Goal: Task Accomplishment & Management: Complete application form

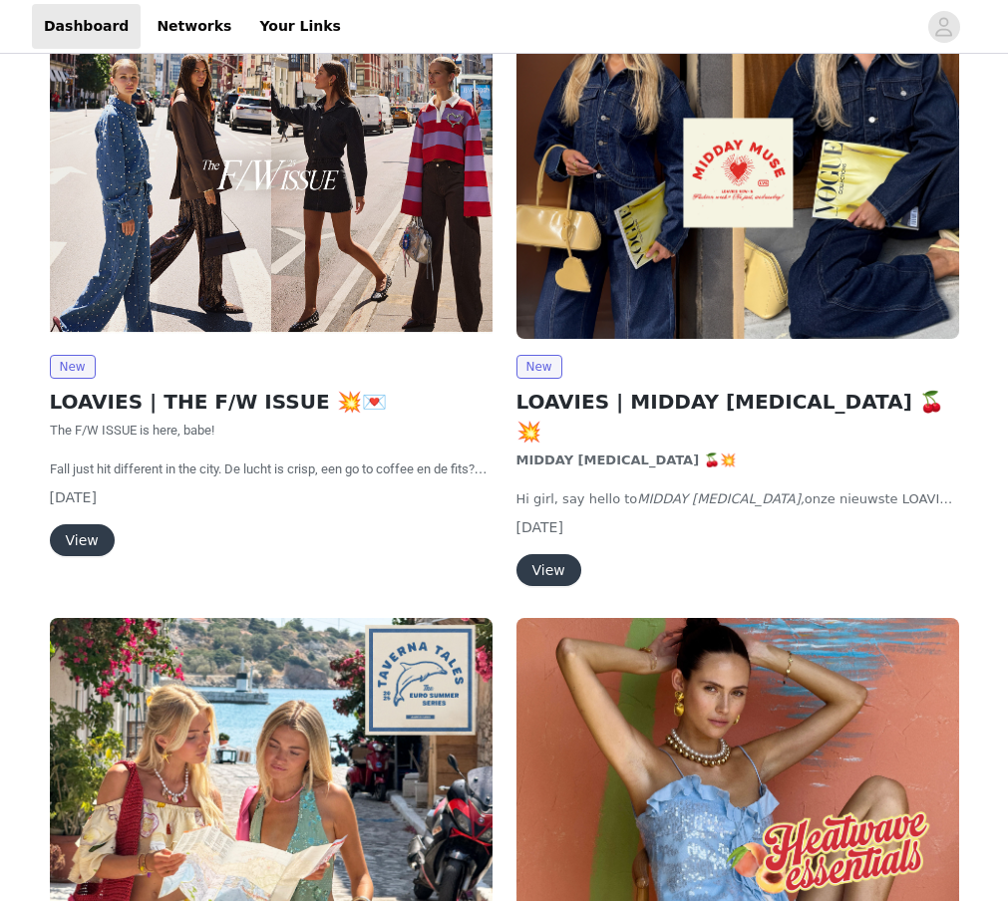
scroll to position [309, 0]
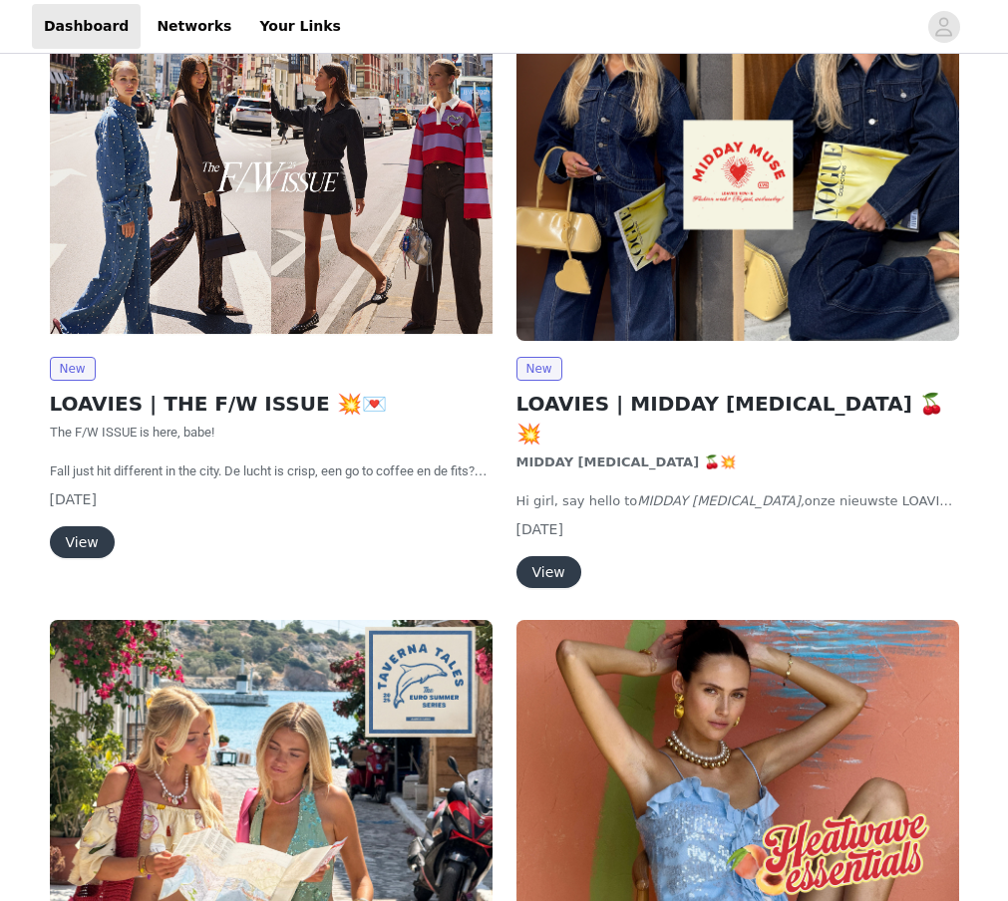
click at [80, 544] on button "View" at bounding box center [82, 542] width 65 height 32
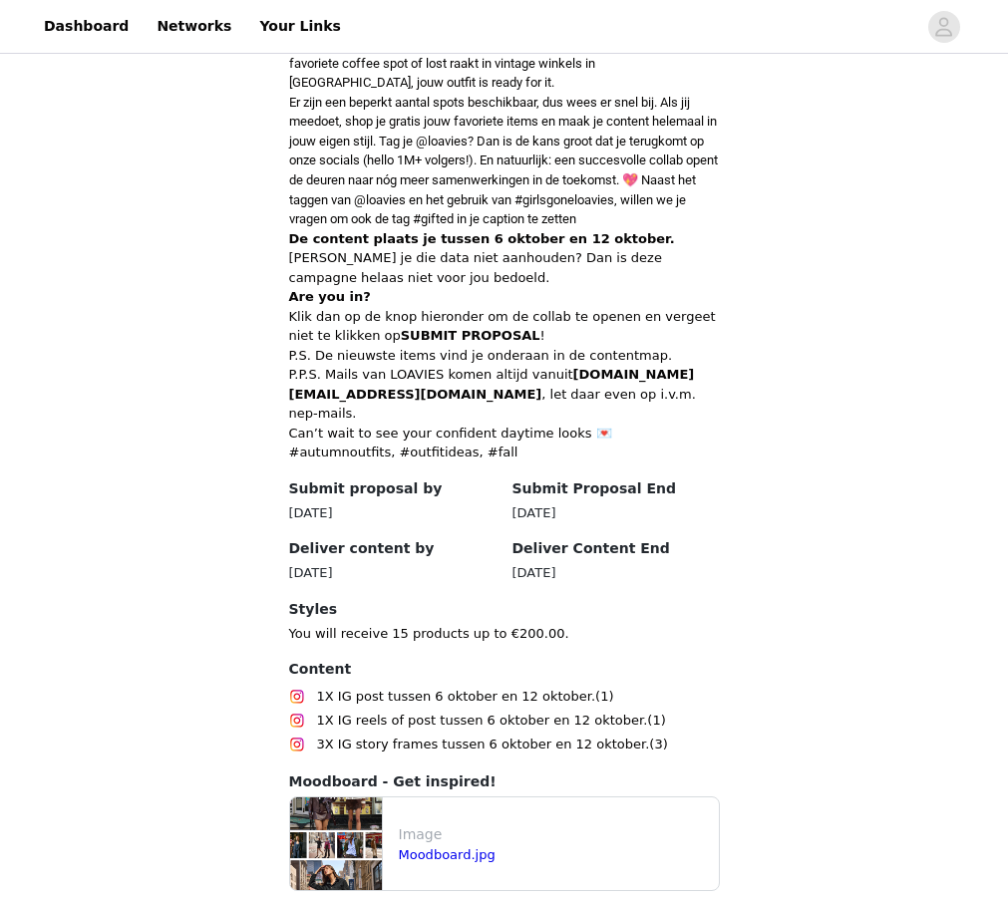
scroll to position [821, 0]
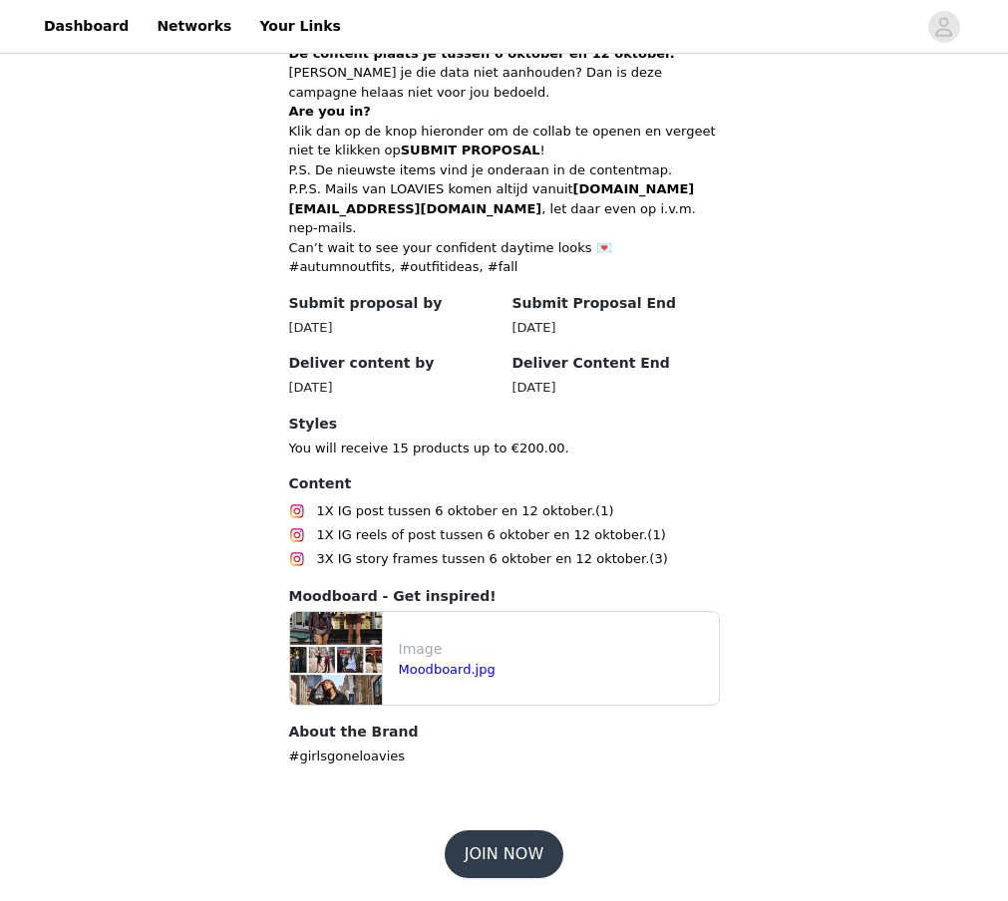
click at [495, 862] on button "JOIN NOW" at bounding box center [503, 854] width 119 height 48
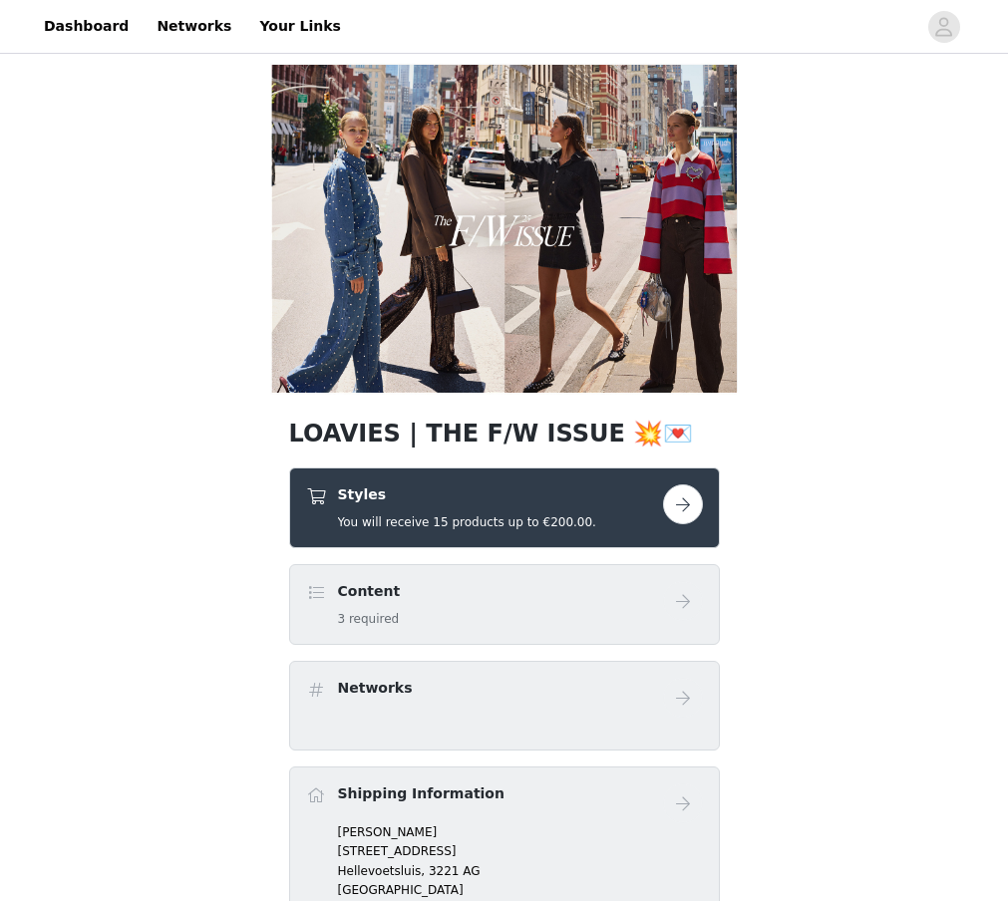
click at [668, 517] on button "button" at bounding box center [683, 504] width 40 height 40
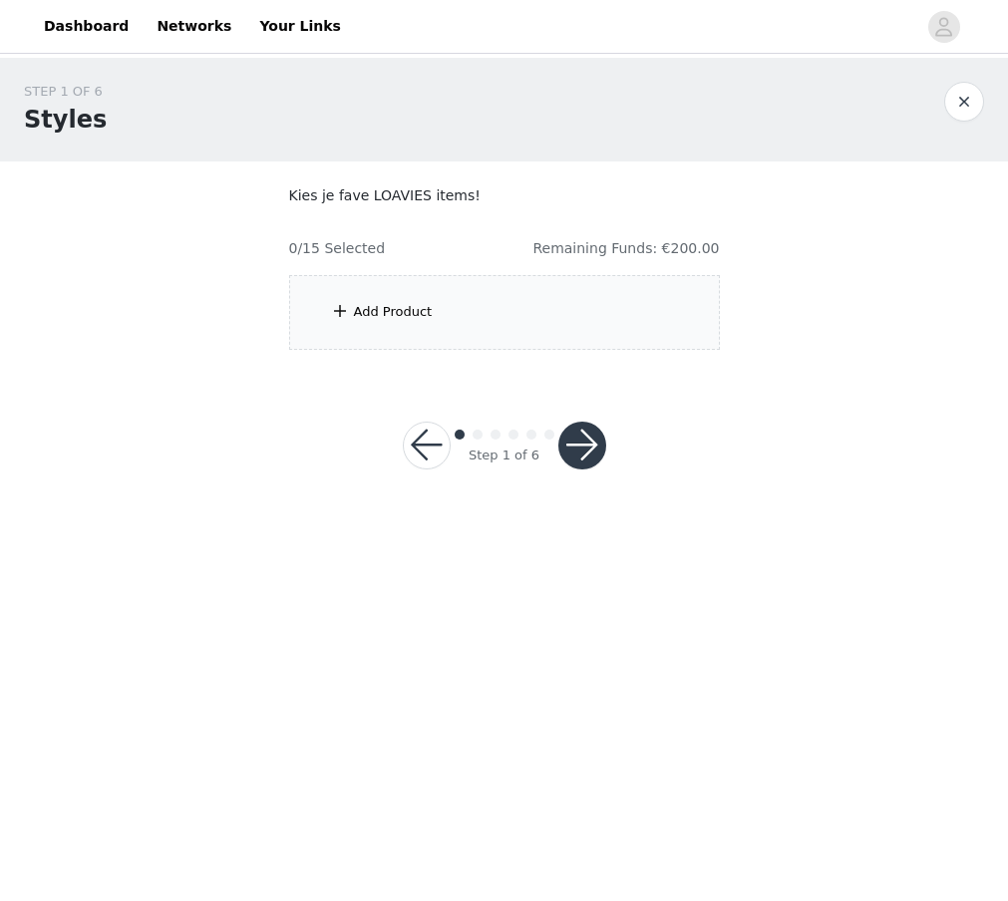
click at [452, 322] on div "Add Product" at bounding box center [504, 312] width 431 height 75
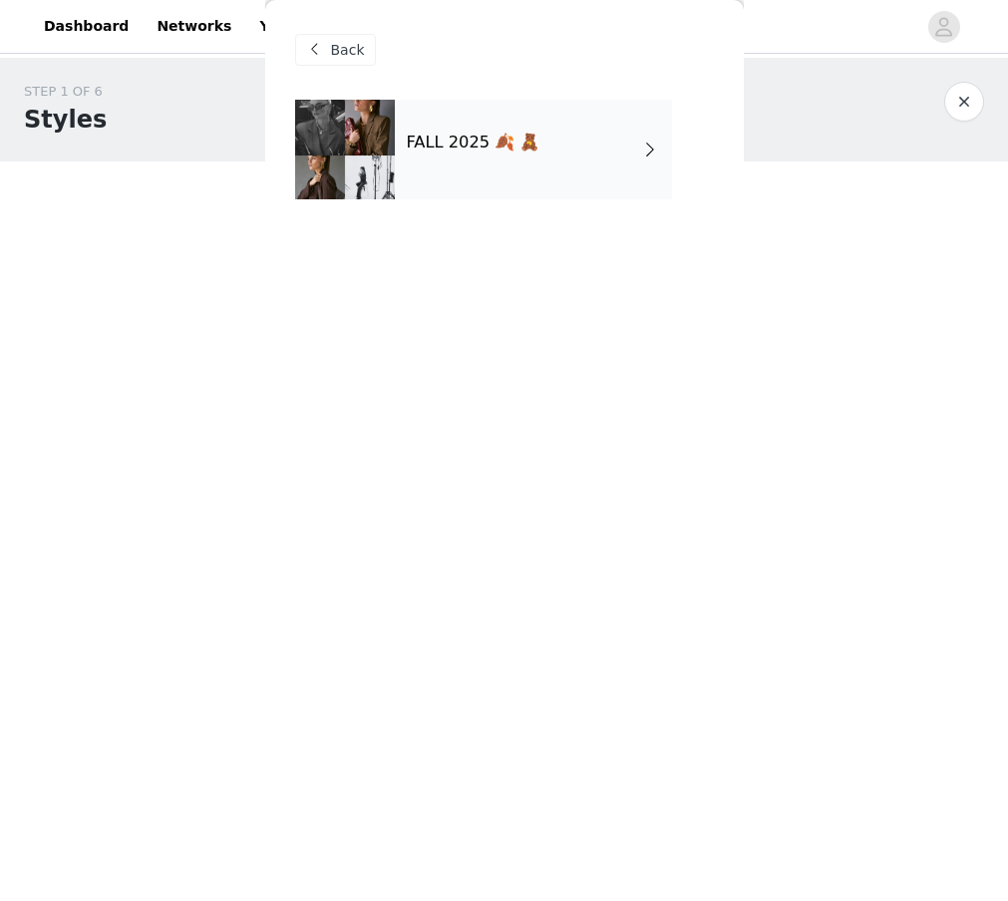
click at [461, 125] on div "FALL 2025 🍂 🧸" at bounding box center [533, 150] width 277 height 100
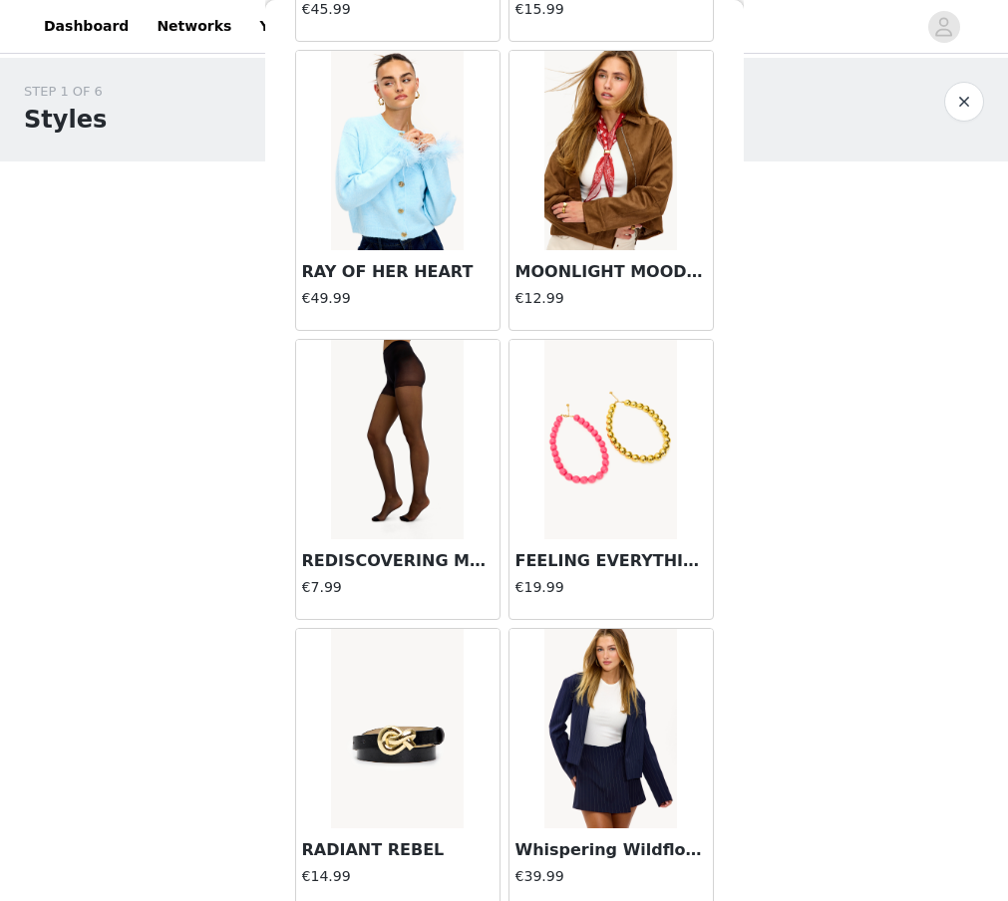
scroll to position [2149, 0]
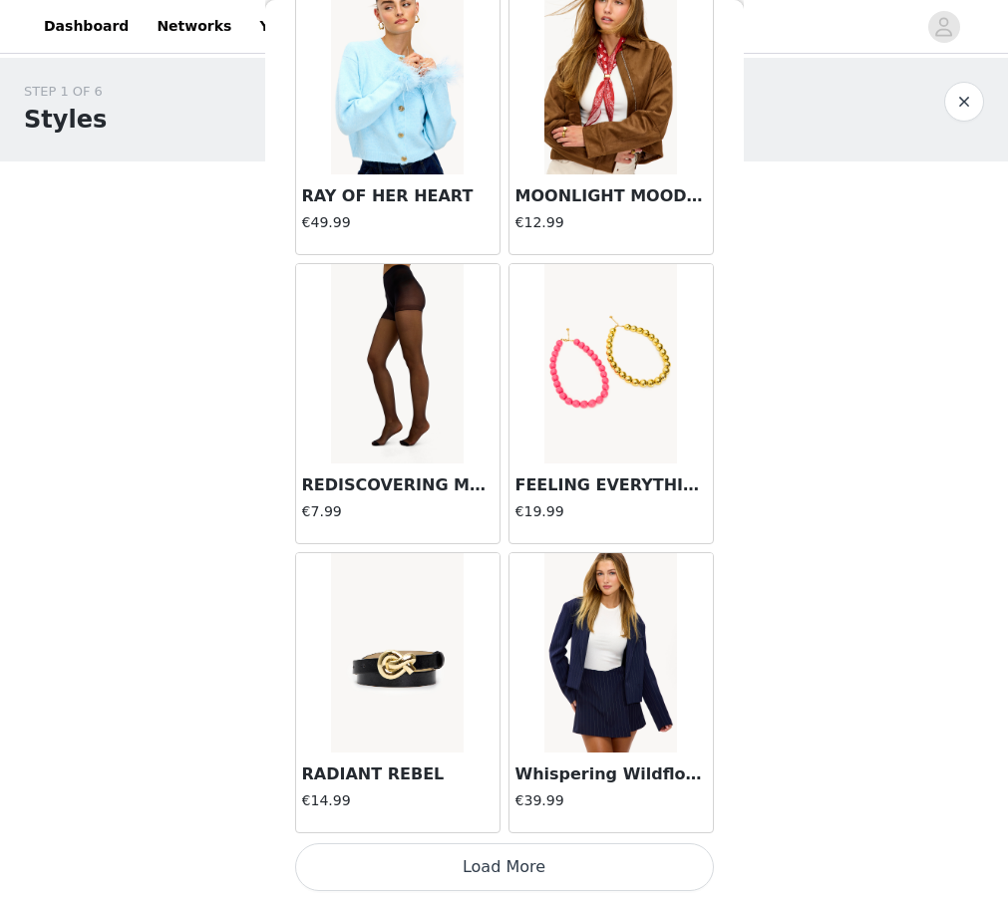
click at [572, 869] on button "Load More" at bounding box center [504, 867] width 419 height 48
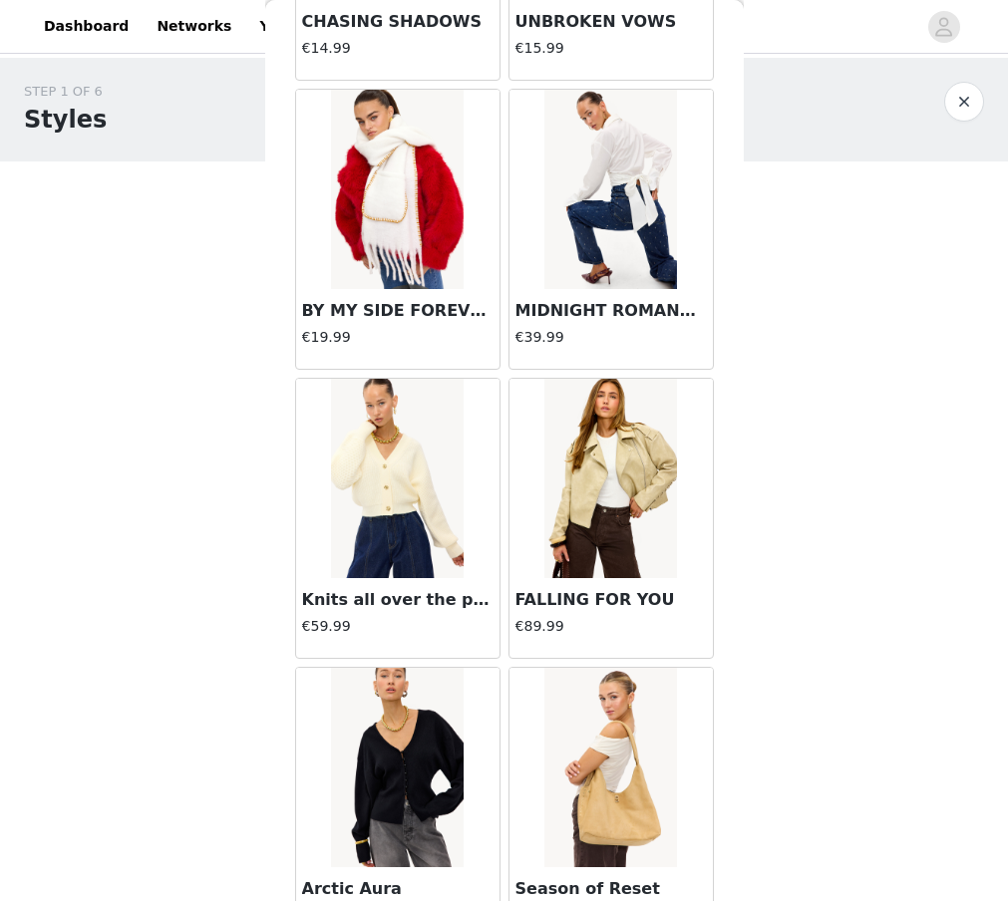
scroll to position [4127, 0]
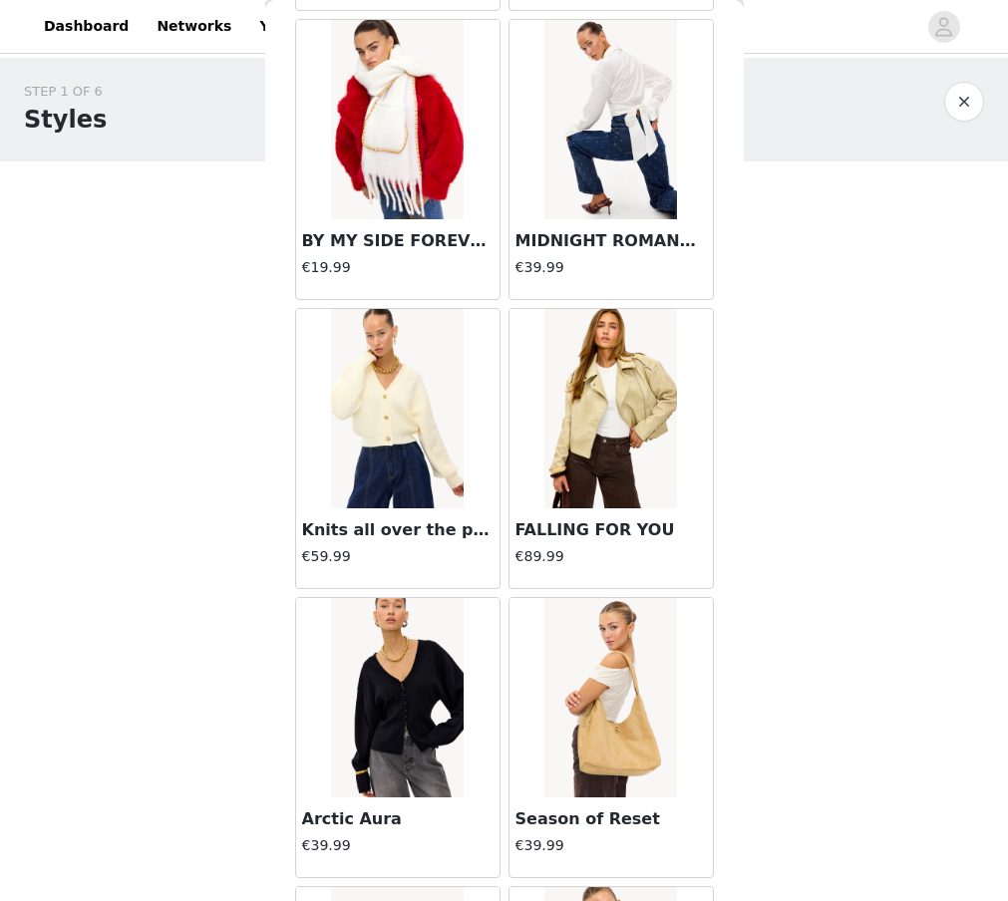
click at [629, 420] on img at bounding box center [610, 408] width 133 height 199
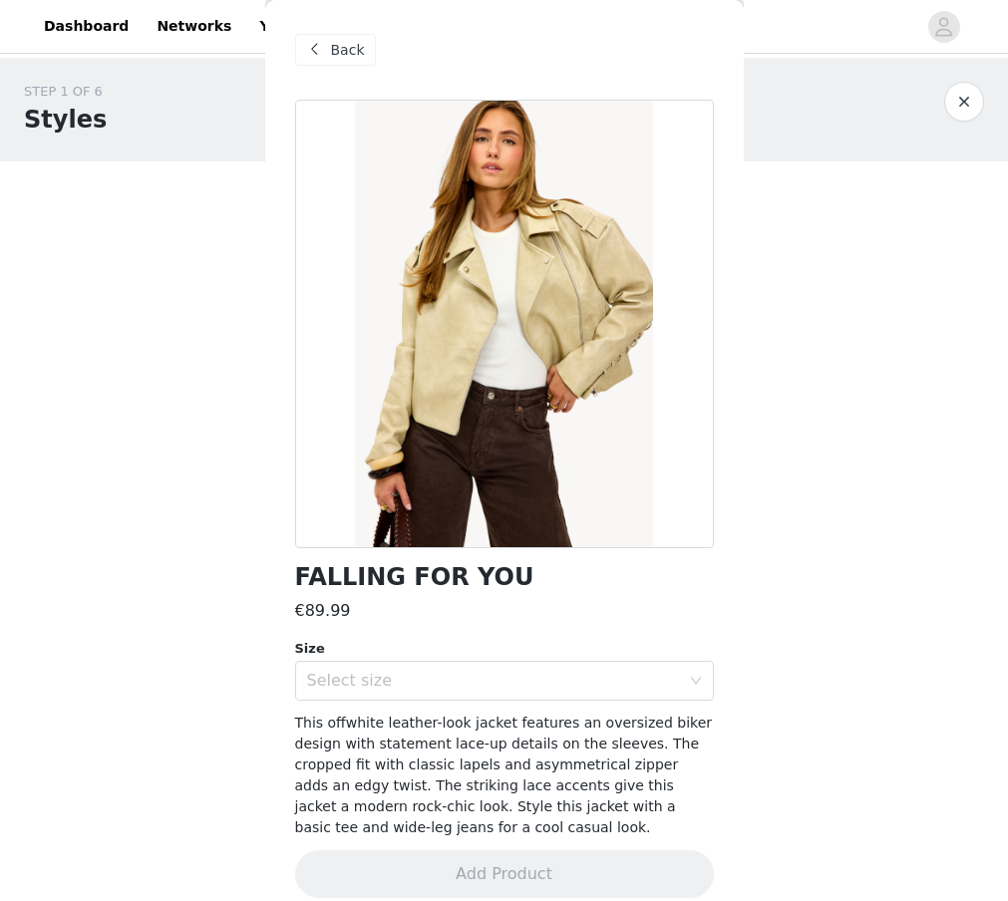
scroll to position [20, 0]
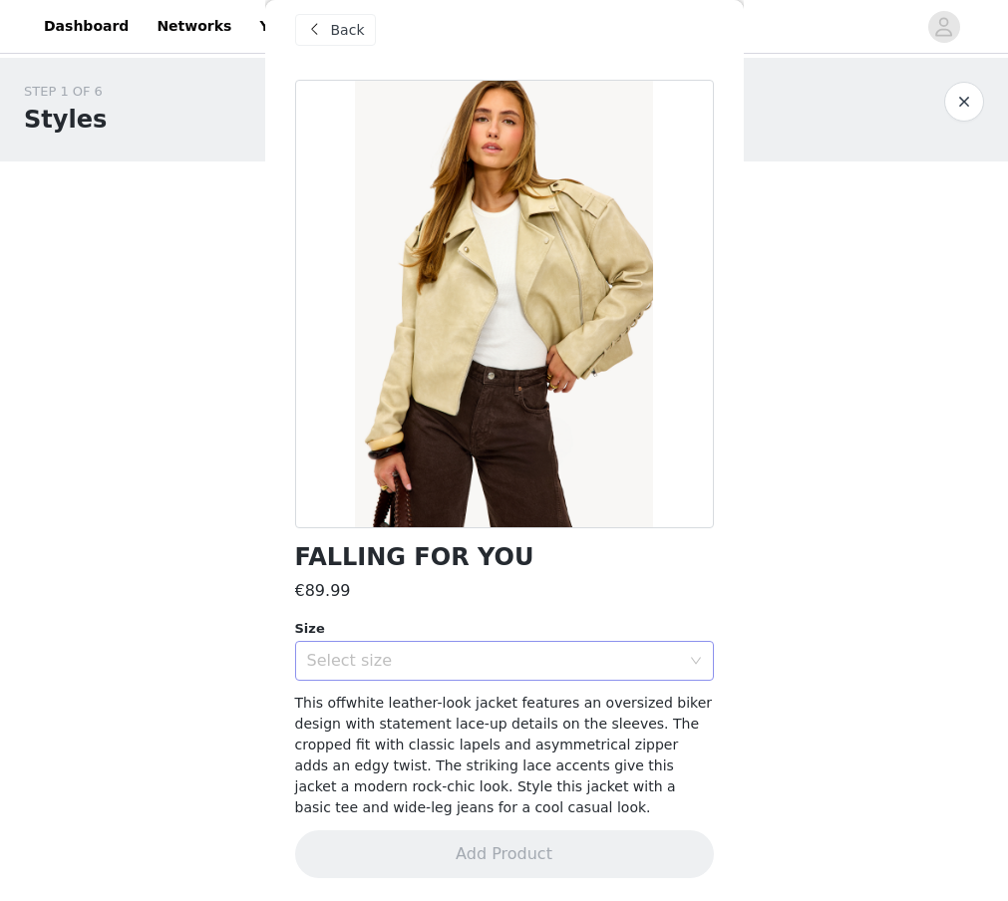
click at [459, 655] on div "Select size" at bounding box center [493, 661] width 373 height 20
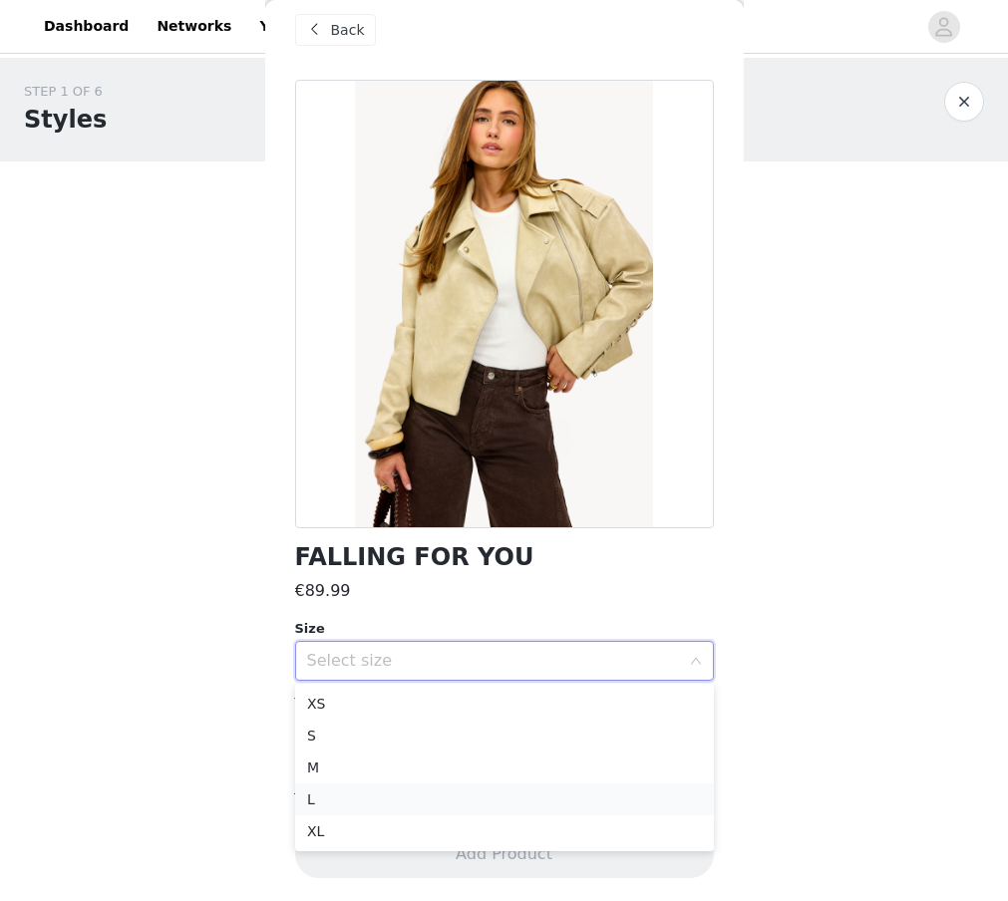
click at [367, 788] on li "L" at bounding box center [504, 799] width 419 height 32
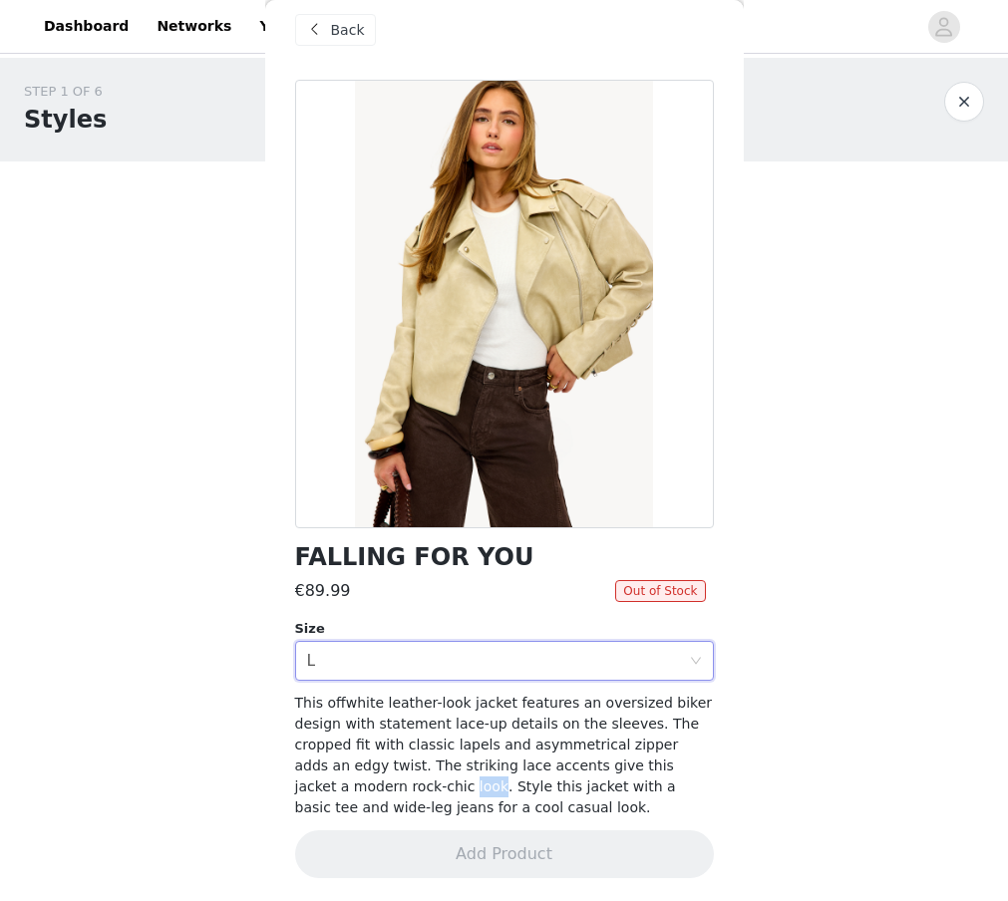
click at [367, 788] on span "This offwhite leather-look jacket features an oversized biker design with state…" at bounding box center [504, 755] width 418 height 121
click at [377, 673] on div "Select size L" at bounding box center [498, 661] width 382 height 38
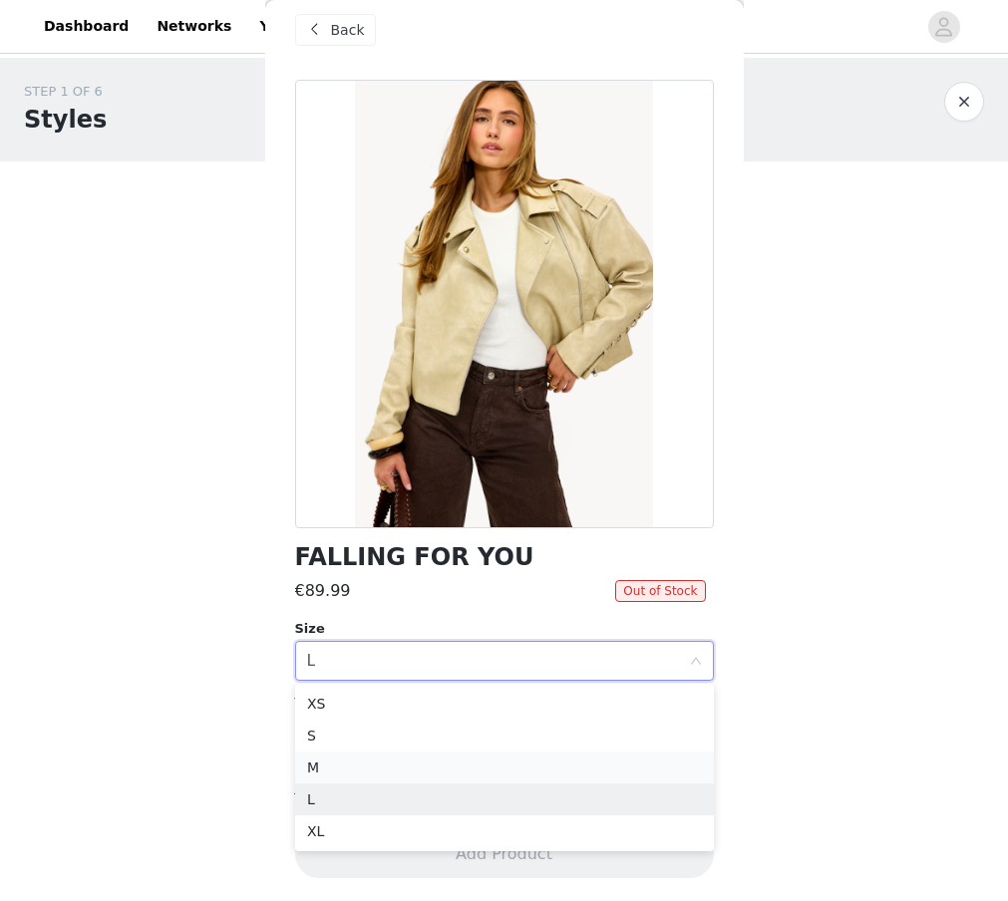
click at [347, 764] on li "M" at bounding box center [504, 767] width 419 height 32
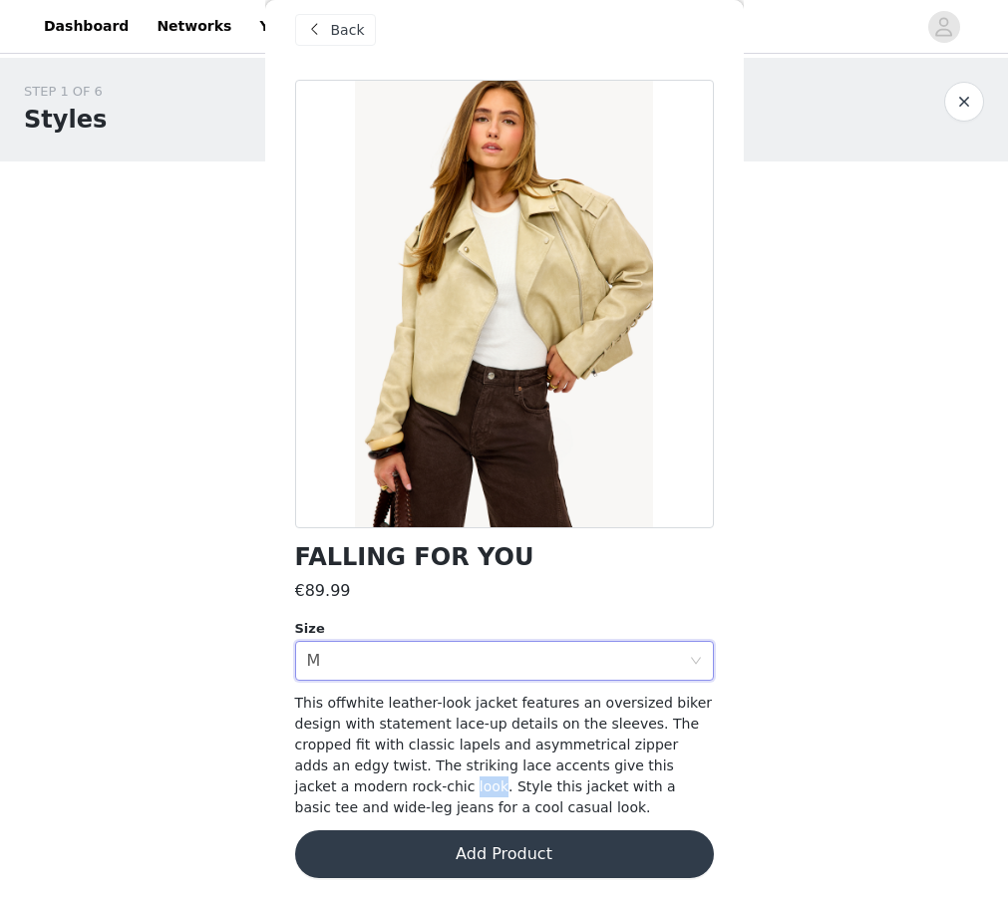
click at [431, 853] on button "Add Product" at bounding box center [504, 854] width 419 height 48
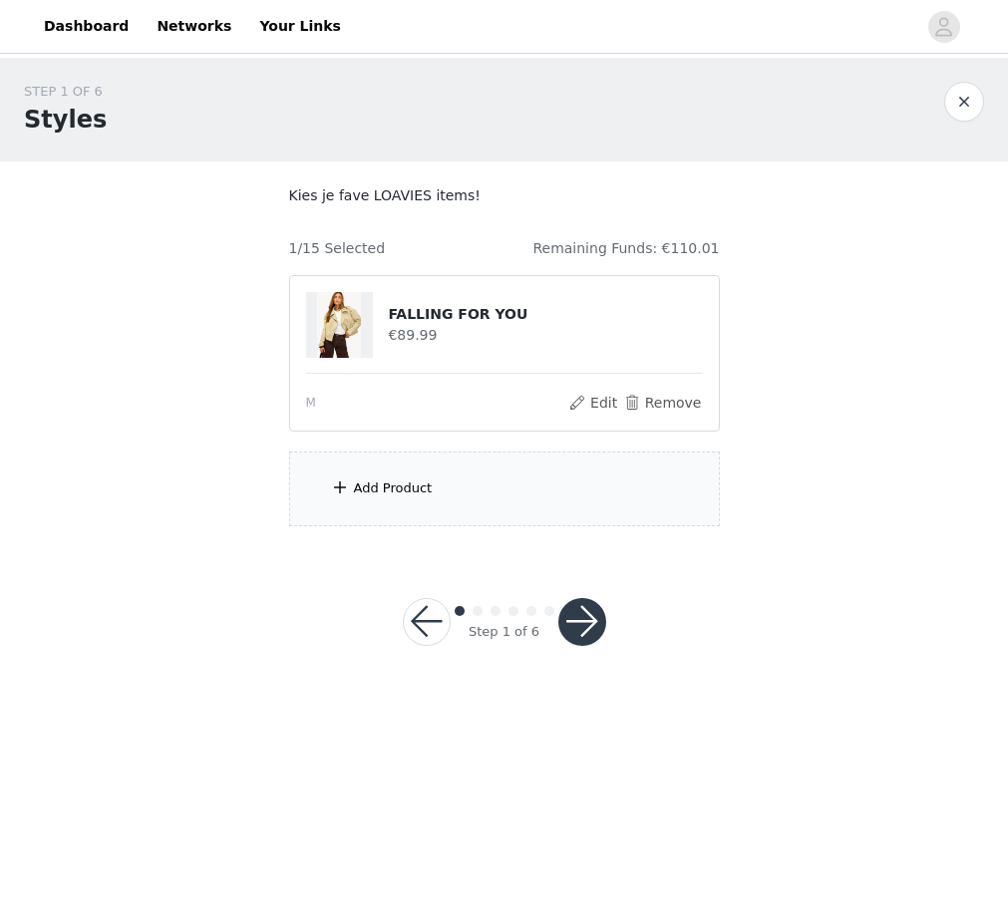
click at [388, 490] on div "Add Product" at bounding box center [393, 488] width 79 height 20
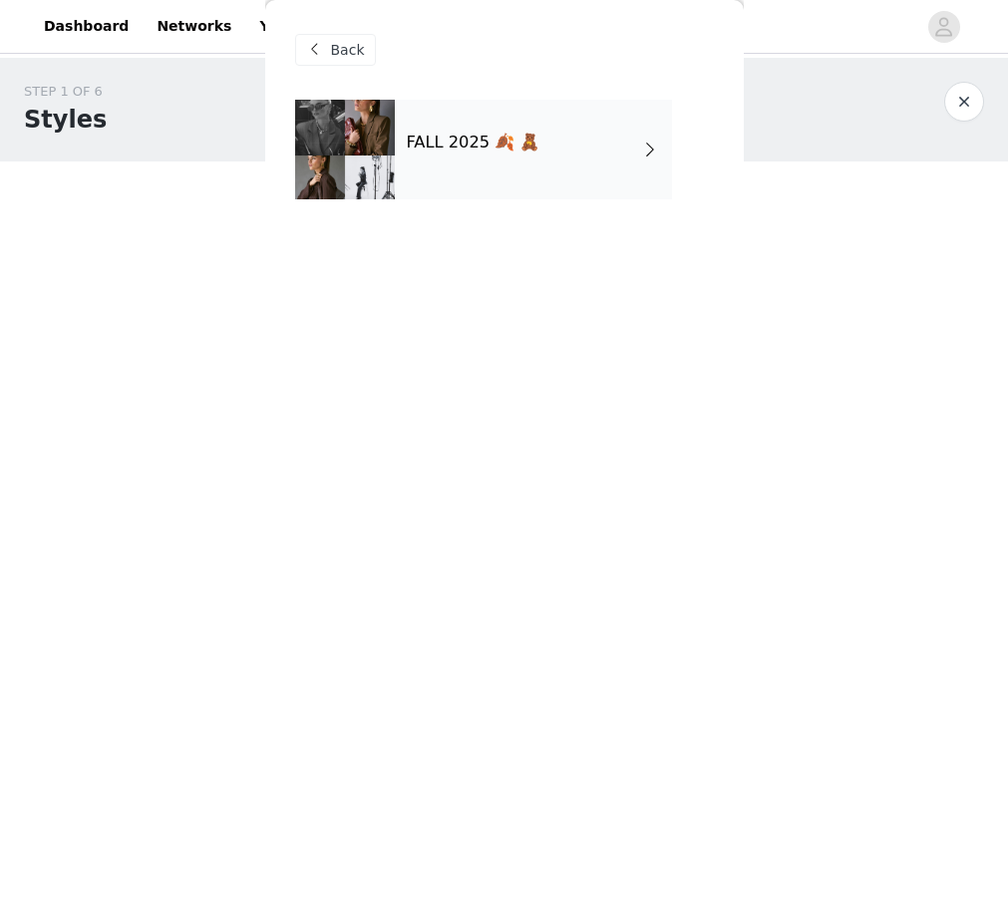
click at [486, 125] on div "FALL 2025 🍂 🧸" at bounding box center [533, 150] width 277 height 100
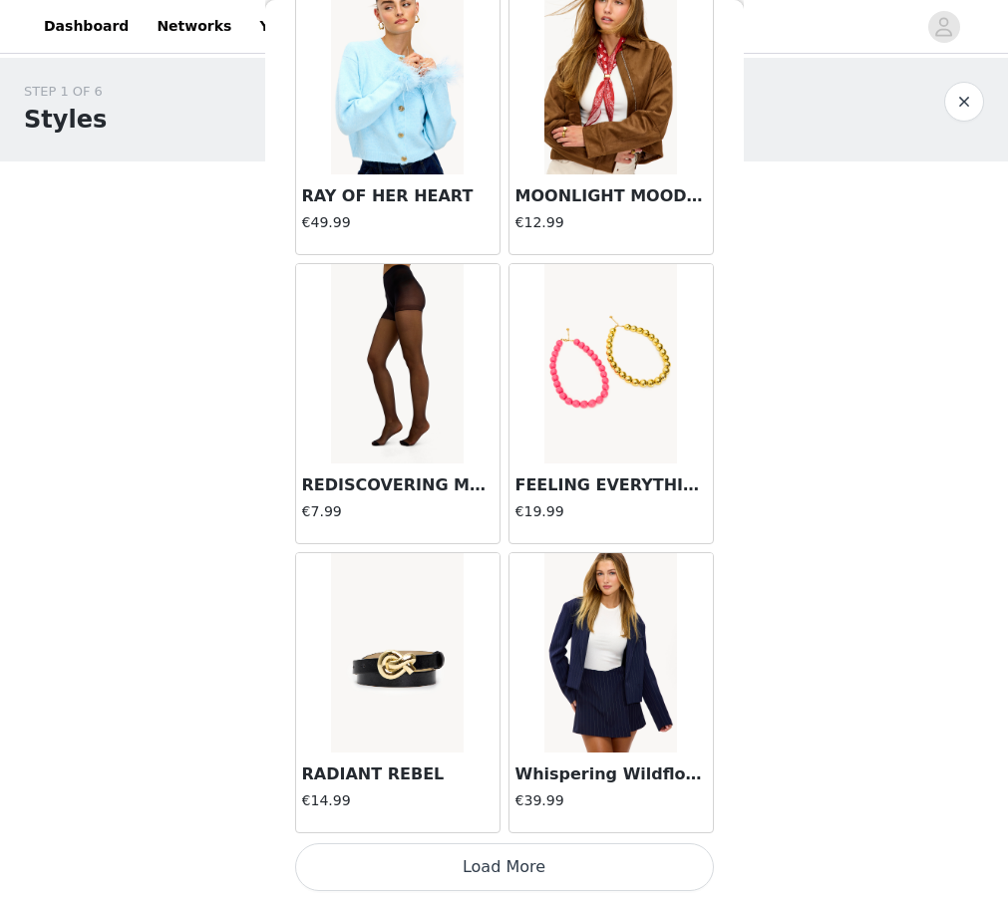
click at [514, 863] on button "Load More" at bounding box center [504, 867] width 419 height 48
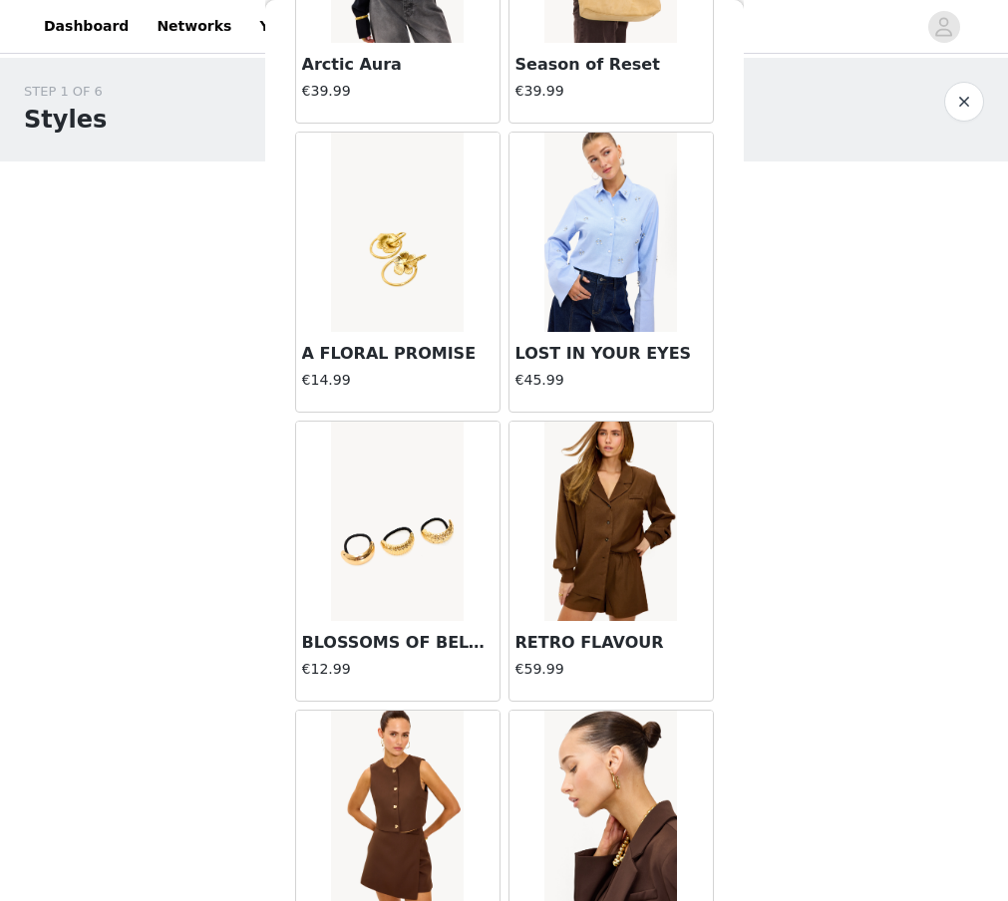
scroll to position [5039, 0]
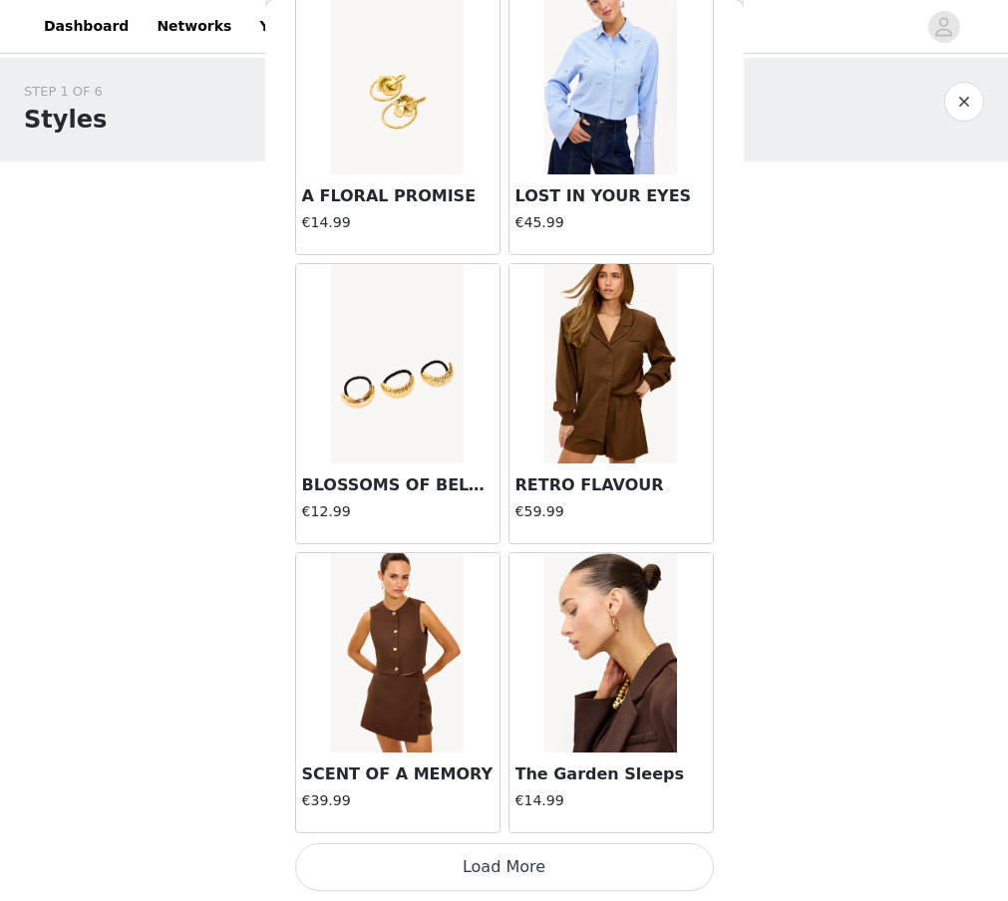
click at [496, 869] on button "Load More" at bounding box center [504, 867] width 419 height 48
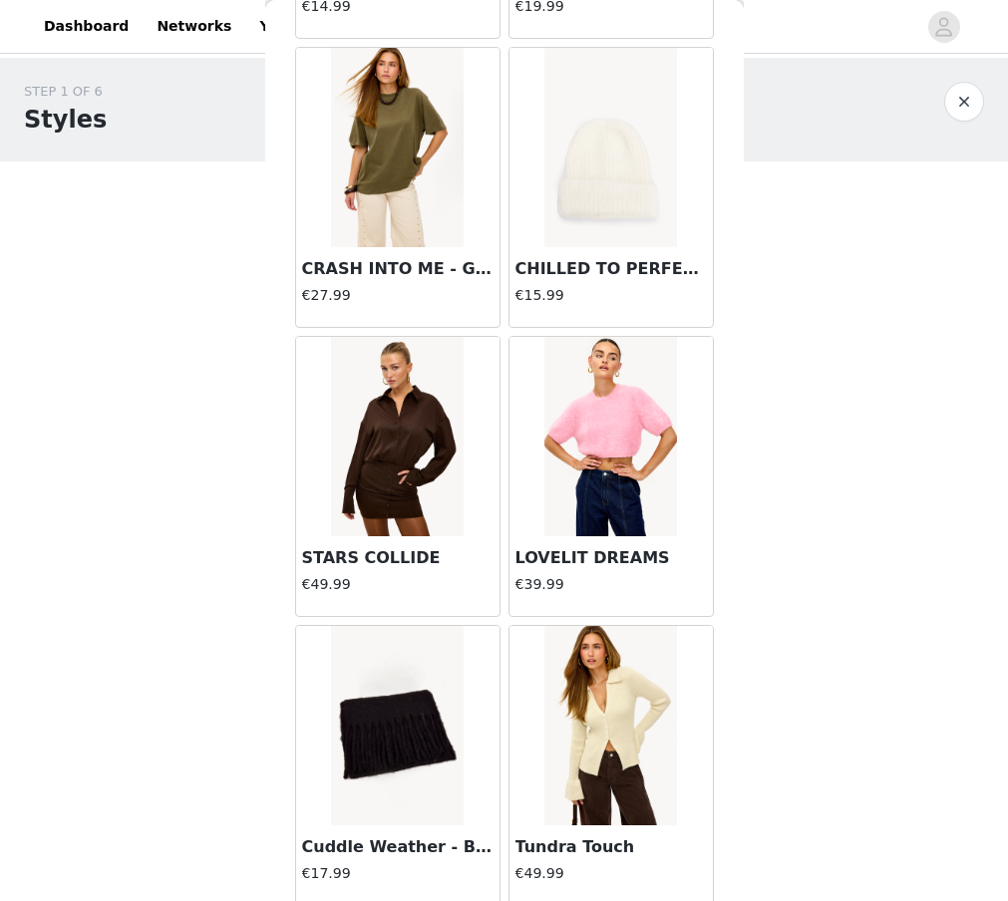
scroll to position [6120, 0]
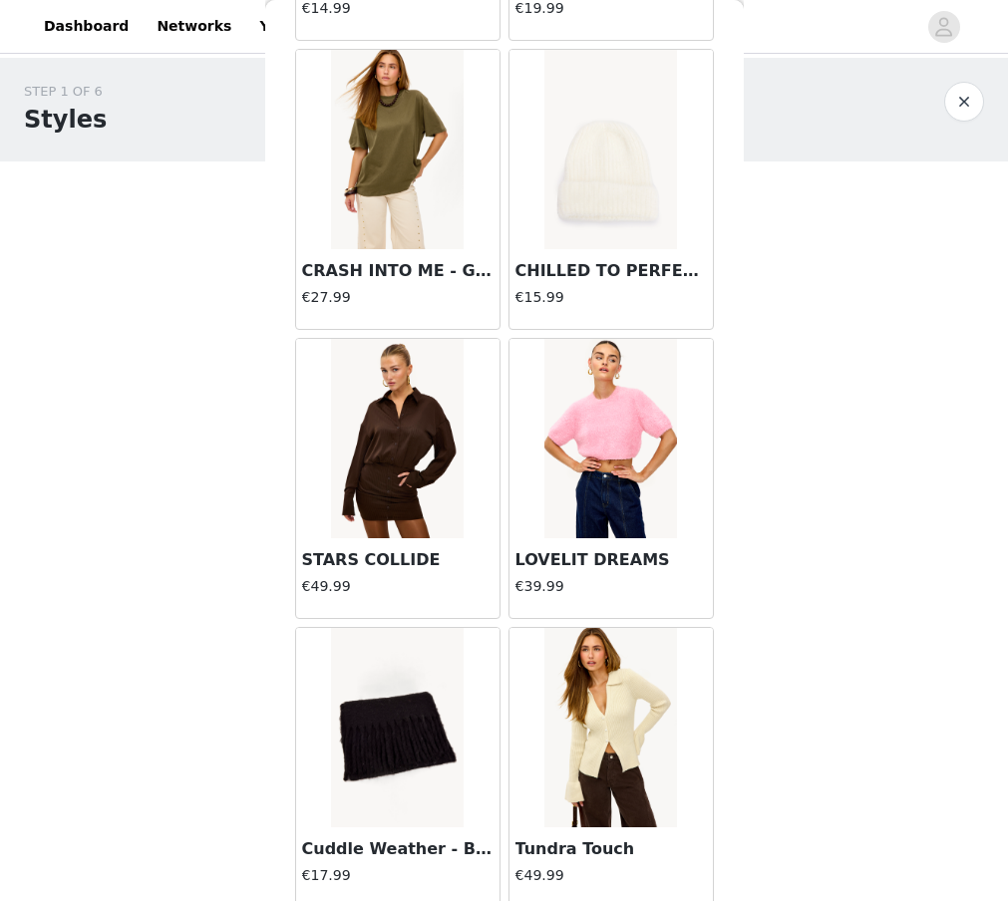
click at [359, 406] on img at bounding box center [397, 438] width 133 height 199
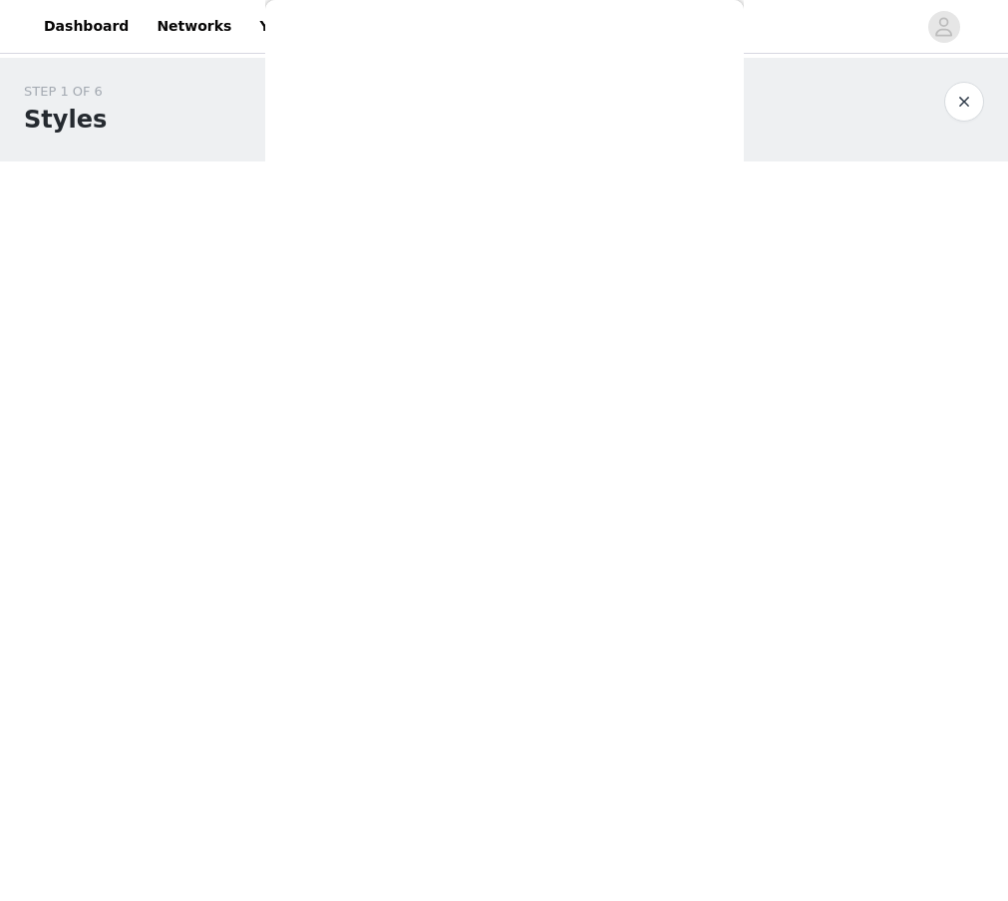
scroll to position [0, 0]
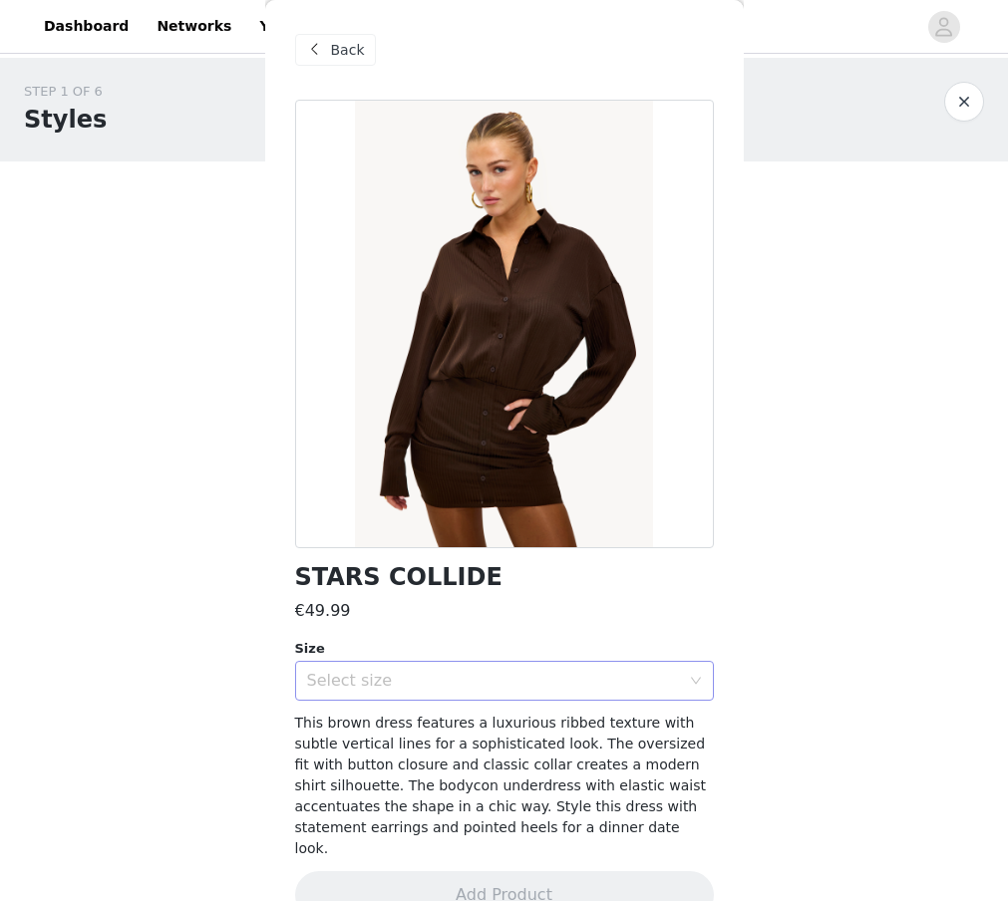
click at [394, 671] on div "Select size" at bounding box center [493, 681] width 373 height 20
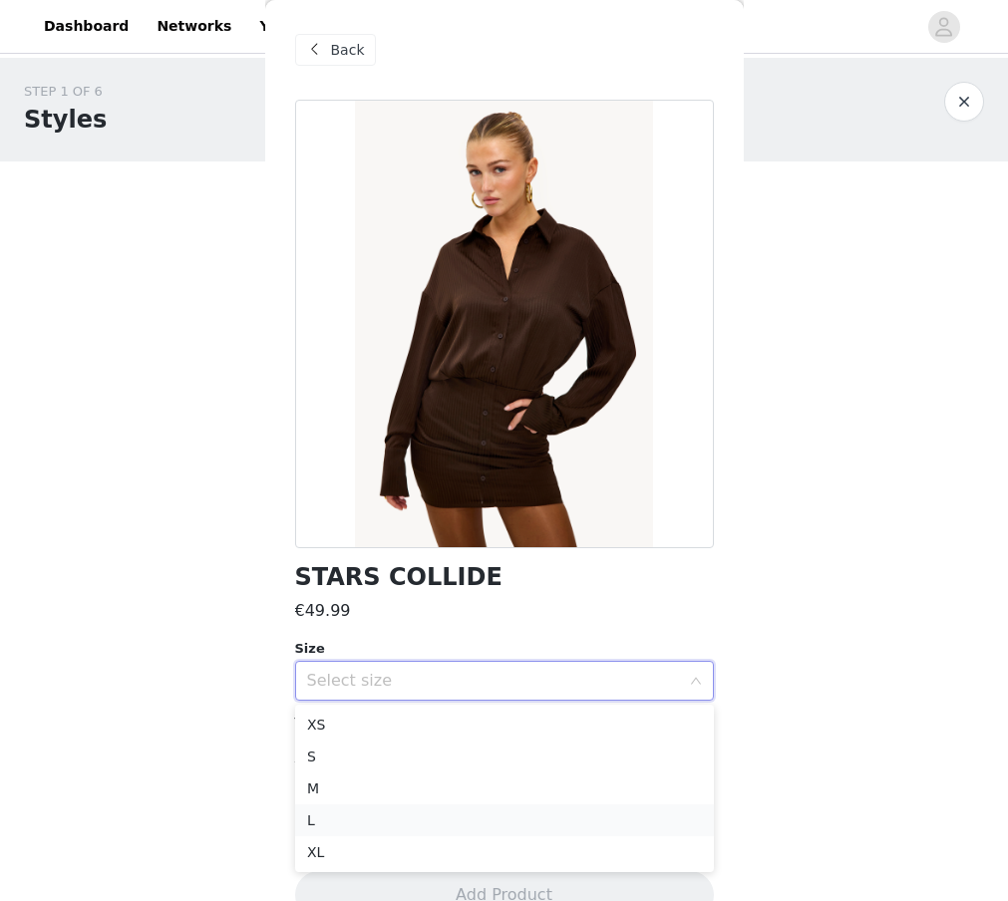
click at [313, 815] on li "L" at bounding box center [504, 820] width 419 height 32
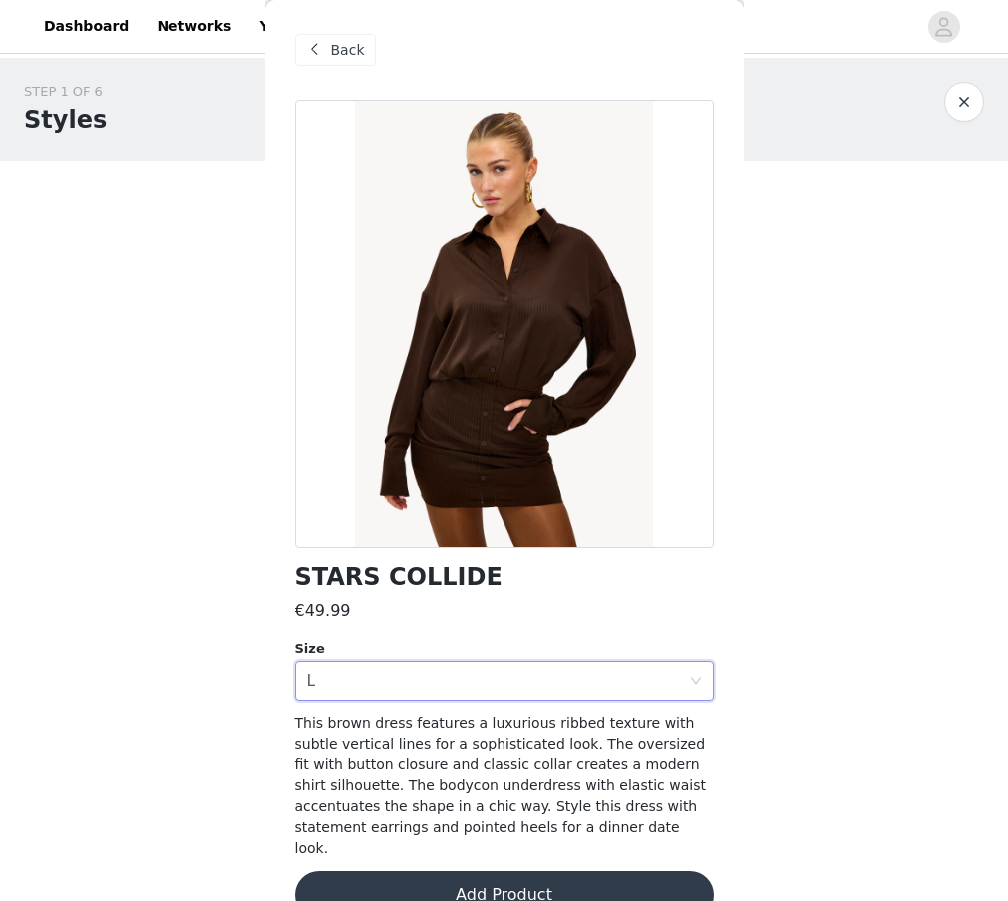
click at [438, 875] on button "Add Product" at bounding box center [504, 895] width 419 height 48
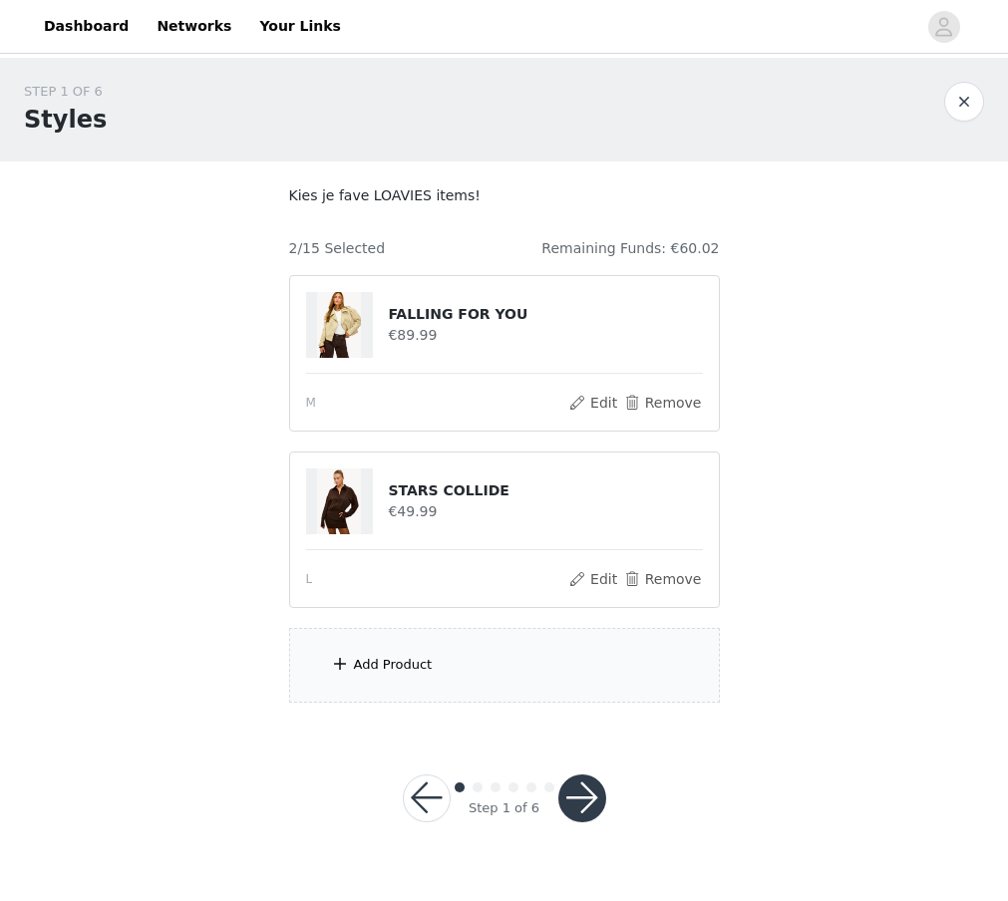
click at [387, 678] on div "Add Product" at bounding box center [504, 665] width 431 height 75
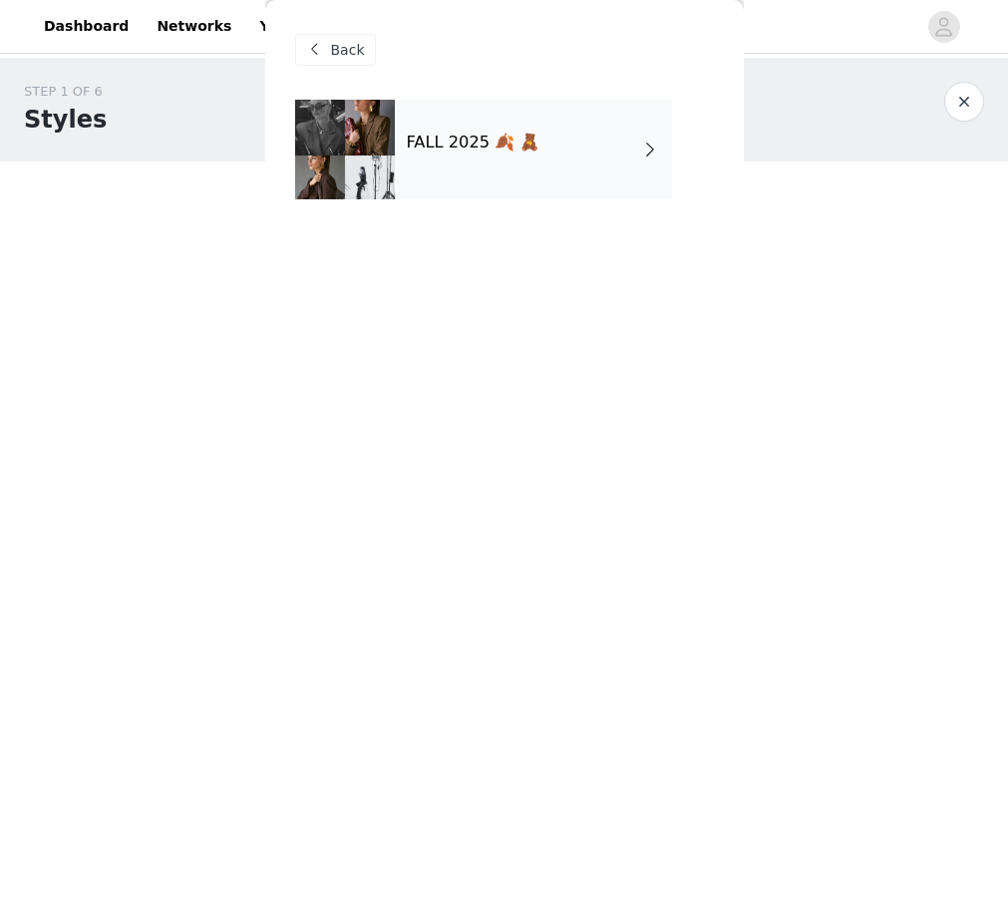
click at [456, 155] on div "FALL 2025 🍂 🧸" at bounding box center [533, 150] width 277 height 100
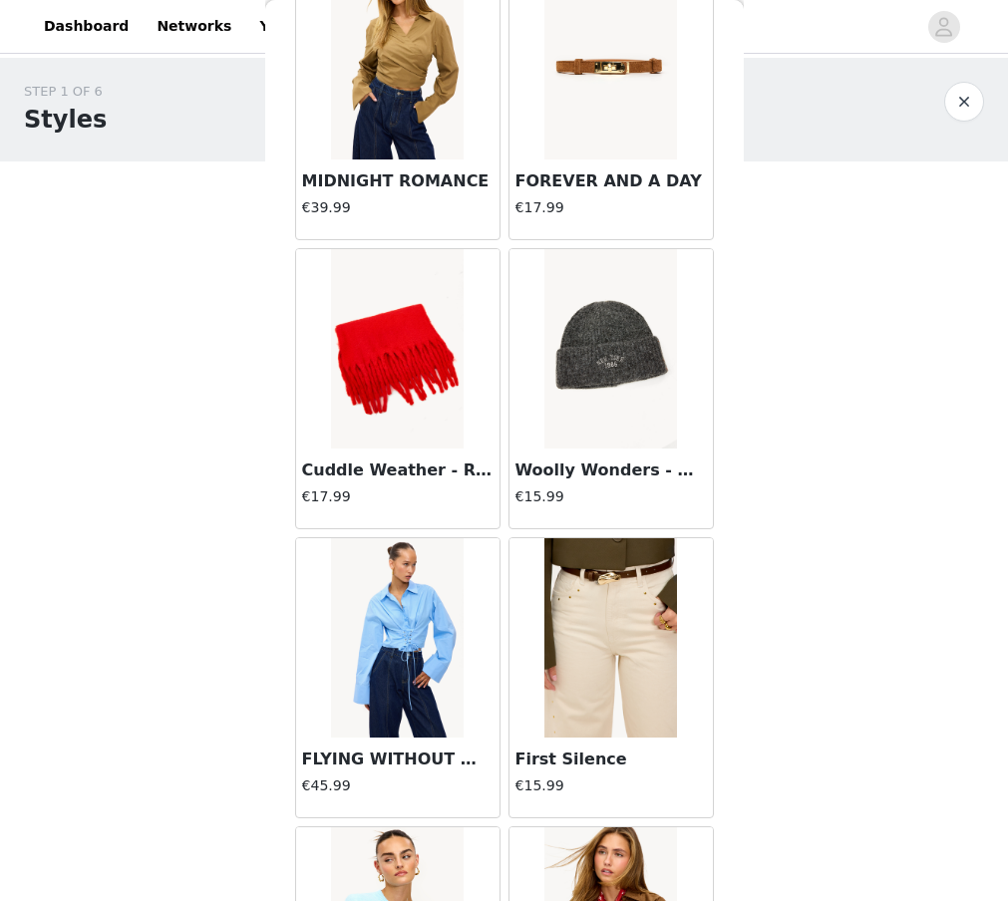
scroll to position [2149, 0]
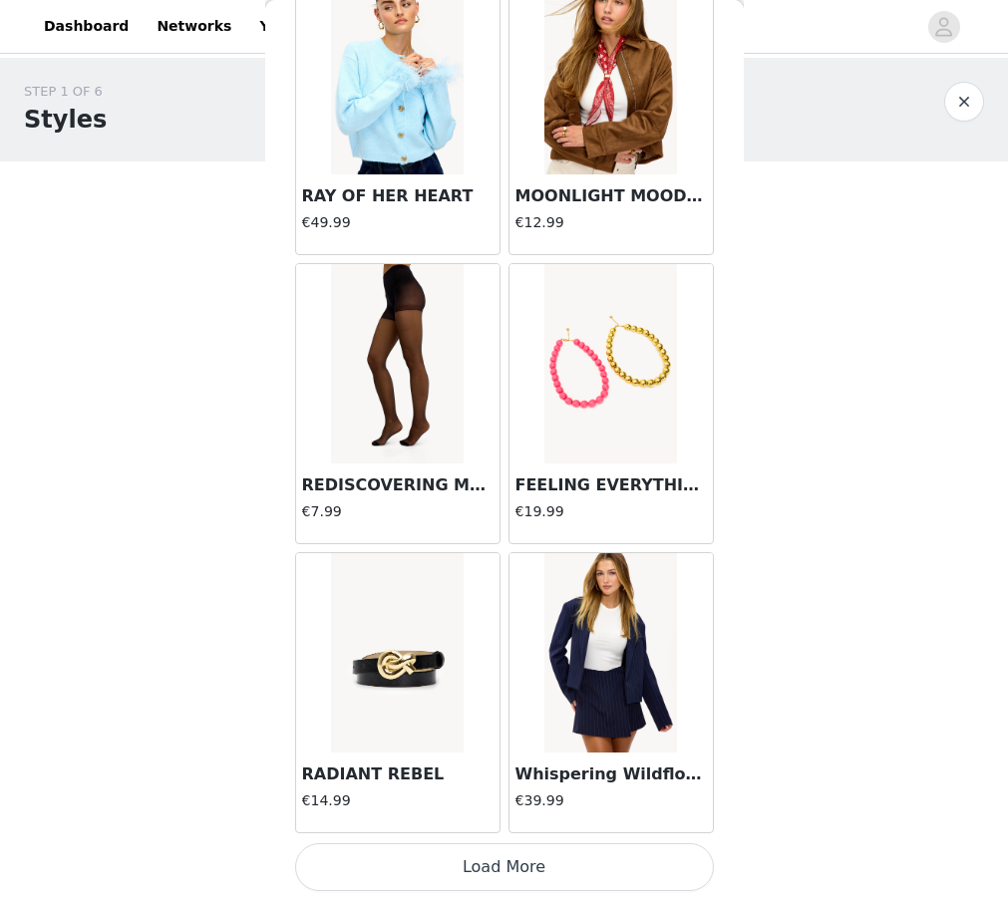
click at [497, 873] on button "Load More" at bounding box center [504, 867] width 419 height 48
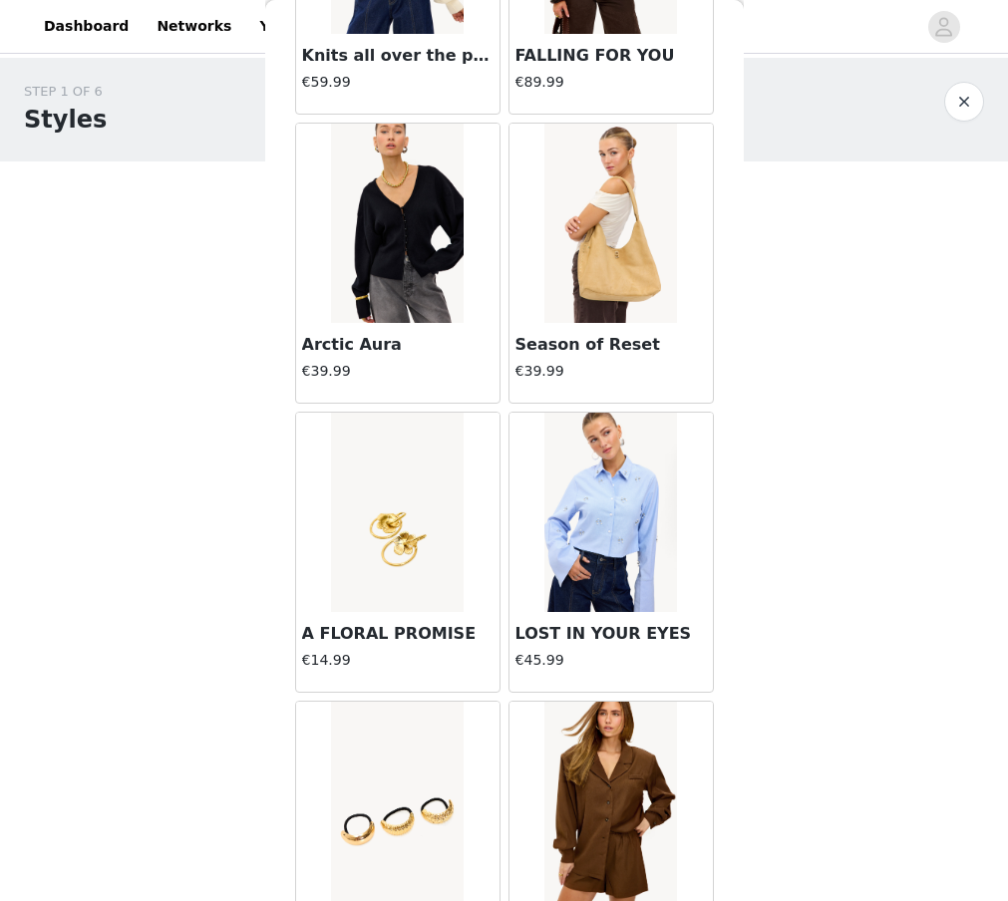
scroll to position [5039, 0]
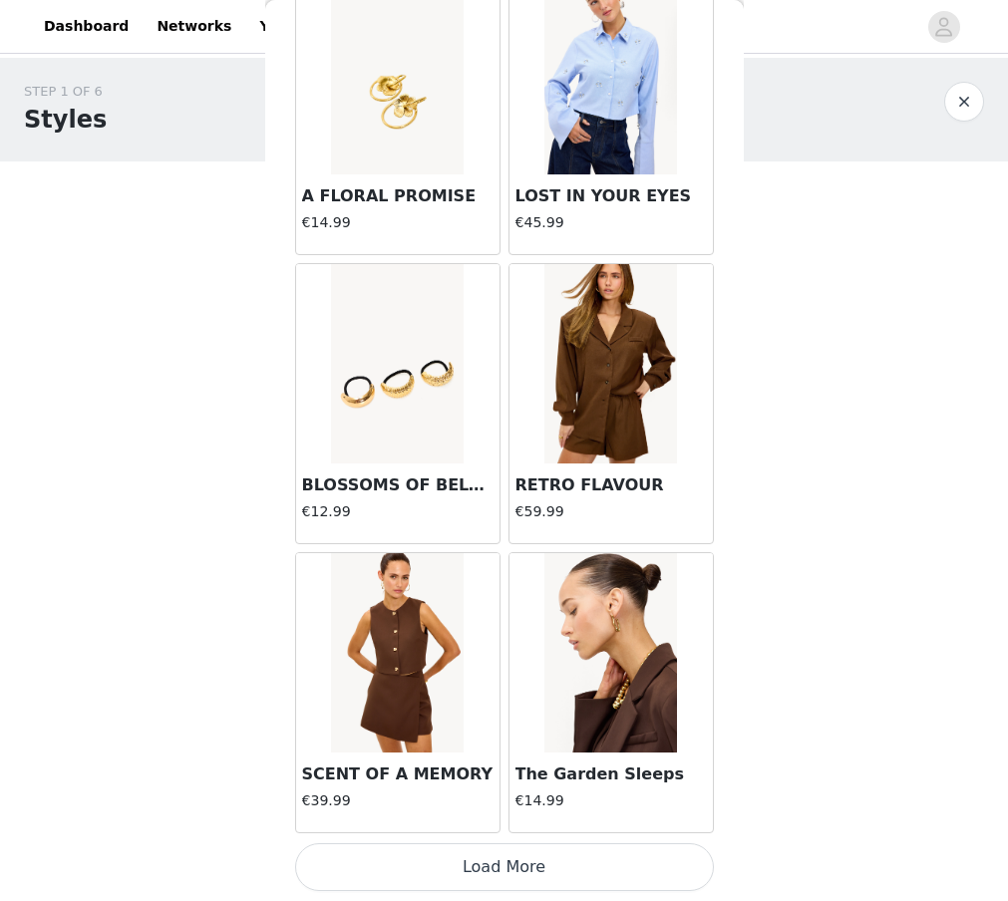
click at [484, 878] on button "Load More" at bounding box center [504, 867] width 419 height 48
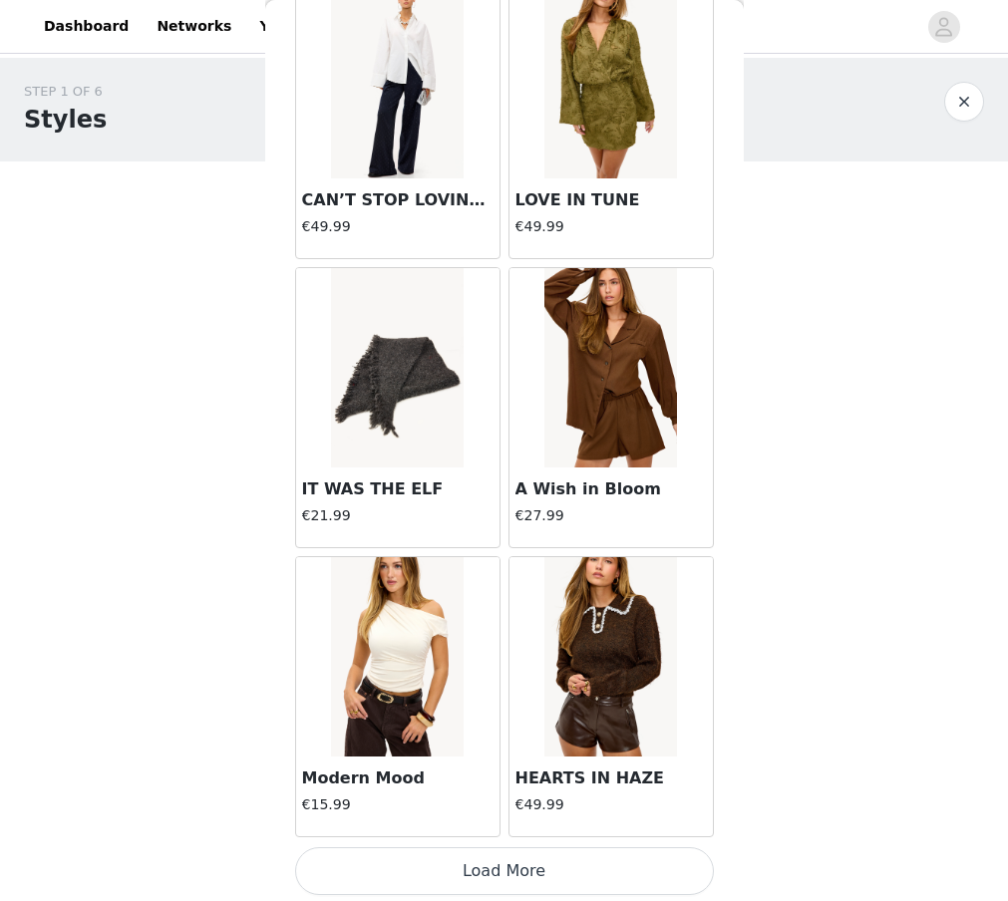
scroll to position [7929, 0]
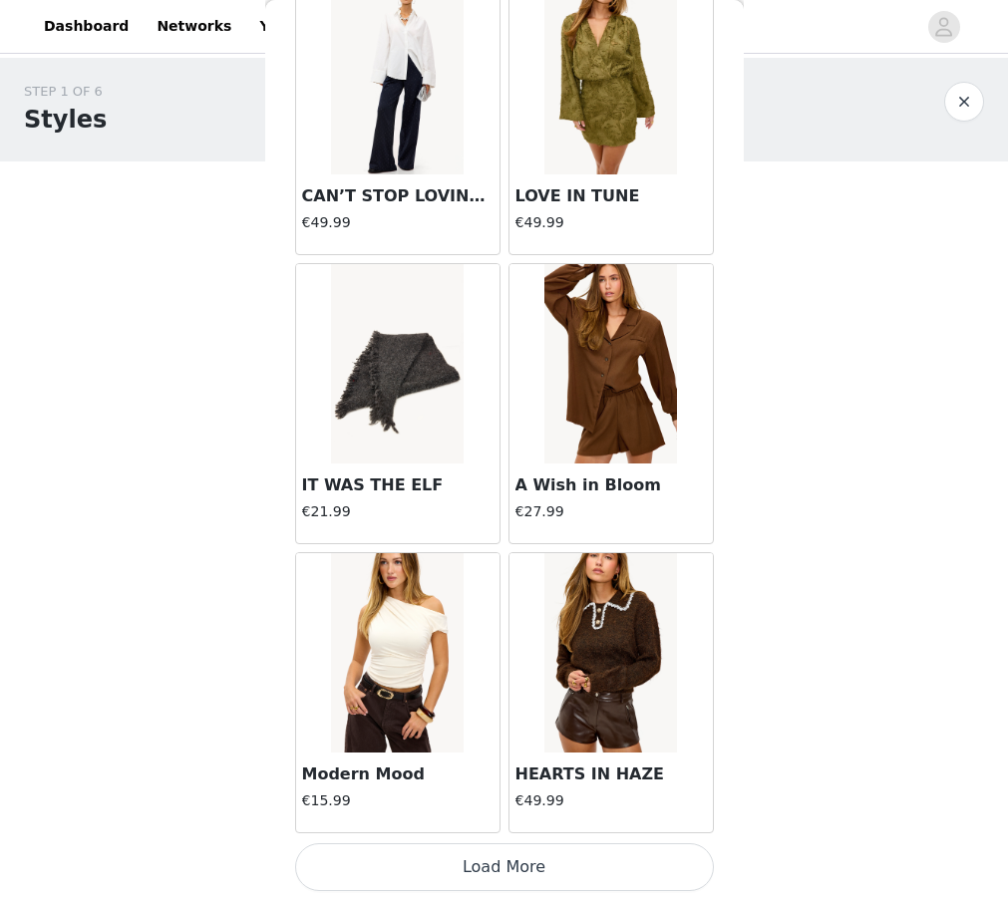
click at [465, 886] on button "Load More" at bounding box center [504, 867] width 419 height 48
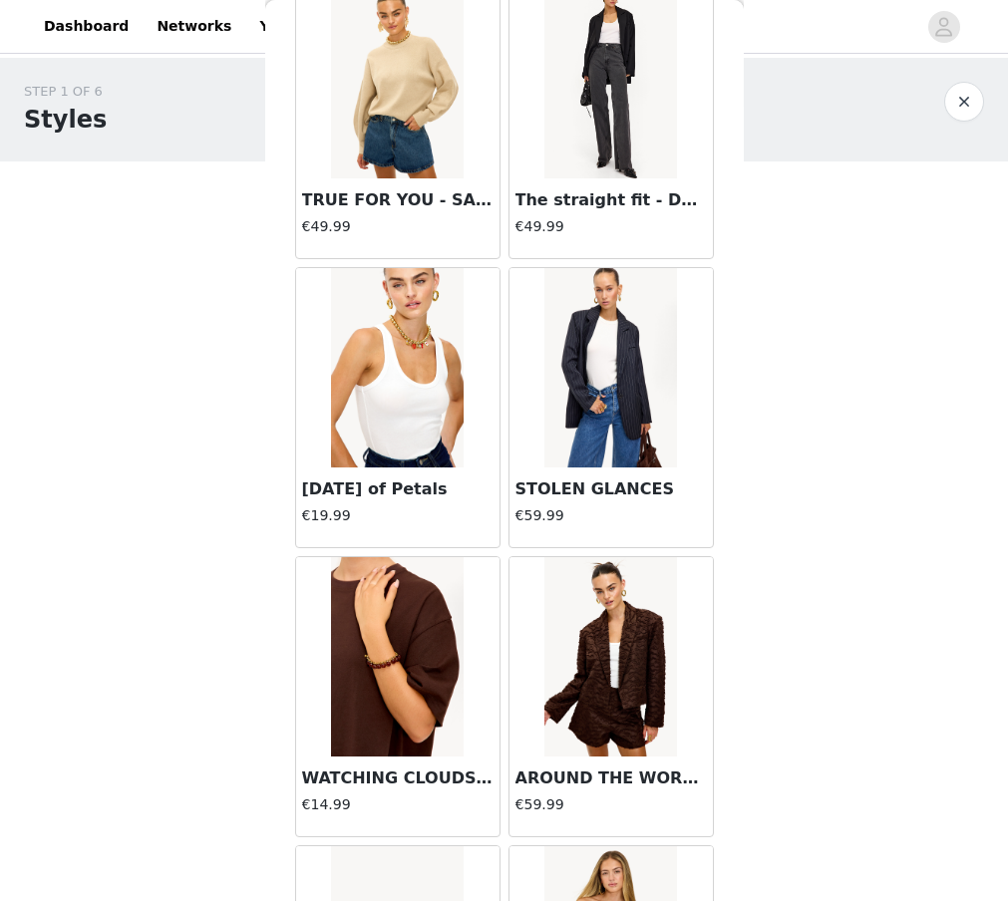
scroll to position [10819, 0]
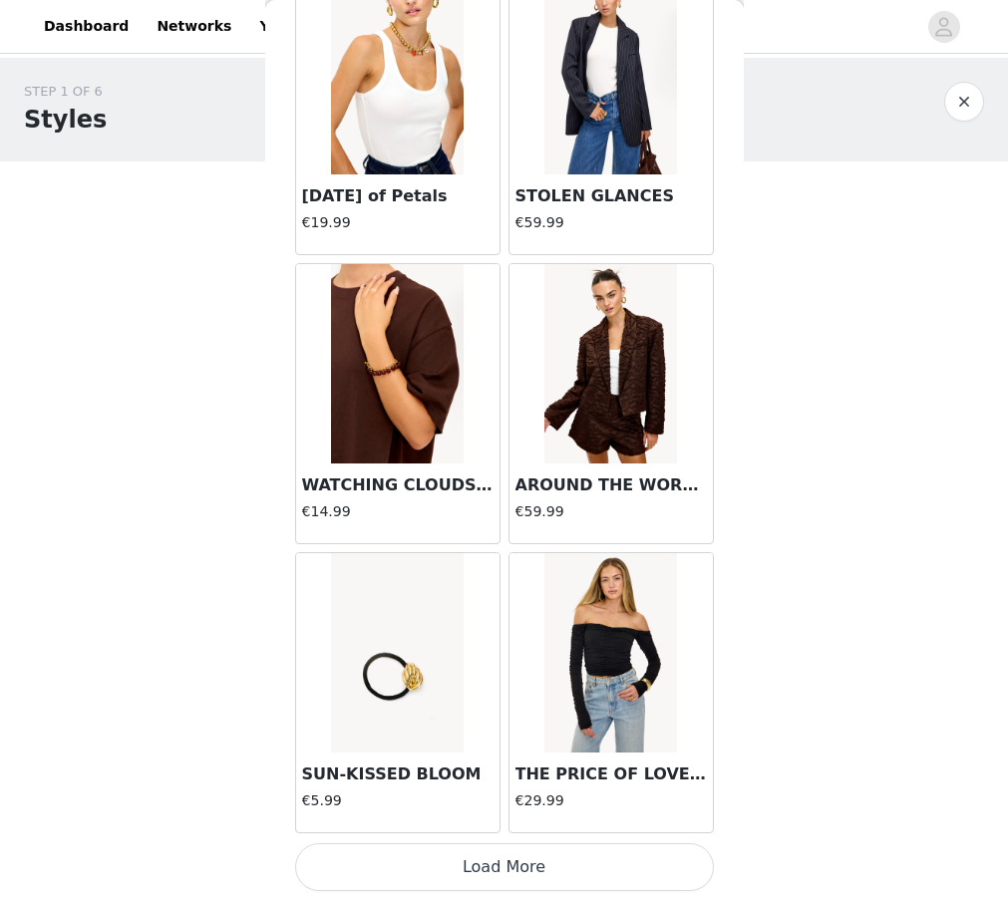
click at [514, 870] on button "Load More" at bounding box center [504, 867] width 419 height 48
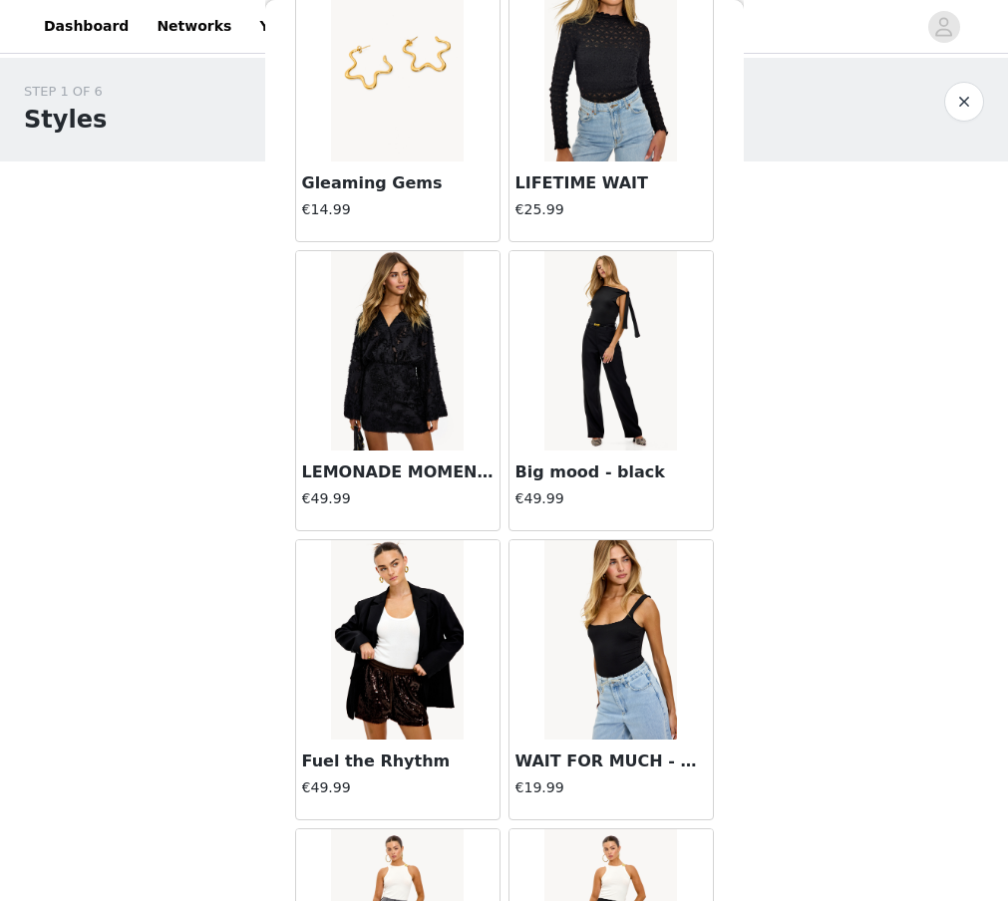
scroll to position [13709, 0]
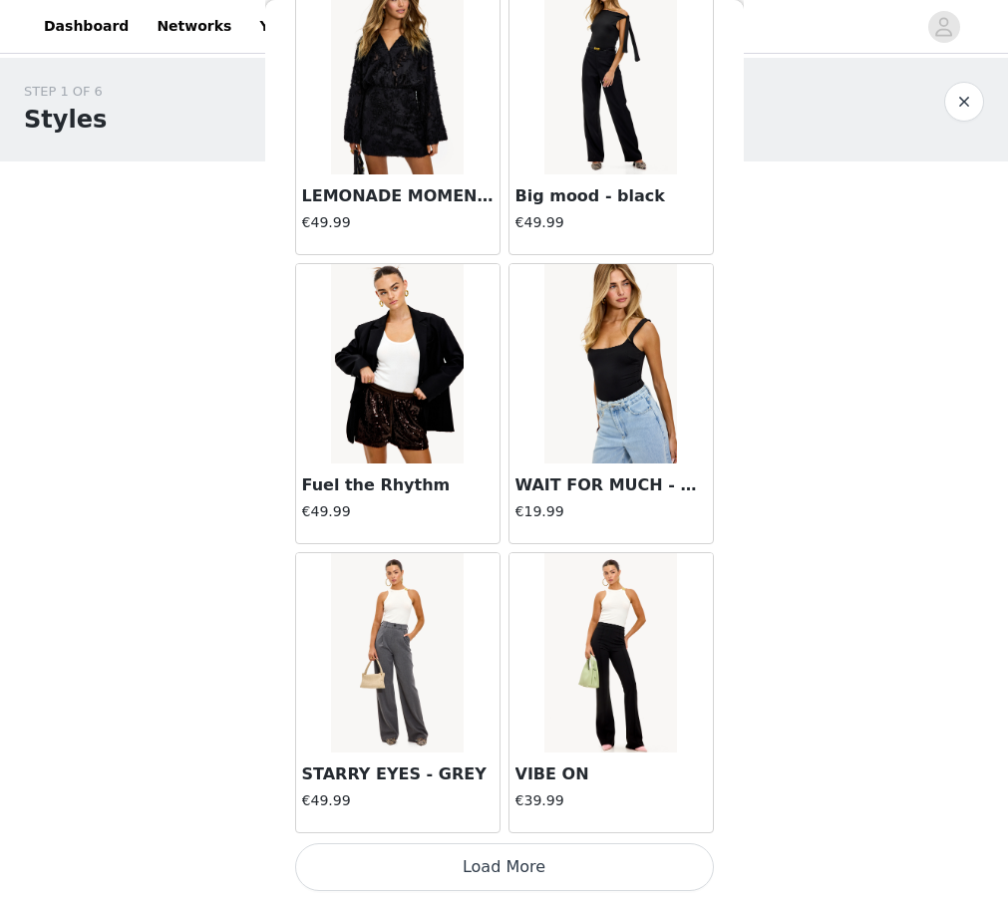
click at [538, 859] on button "Load More" at bounding box center [504, 867] width 419 height 48
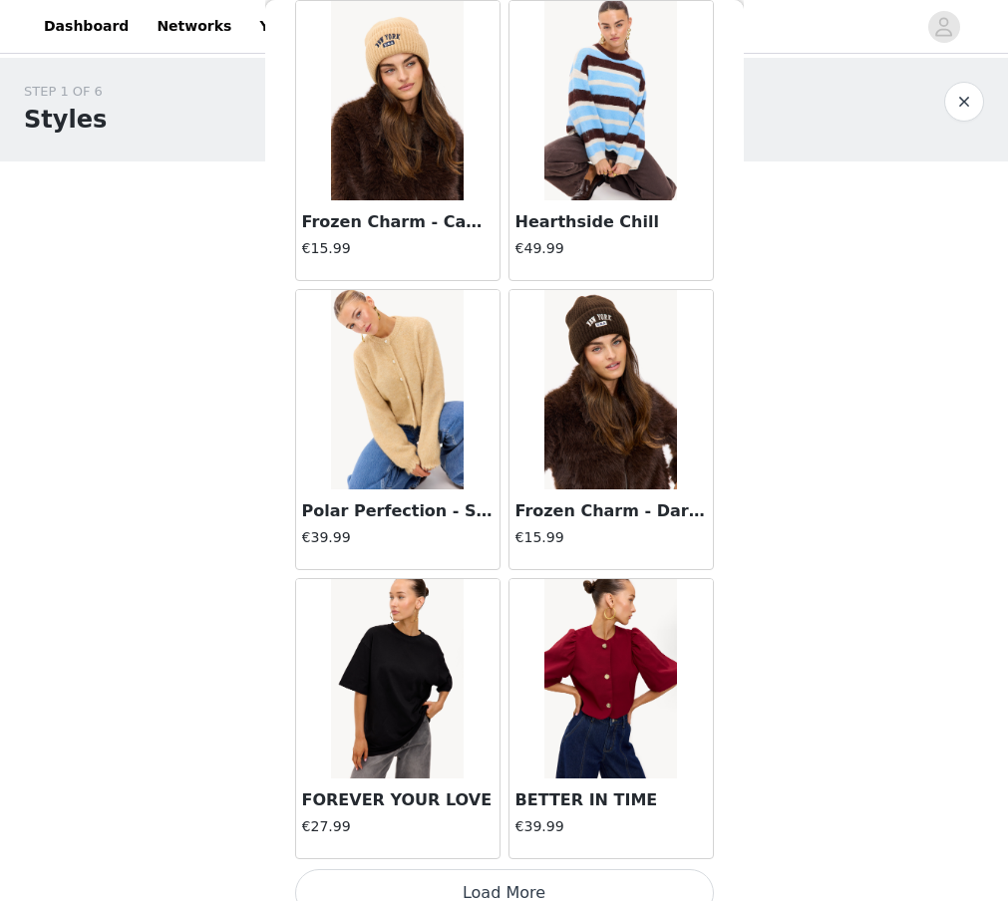
scroll to position [16600, 0]
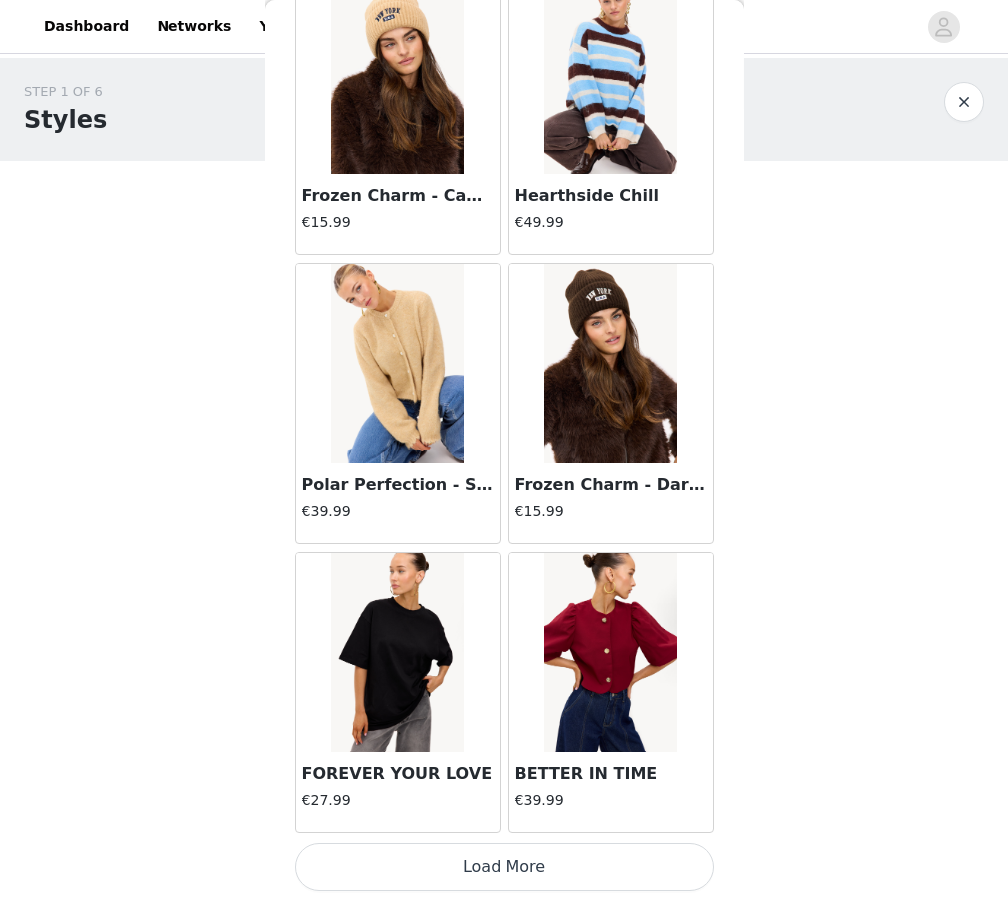
click at [508, 858] on button "Load More" at bounding box center [504, 867] width 419 height 48
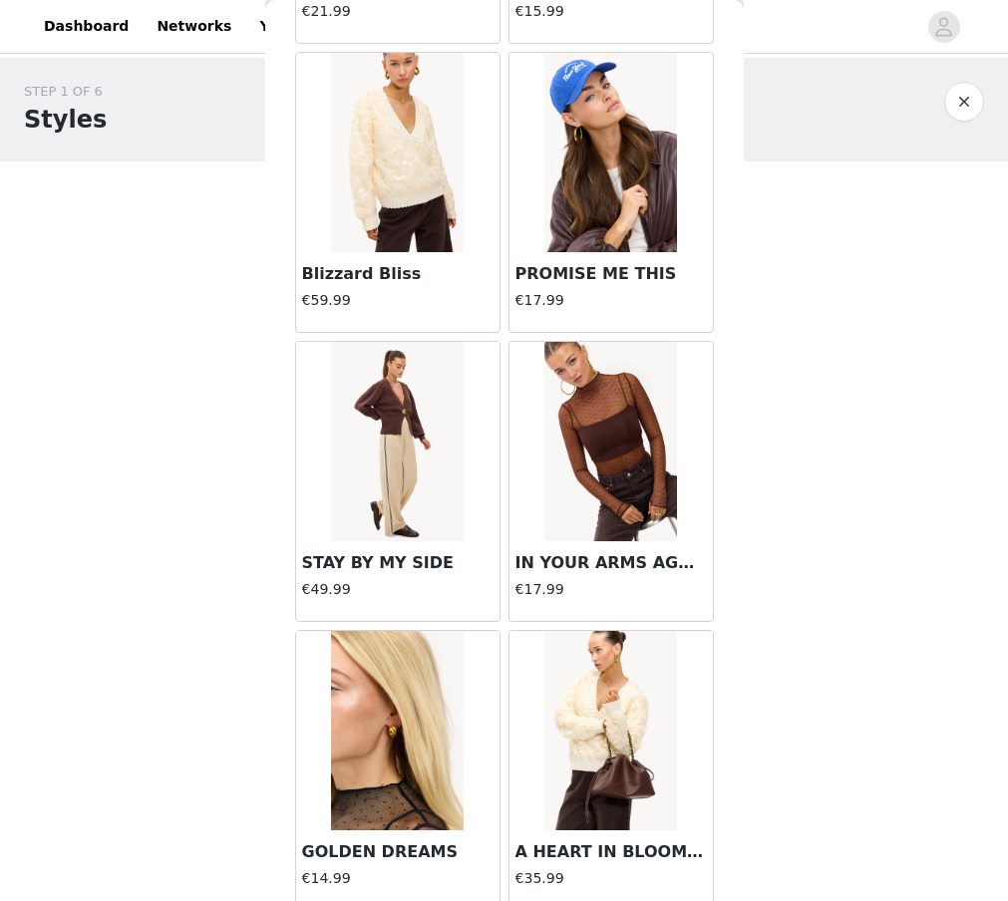
scroll to position [19490, 0]
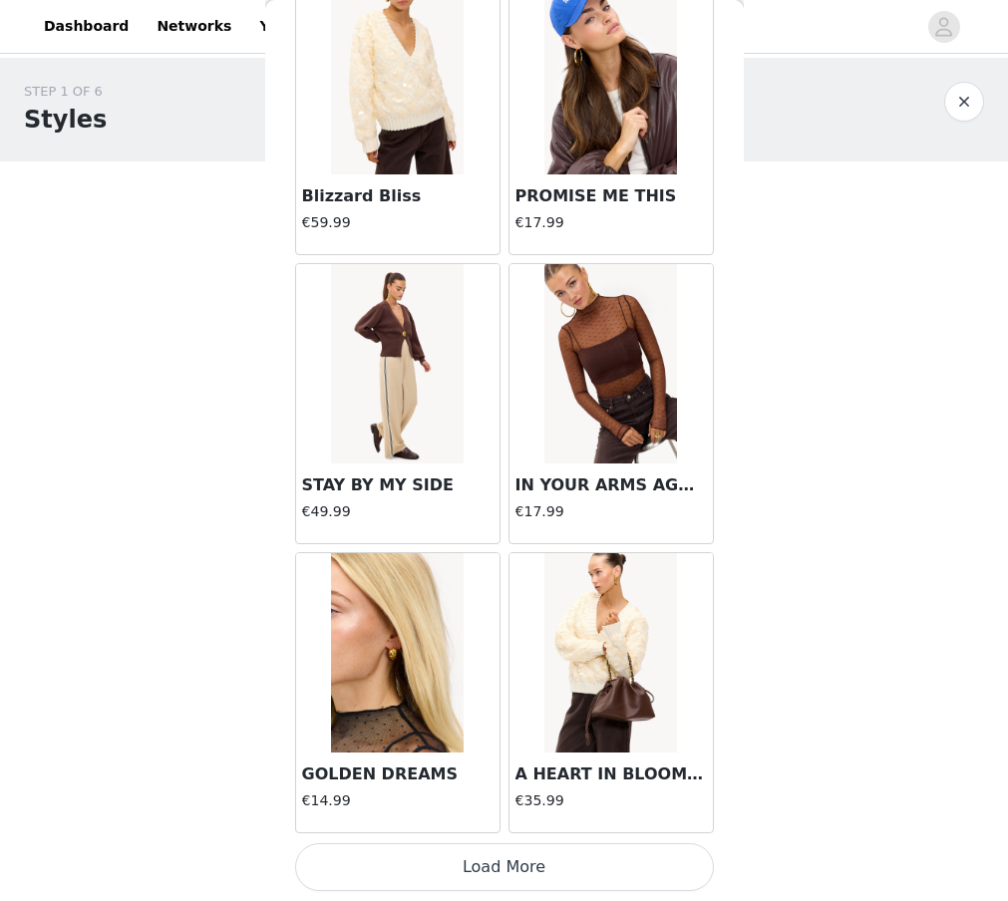
click at [538, 858] on button "Load More" at bounding box center [504, 867] width 419 height 48
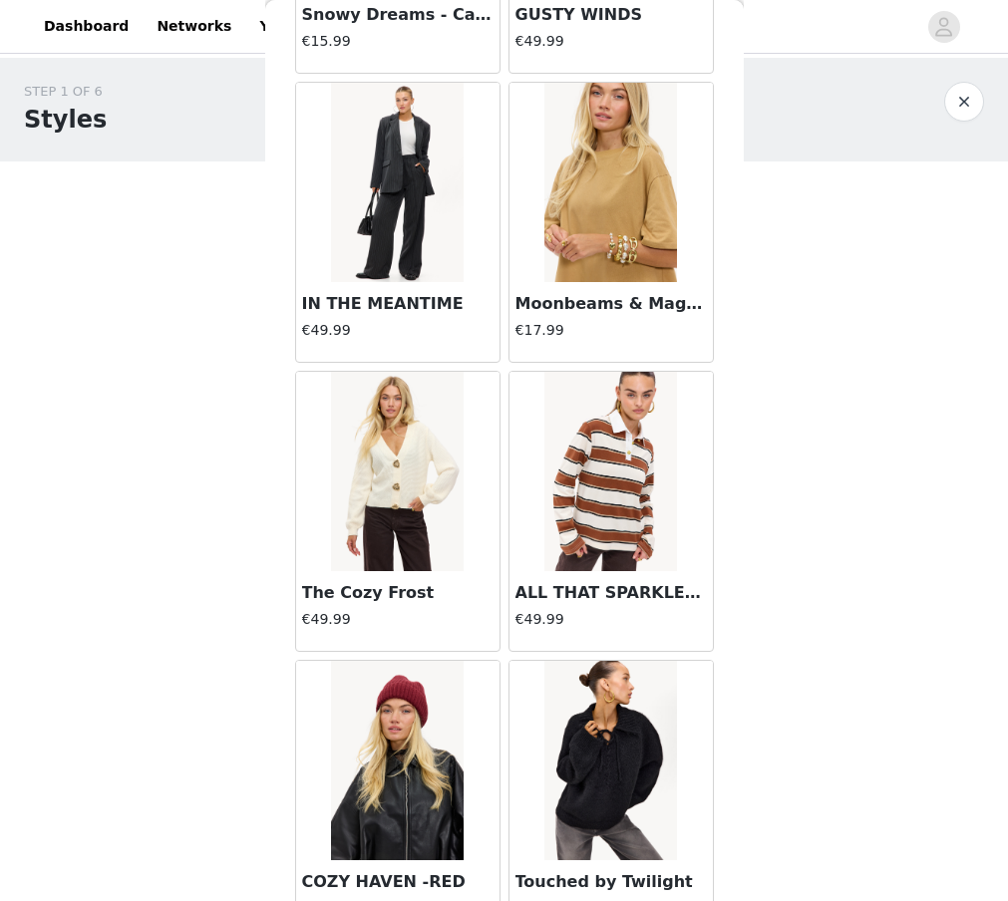
scroll to position [22380, 0]
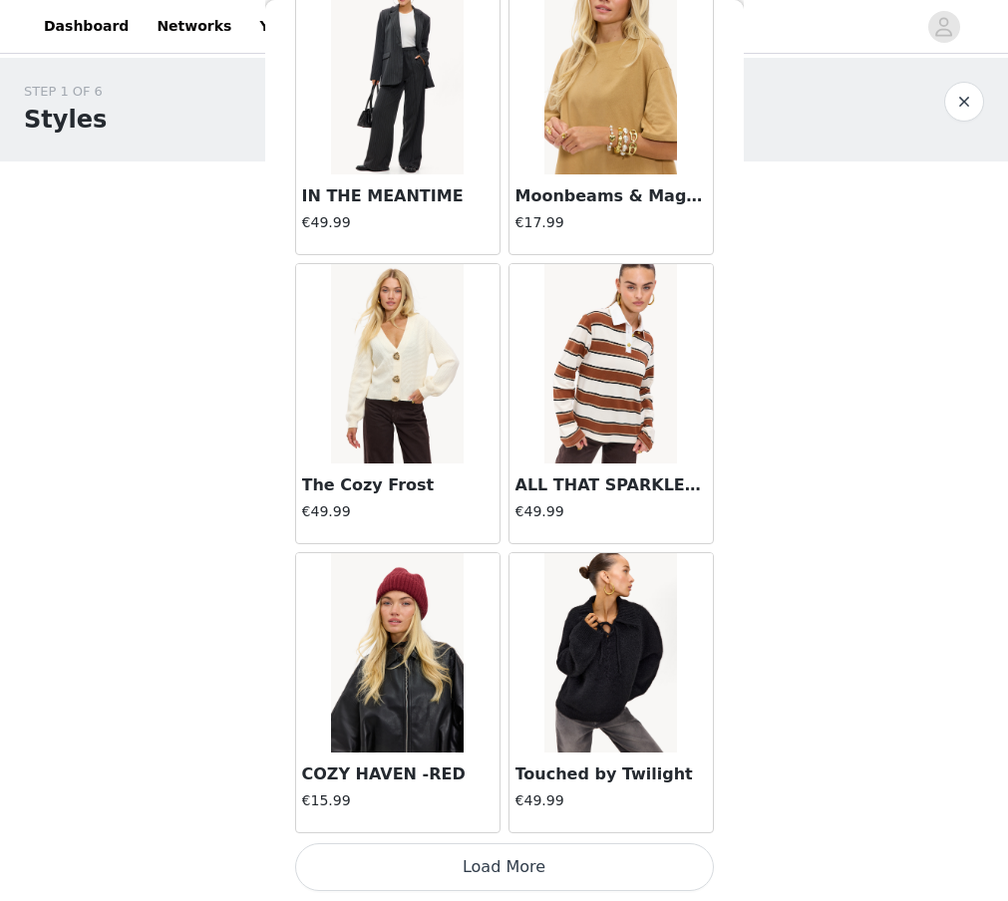
click at [503, 865] on button "Load More" at bounding box center [504, 867] width 419 height 48
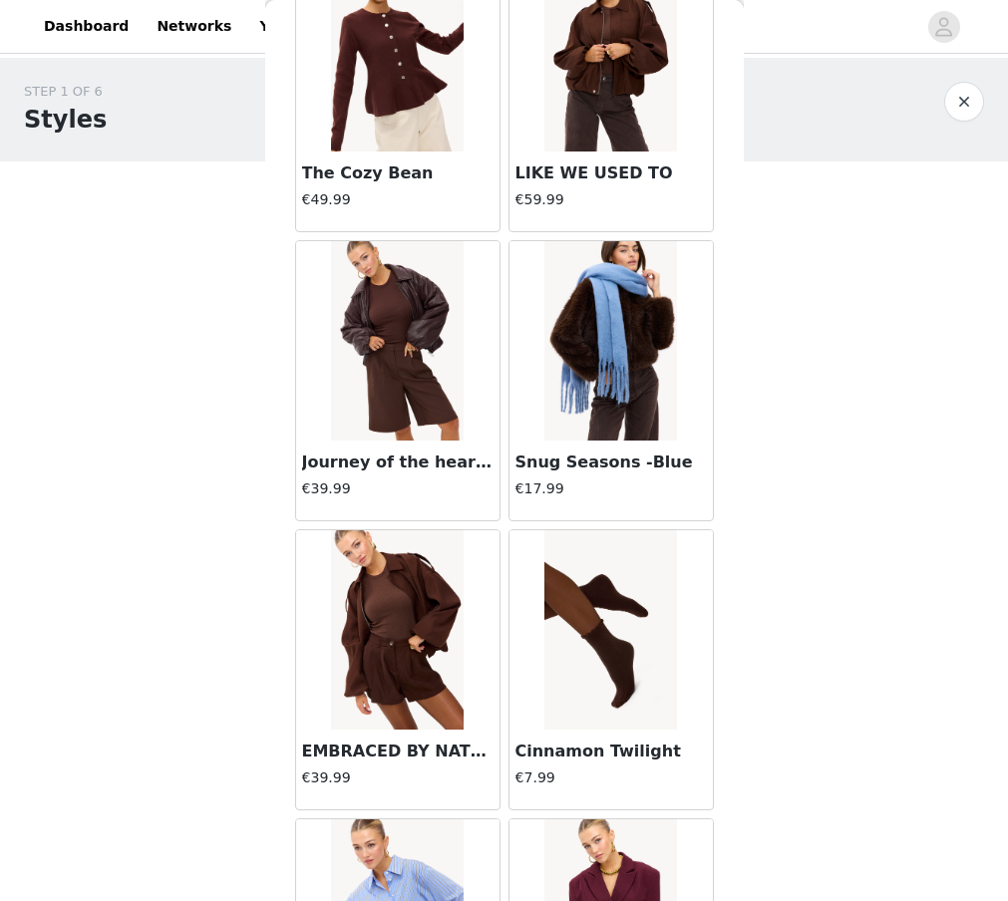
scroll to position [25270, 0]
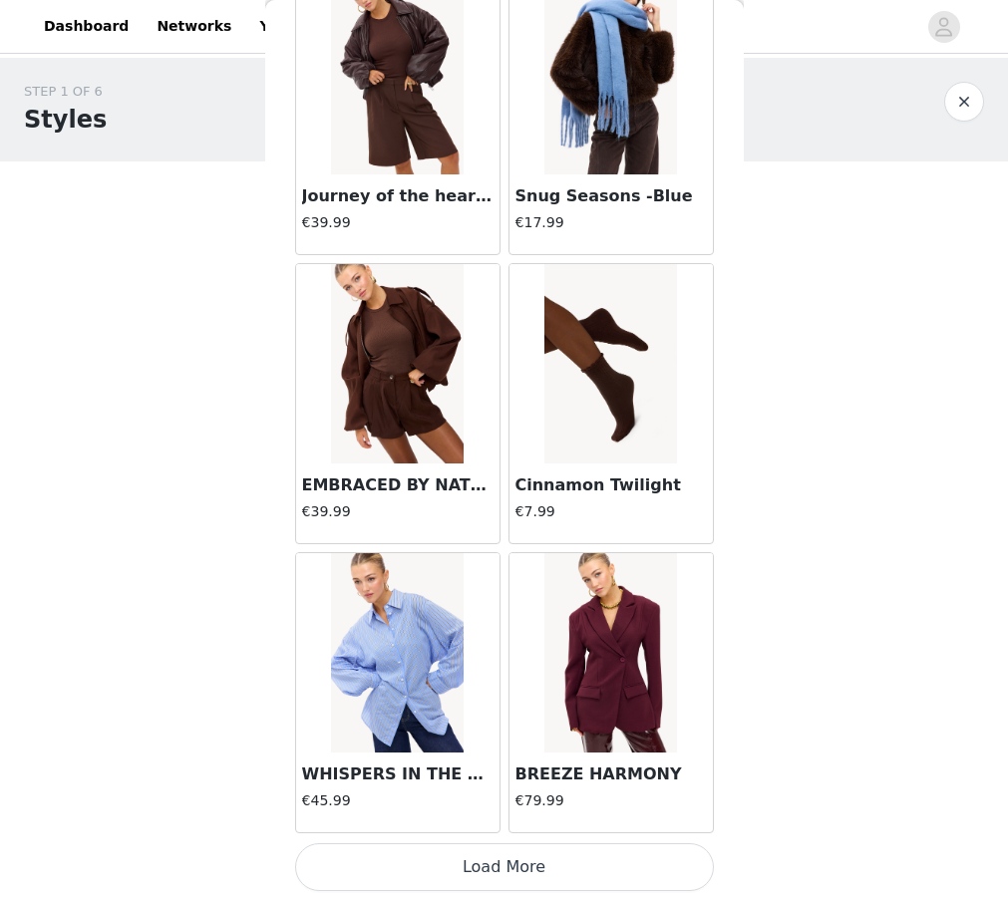
click at [545, 871] on button "Load More" at bounding box center [504, 867] width 419 height 48
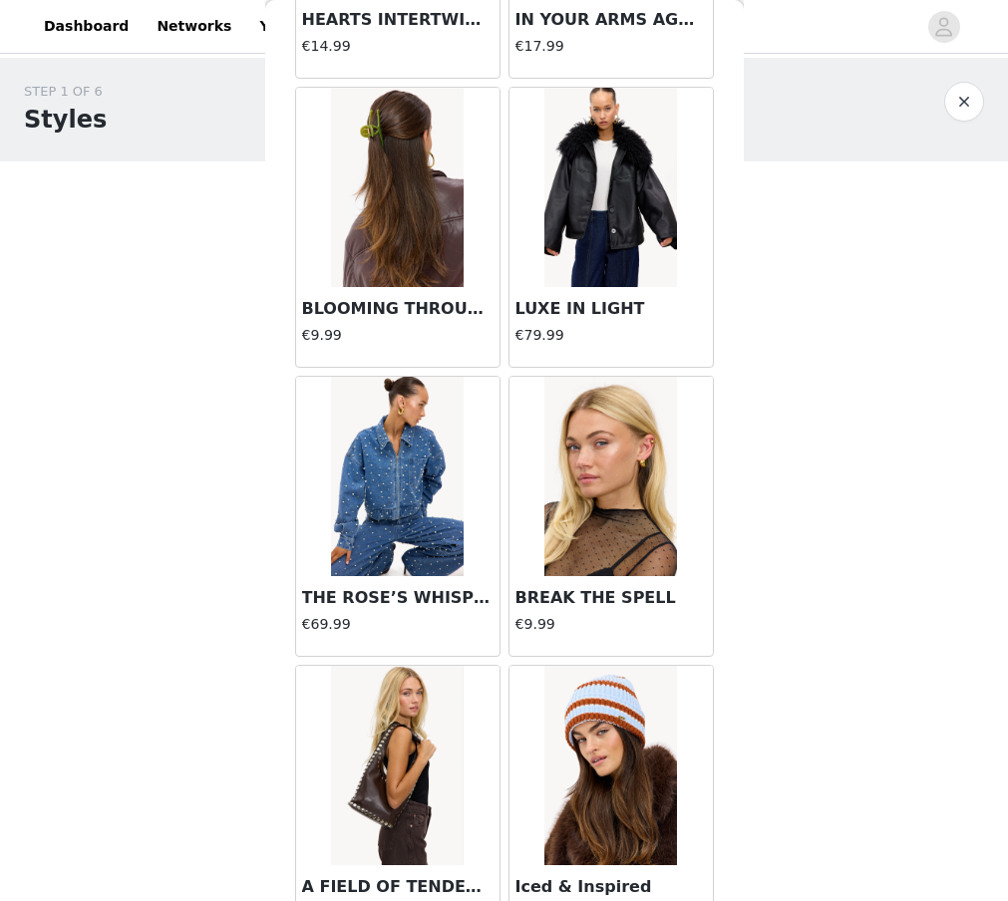
scroll to position [28160, 0]
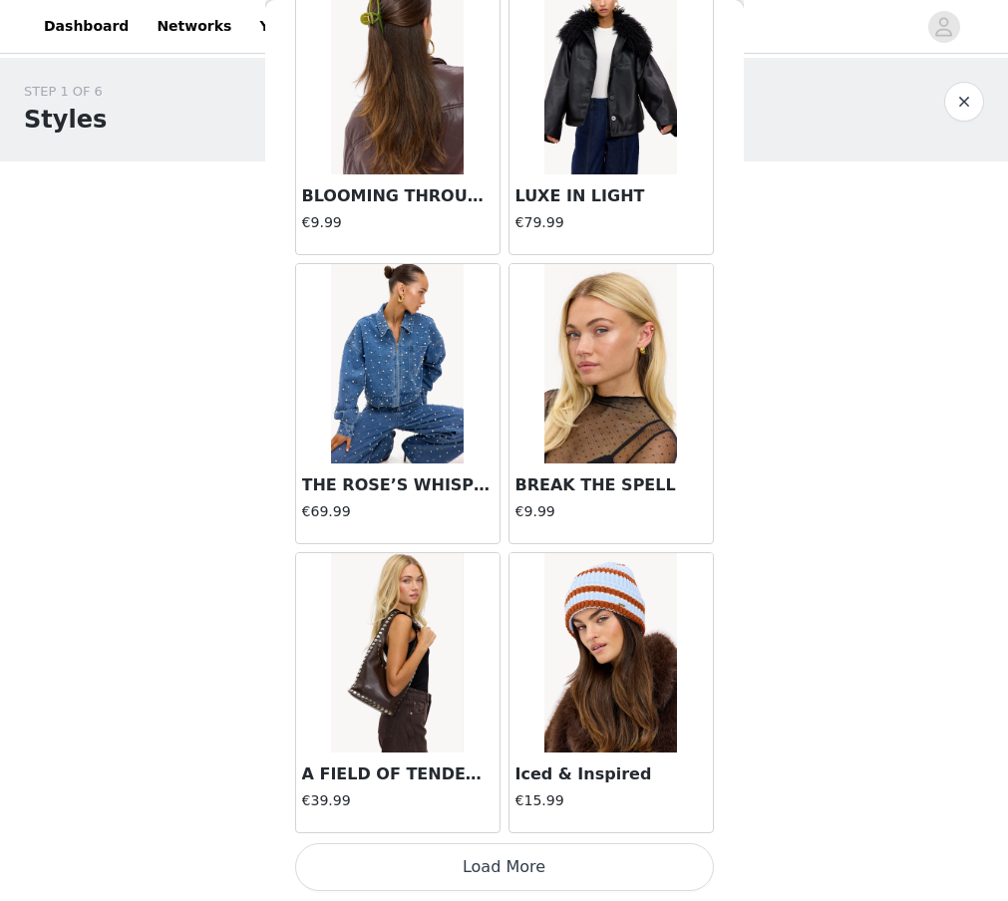
click at [455, 874] on button "Load More" at bounding box center [504, 867] width 419 height 48
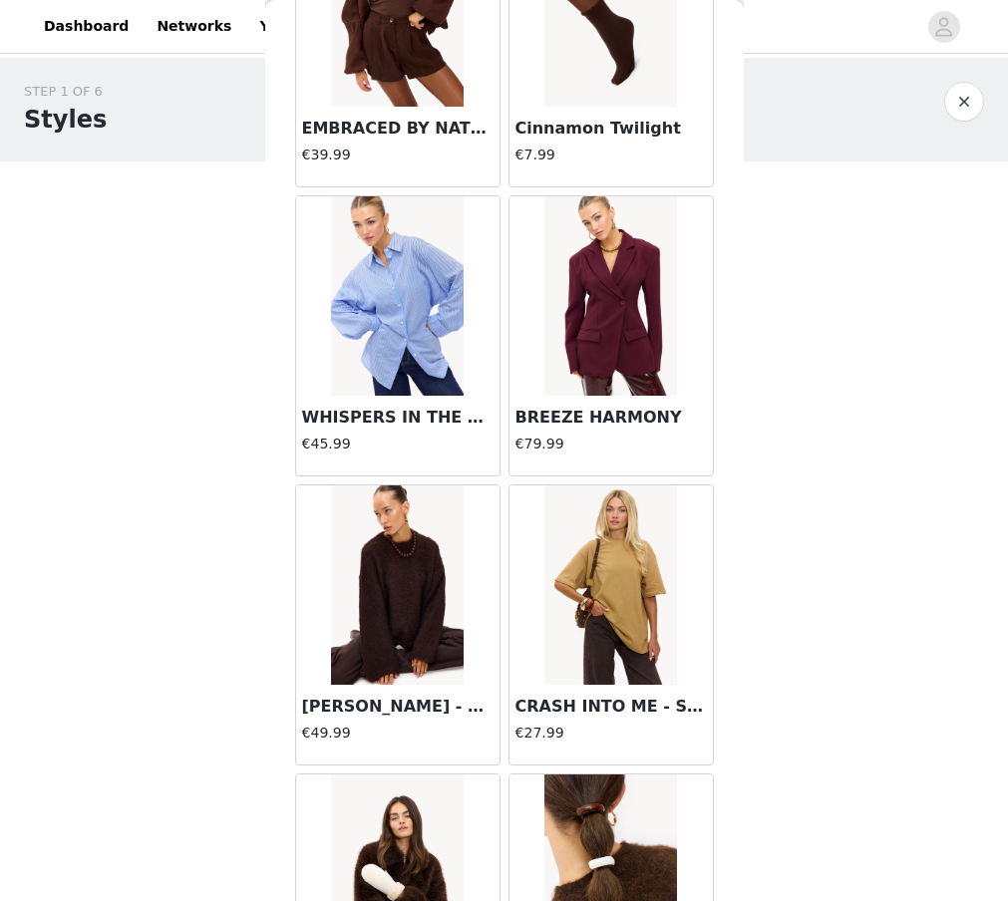
scroll to position [25621, 0]
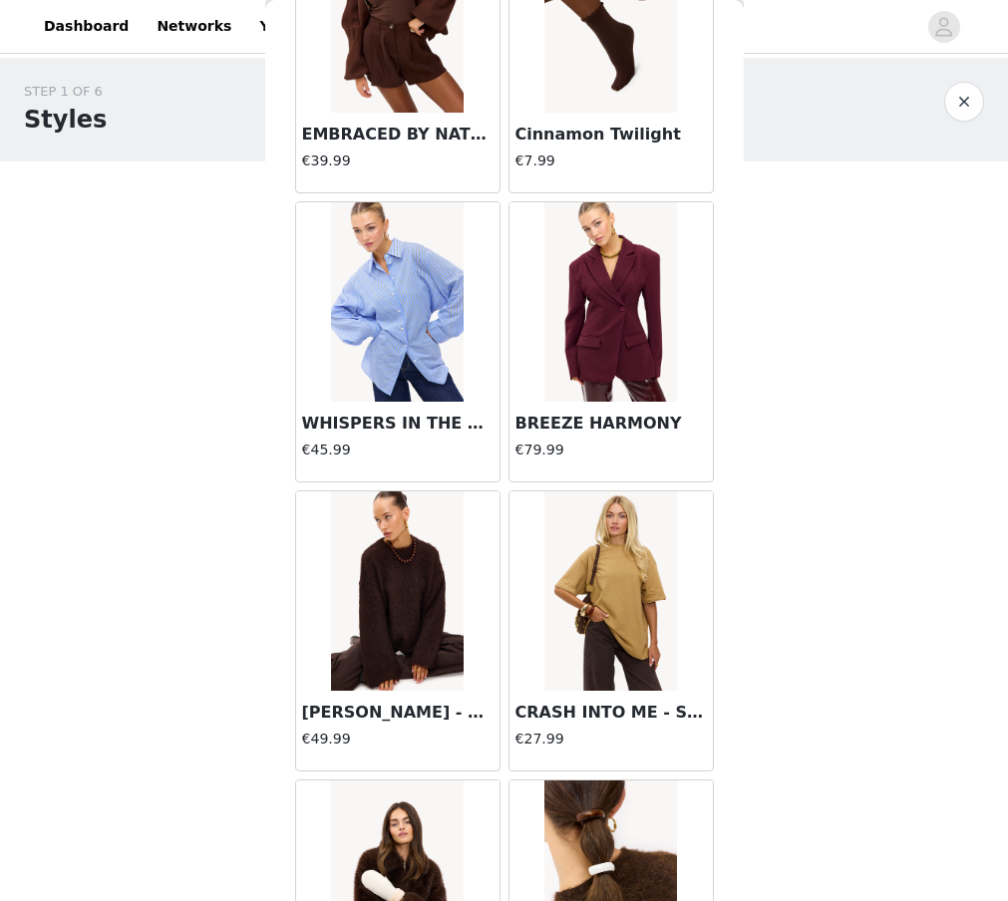
click at [364, 594] on img at bounding box center [397, 590] width 133 height 199
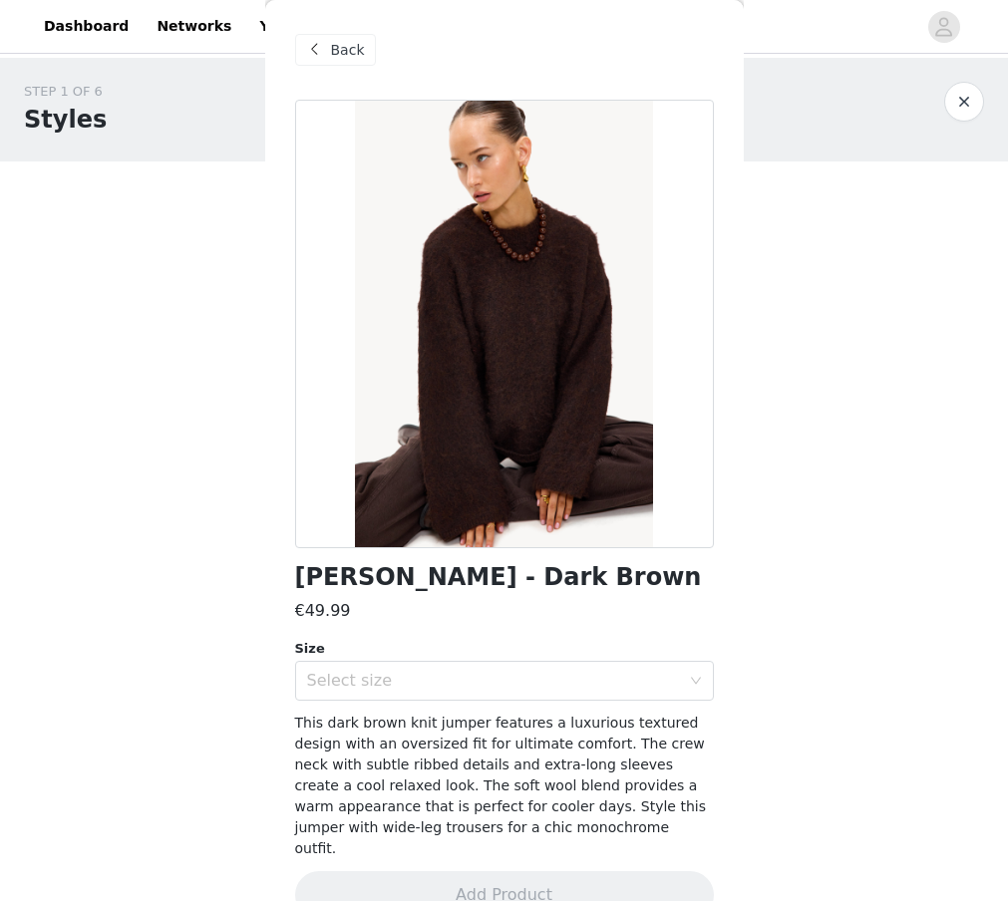
scroll to position [20, 0]
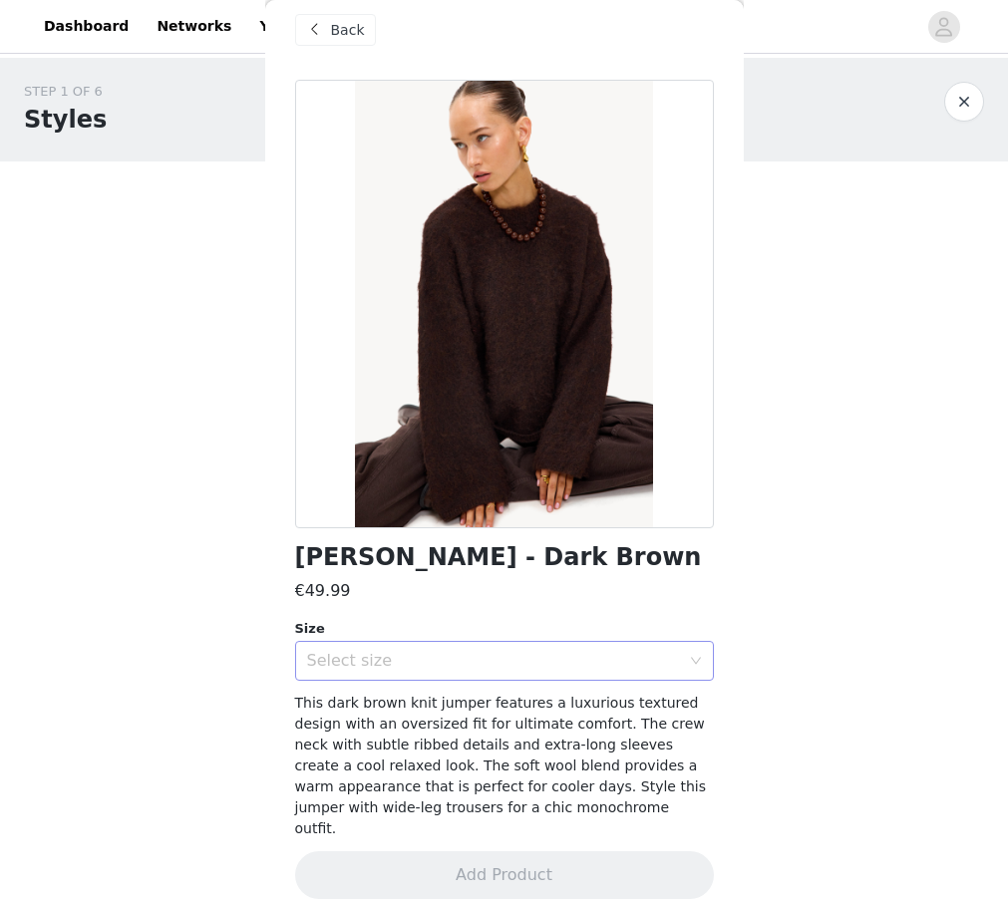
click at [335, 659] on div "Select size" at bounding box center [493, 661] width 373 height 20
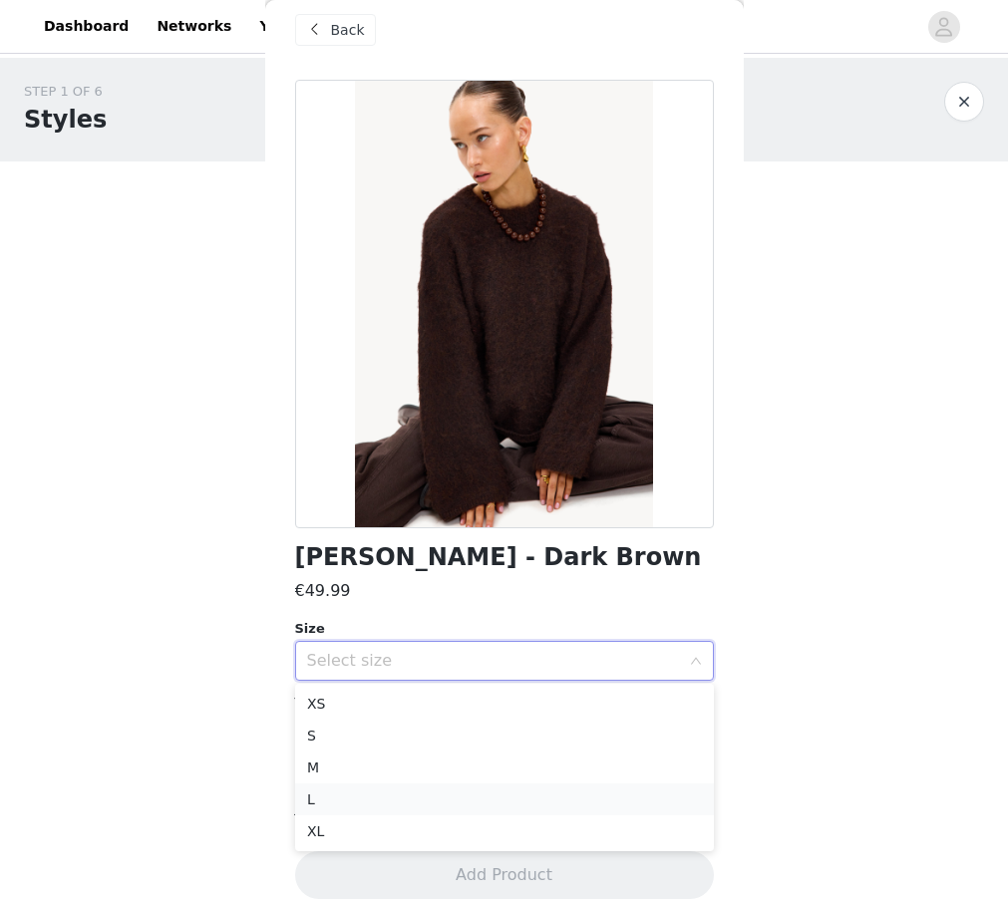
click at [317, 789] on li "L" at bounding box center [504, 799] width 419 height 32
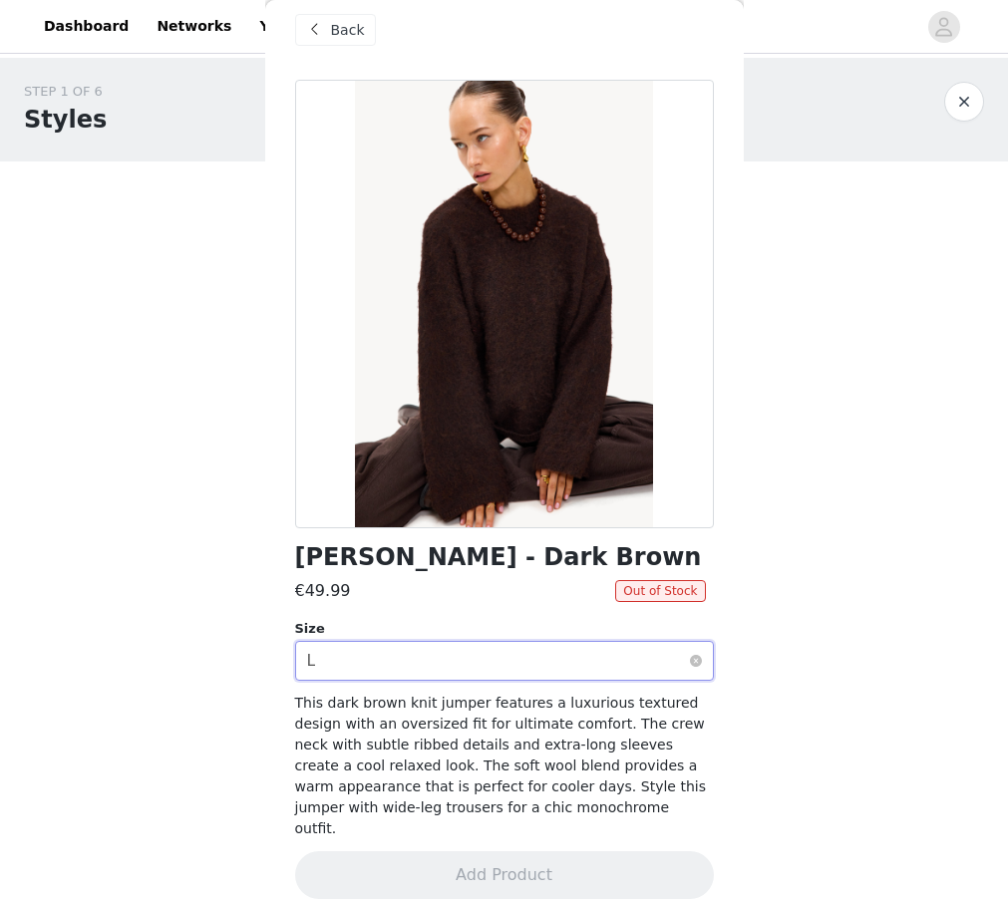
click at [354, 666] on div "Select size L" at bounding box center [498, 661] width 382 height 38
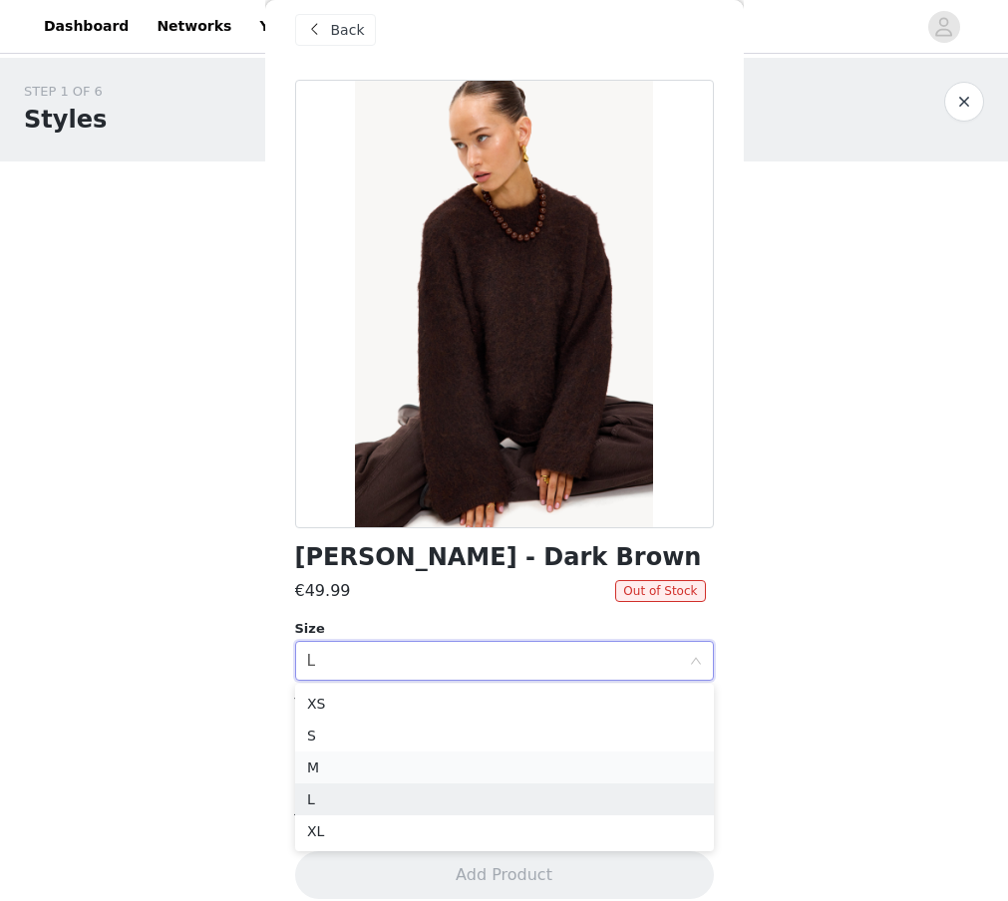
click at [342, 767] on li "M" at bounding box center [504, 767] width 419 height 32
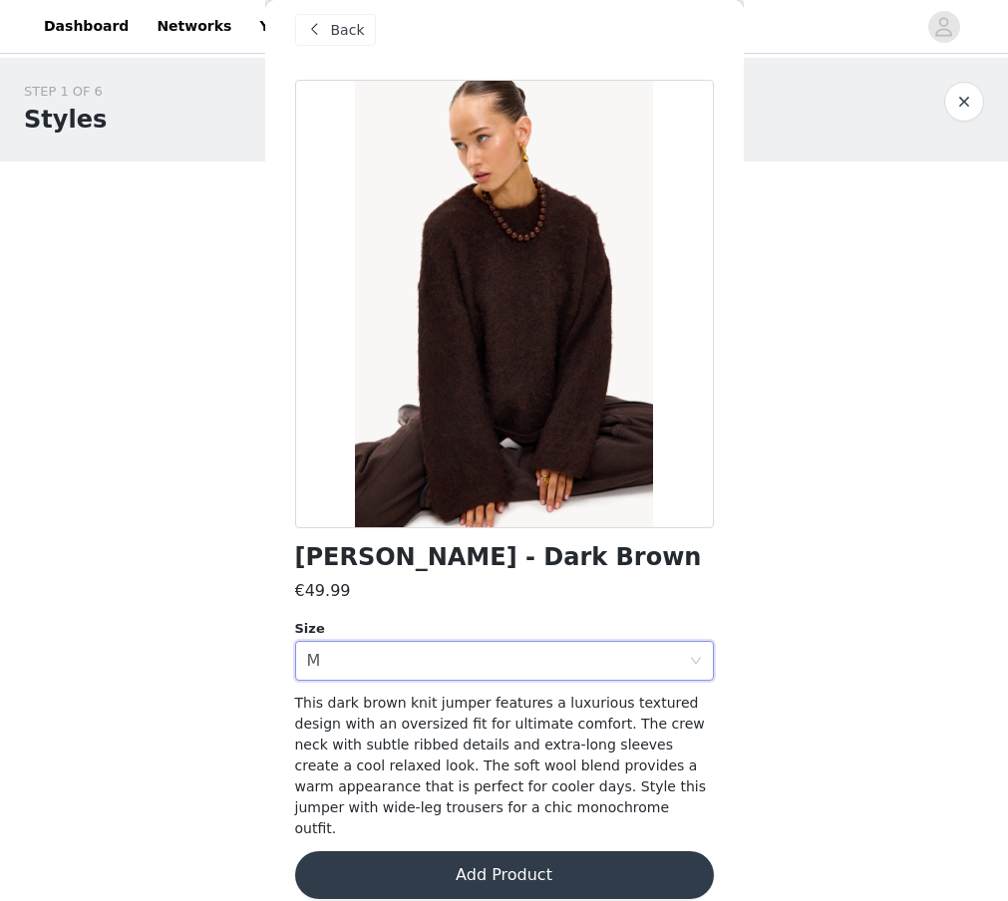
click at [491, 853] on button "Add Product" at bounding box center [504, 875] width 419 height 48
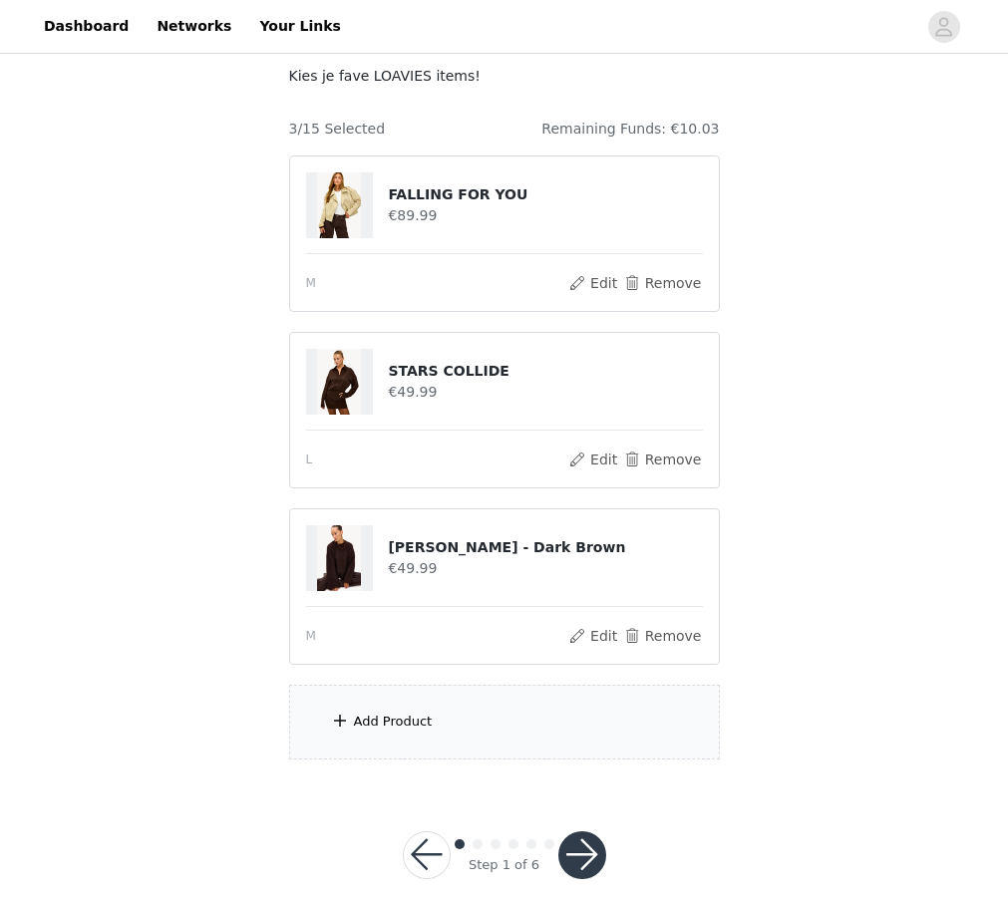
scroll to position [135, 0]
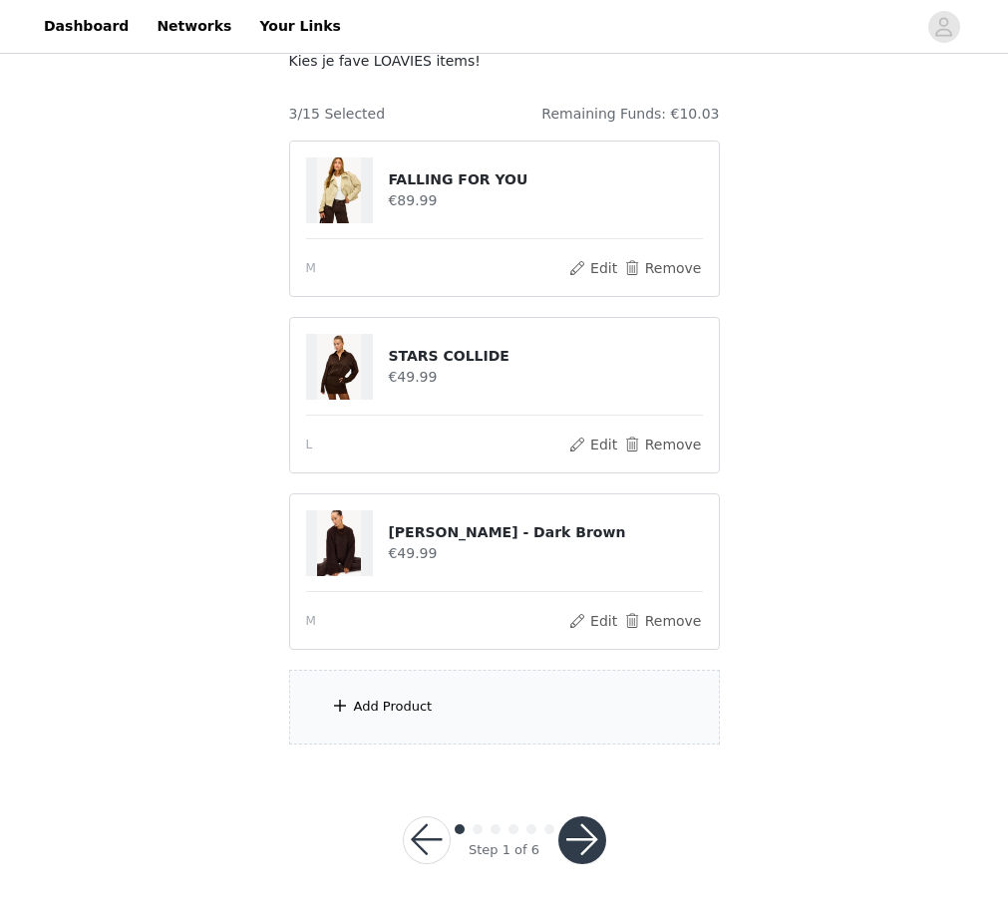
click at [369, 692] on div "Add Product" at bounding box center [504, 707] width 431 height 75
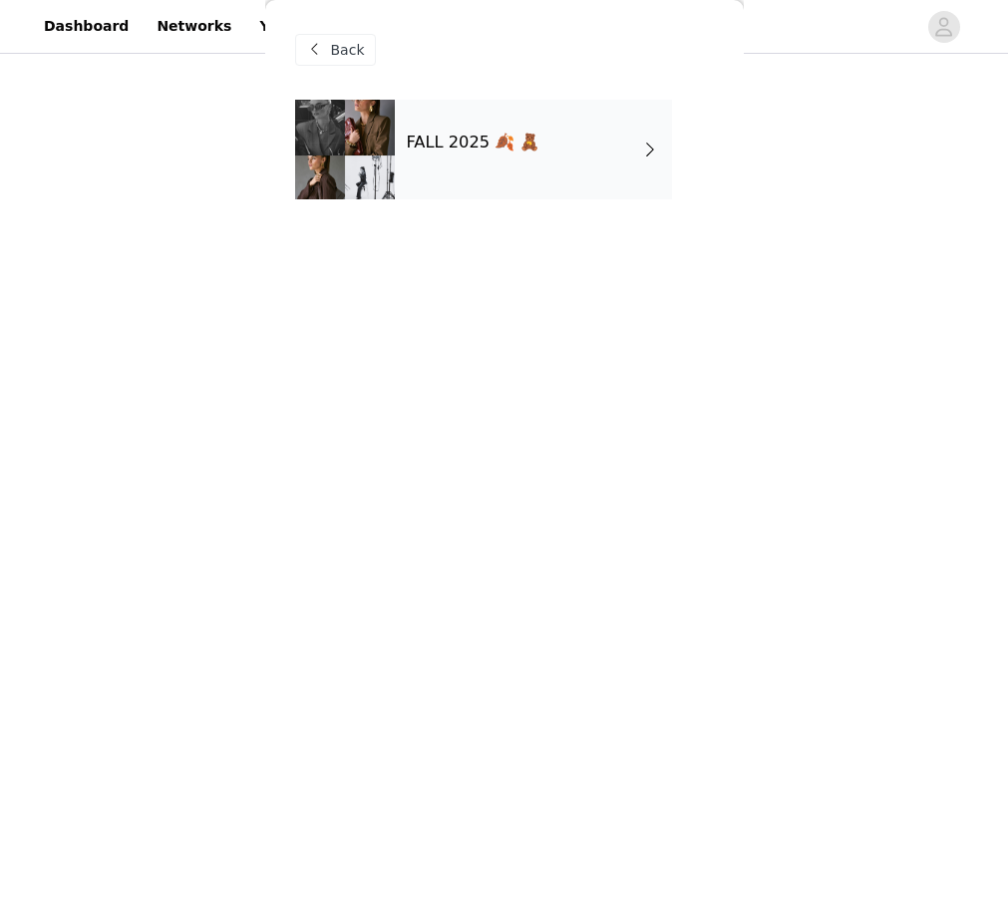
click at [470, 147] on h4 "FALL 2025 🍂 🧸" at bounding box center [474, 143] width 134 height 18
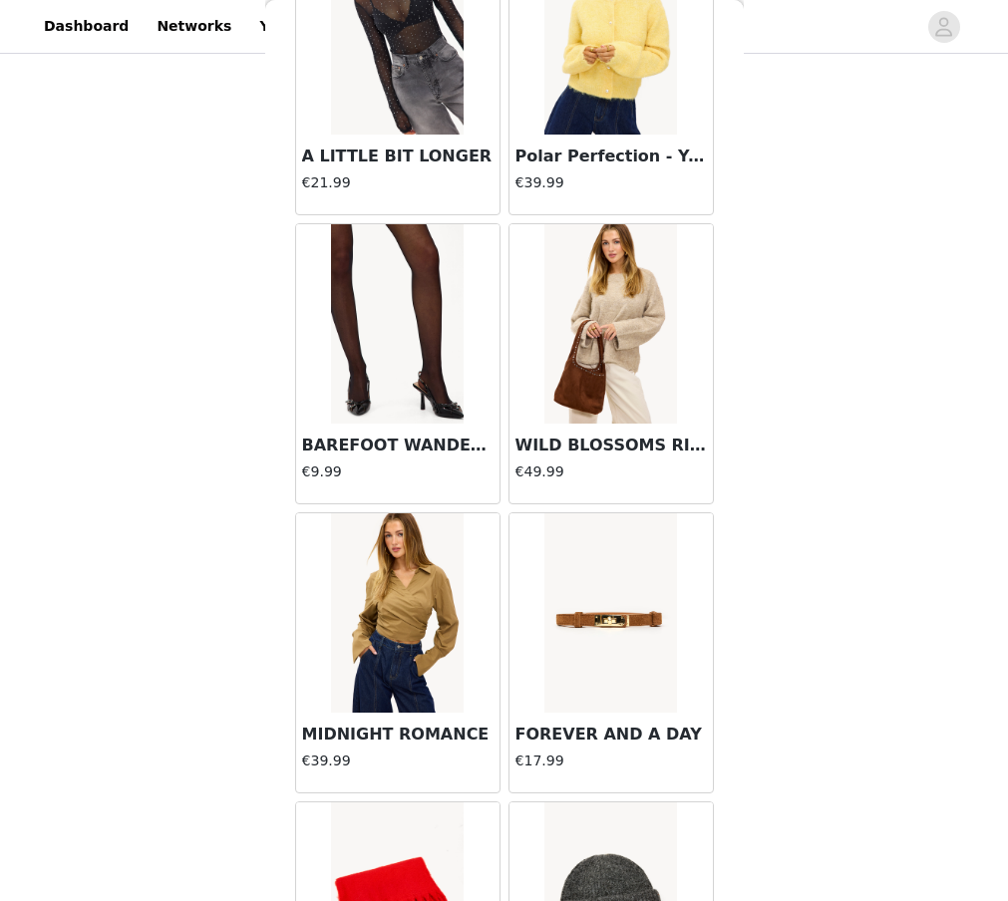
scroll to position [738, 0]
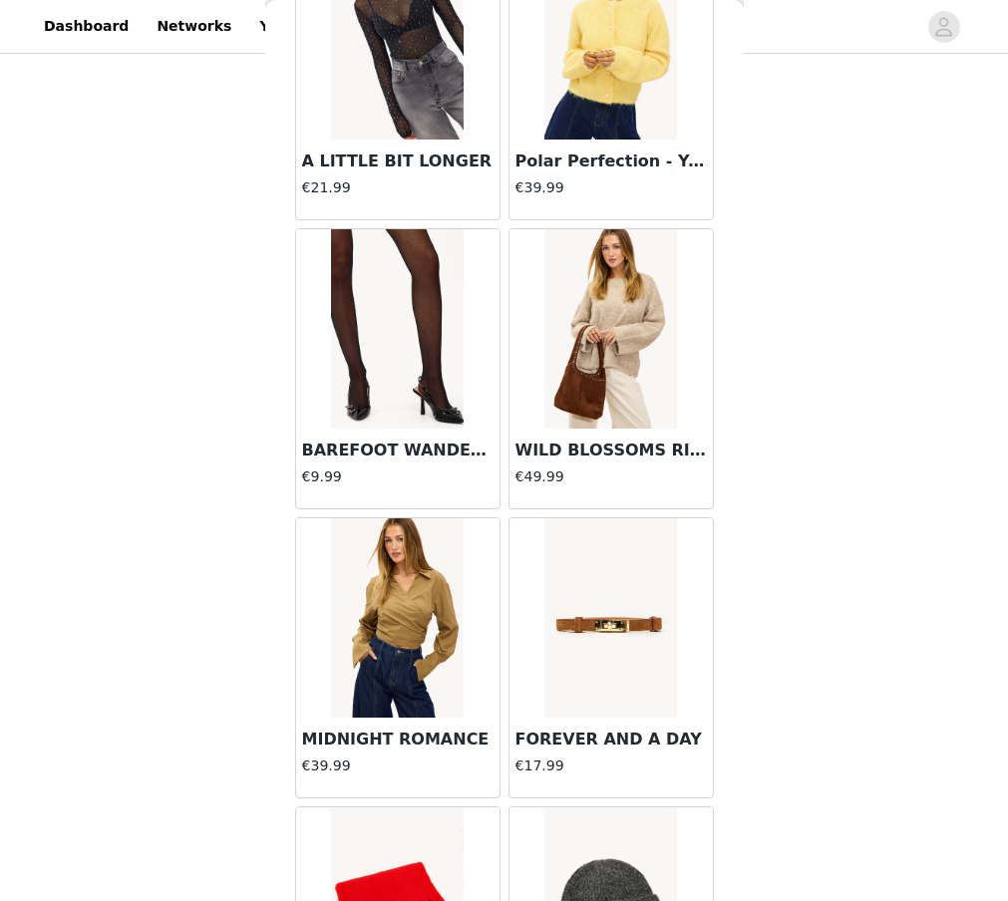
click at [410, 369] on img at bounding box center [397, 328] width 133 height 199
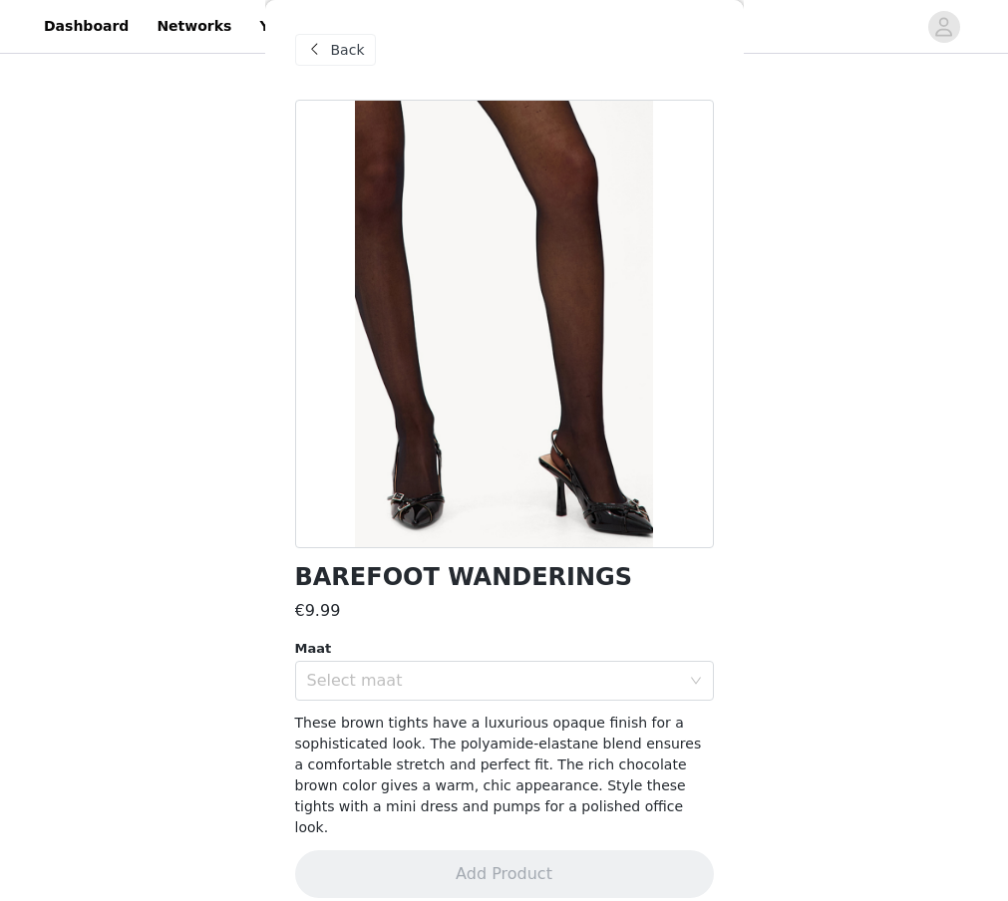
scroll to position [145, 0]
click at [337, 51] on span "Back" at bounding box center [348, 50] width 34 height 21
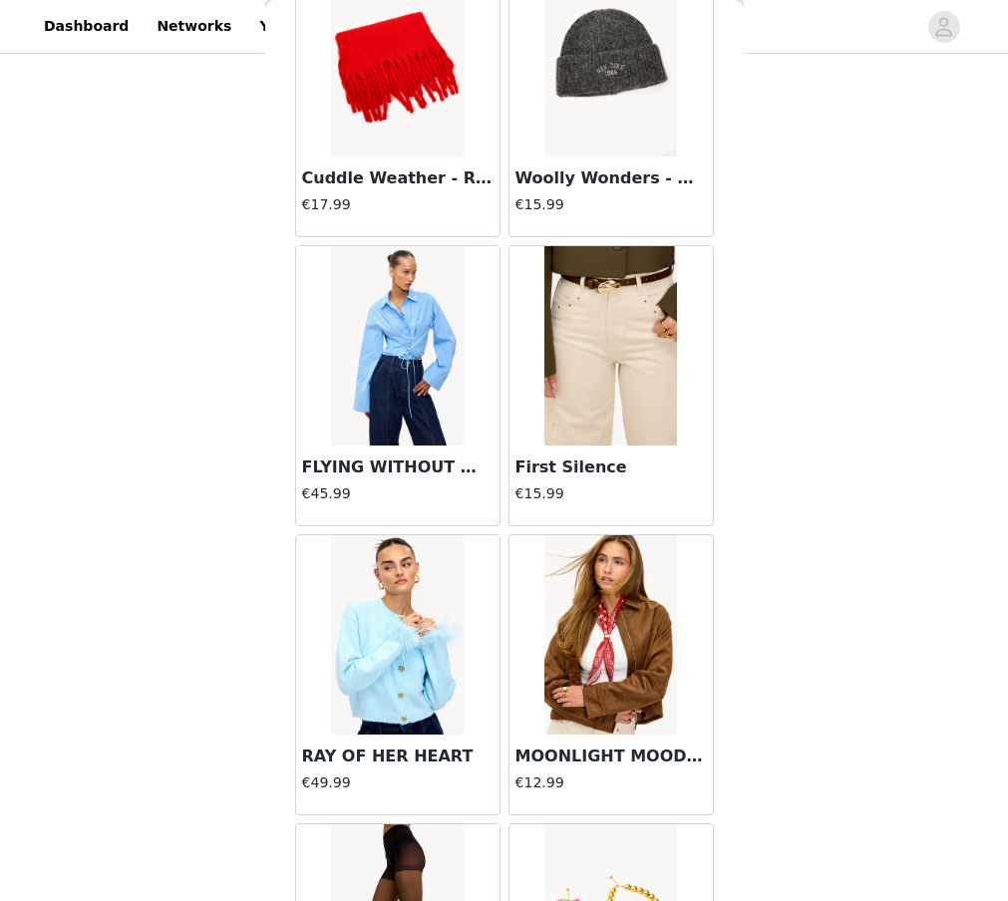
scroll to position [2149, 0]
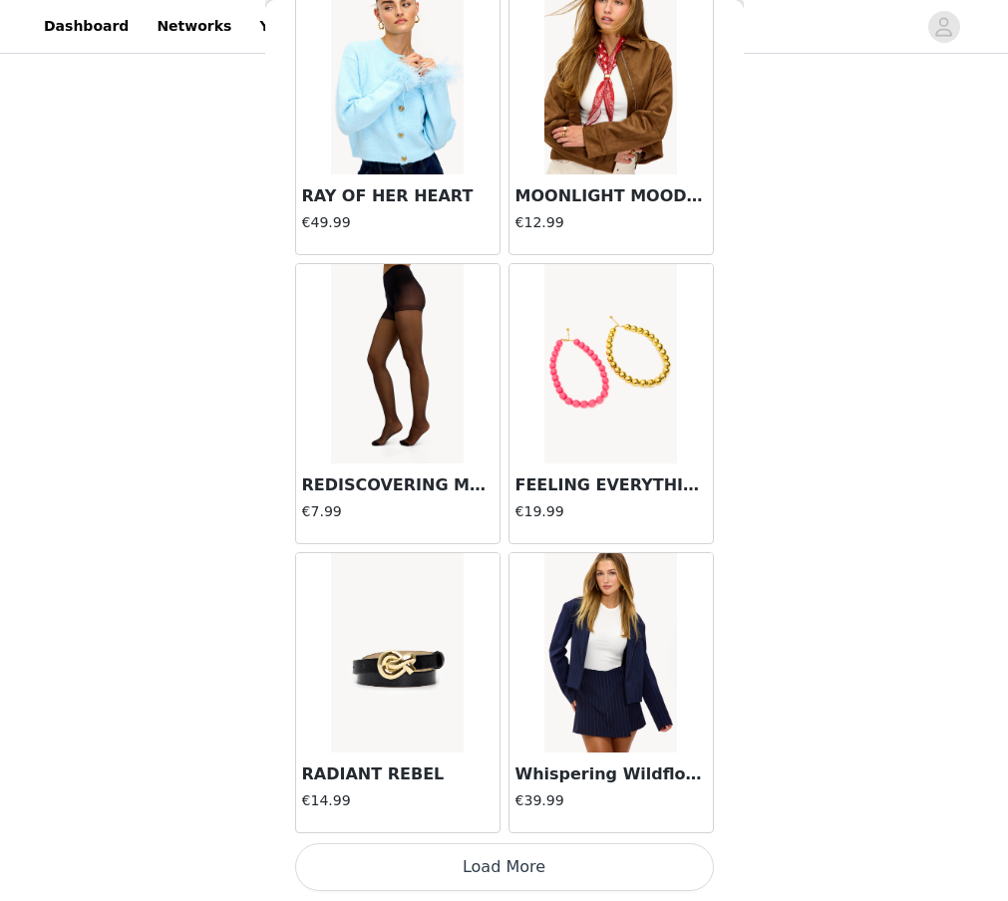
click at [408, 343] on img at bounding box center [397, 363] width 133 height 199
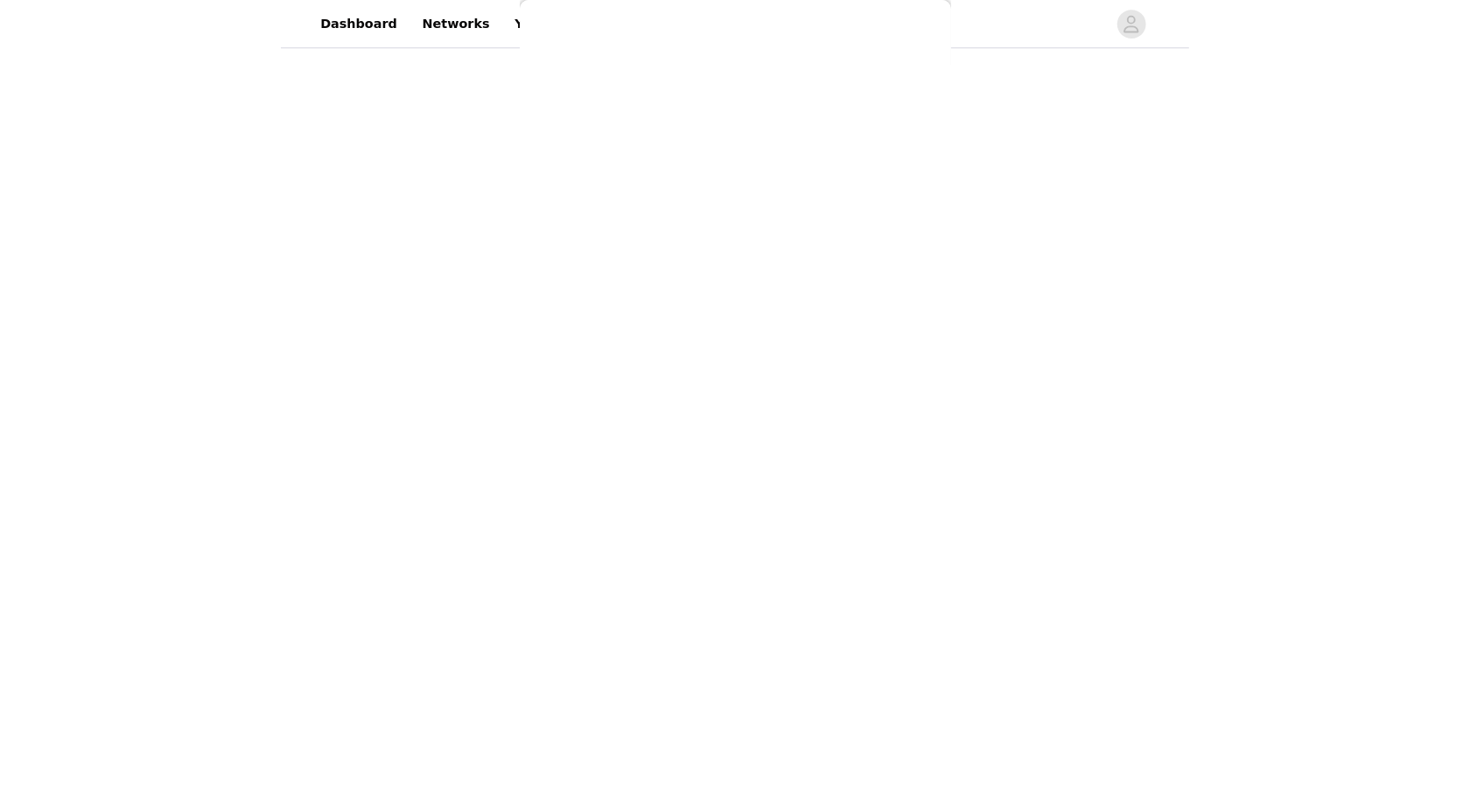
scroll to position [0, 0]
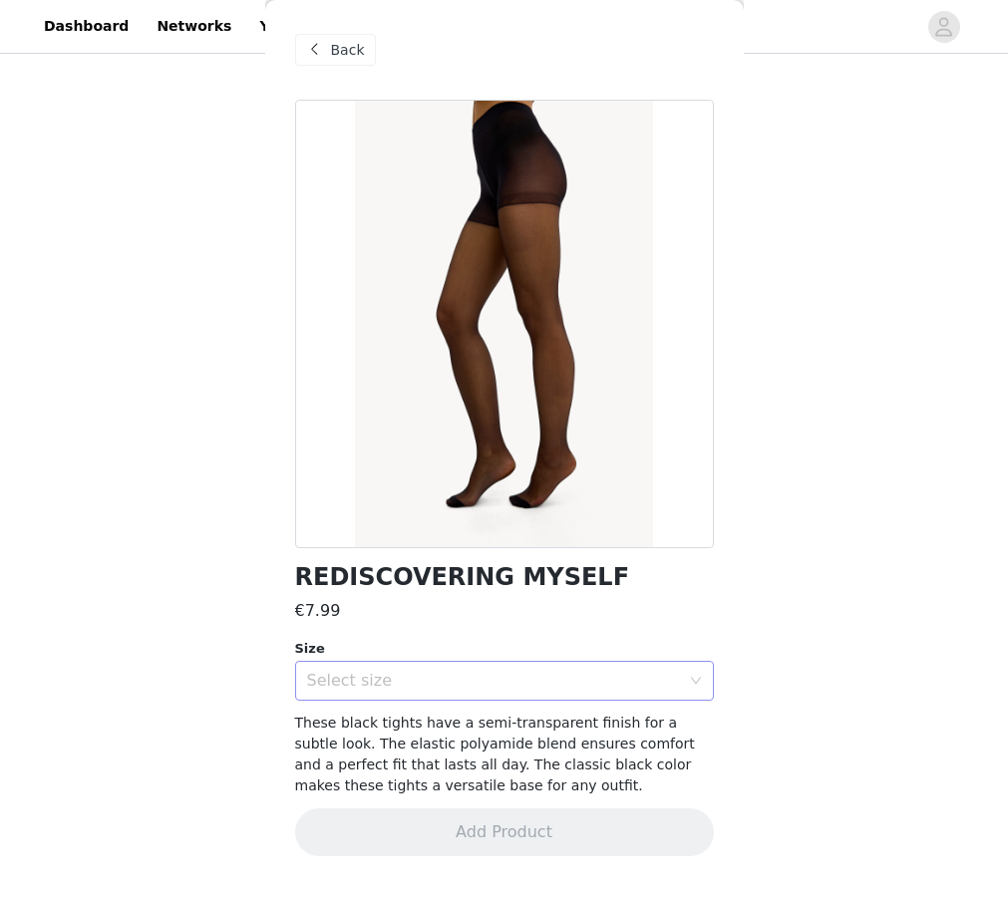
click at [384, 687] on div "Select size" at bounding box center [493, 681] width 373 height 20
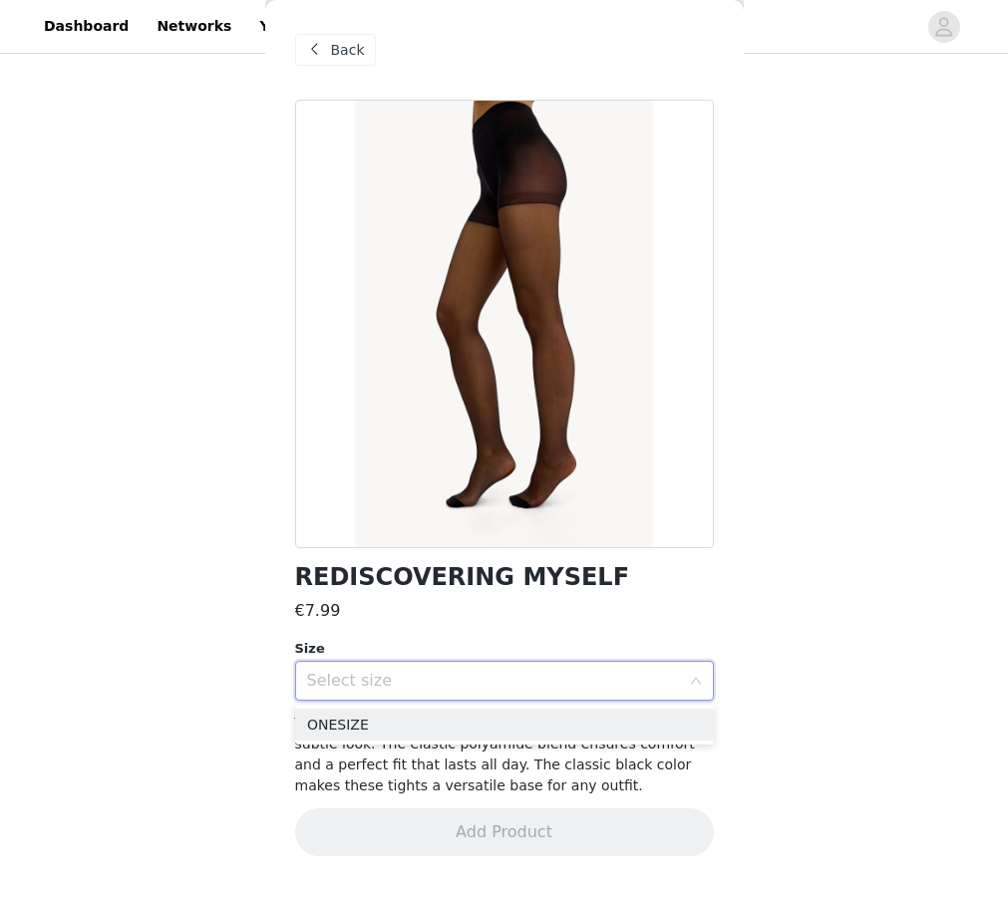
click at [385, 687] on div "Select size" at bounding box center [493, 681] width 373 height 20
click at [217, 701] on div "STEP 1 OF 6 Styles Kies je fave LOAVIES items! 3/15 Selected Remaining Funds: €…" at bounding box center [504, 335] width 1008 height 845
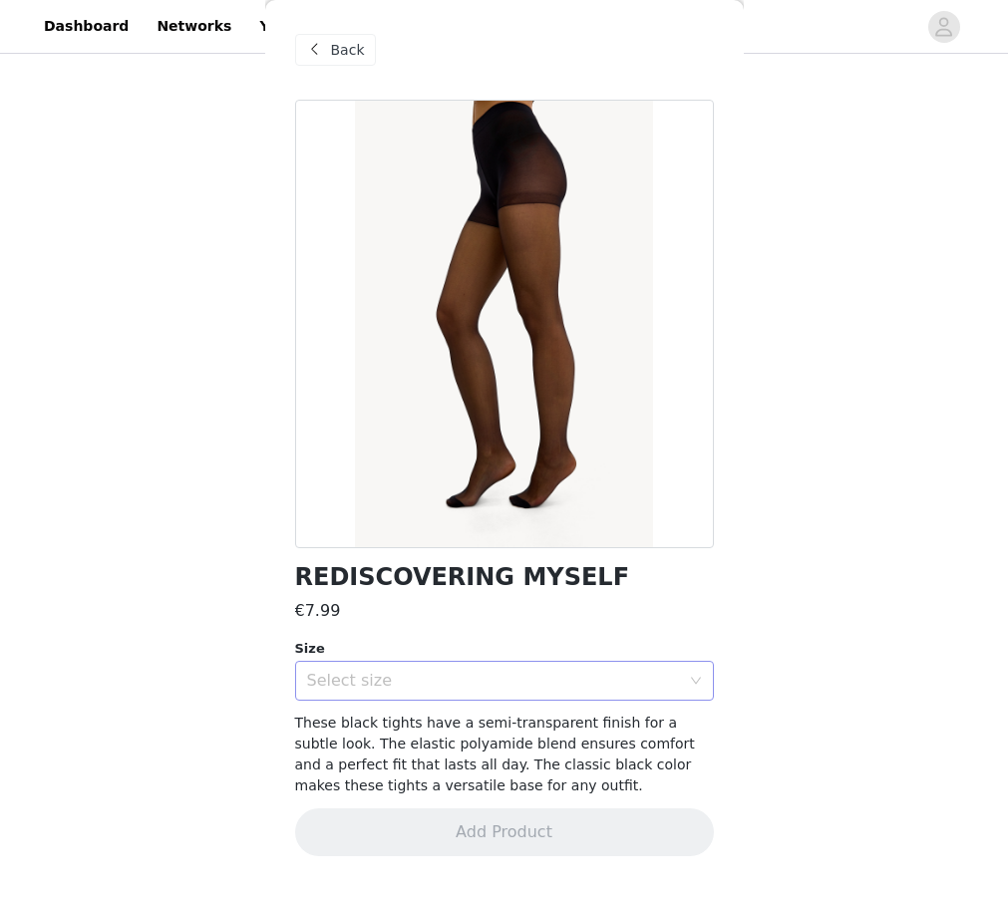
click at [363, 685] on div "Select size" at bounding box center [493, 681] width 373 height 20
click at [361, 726] on li "ONESIZE" at bounding box center [504, 725] width 419 height 32
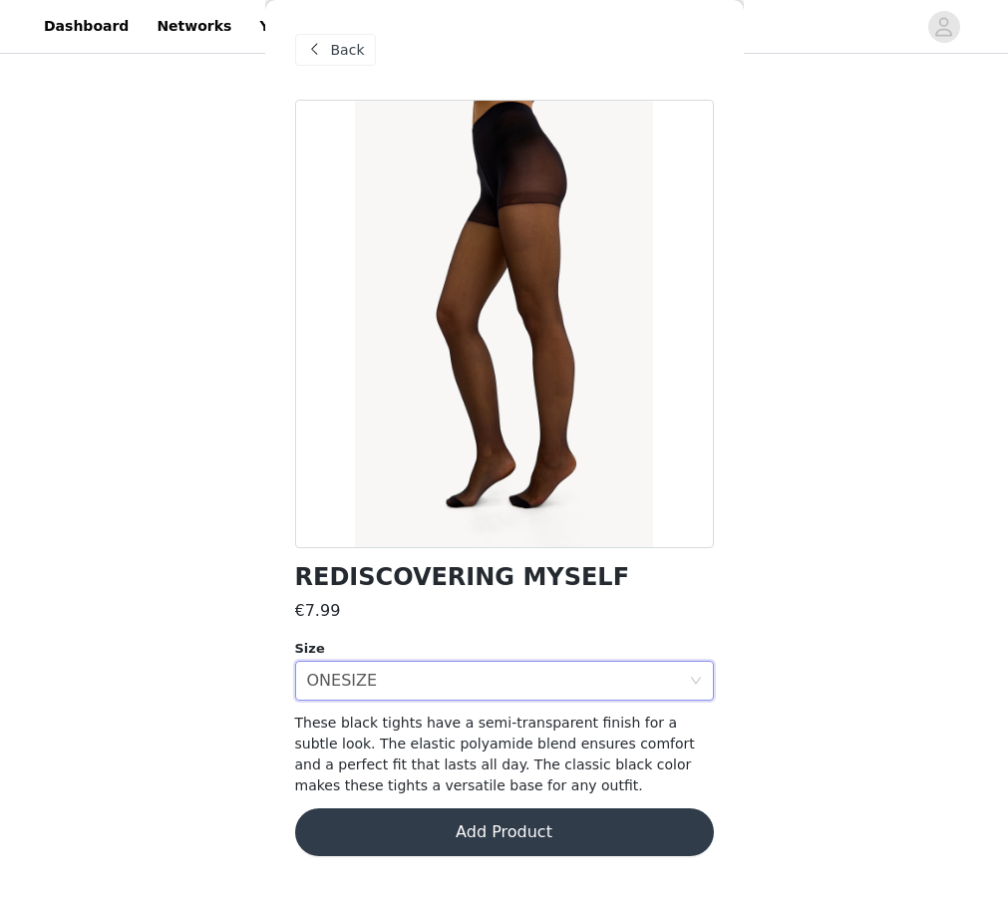
click at [441, 838] on button "Add Product" at bounding box center [504, 832] width 419 height 48
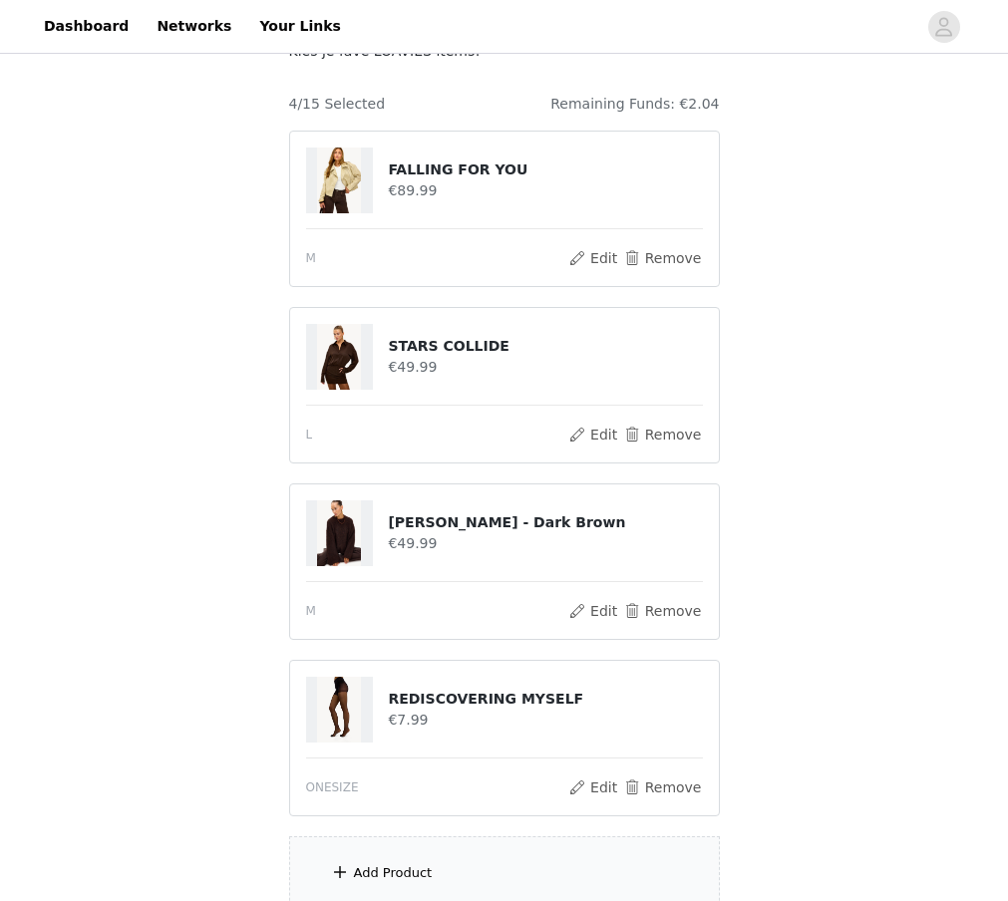
click at [452, 351] on h4 "STARS COLLIDE" at bounding box center [545, 346] width 314 height 21
click at [452, 352] on h4 "STARS COLLIDE" at bounding box center [545, 346] width 314 height 21
copy div "STARS COLLIDE"
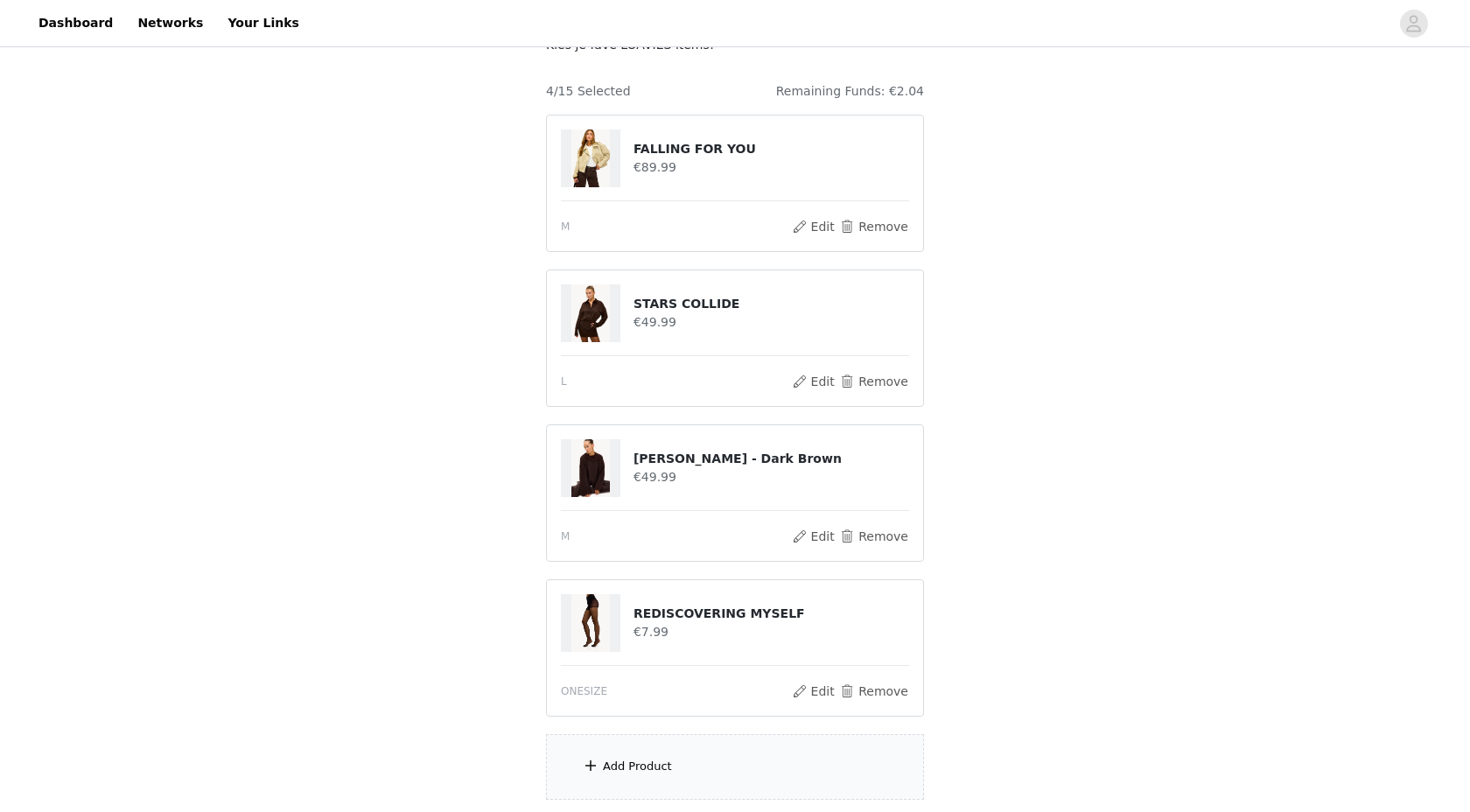
click at [462, 492] on div "STEP 1 OF 6 Styles Kies je fave LOAVIES items! 4/15 Selected Remaining Funds: €…" at bounding box center [735, 372] width 1470 height 897
drag, startPoint x: 637, startPoint y: 457, endPoint x: 709, endPoint y: 463, distance: 72.2
click at [710, 463] on h4 "[PERSON_NAME] - Dark Brown" at bounding box center [772, 458] width 276 height 18
copy h4 "[PERSON_NAME]"
click at [356, 511] on div "STEP 1 OF 6 Styles Kies je fave LOAVIES items! 4/15 Selected Remaining Funds: €…" at bounding box center [735, 372] width 1470 height 897
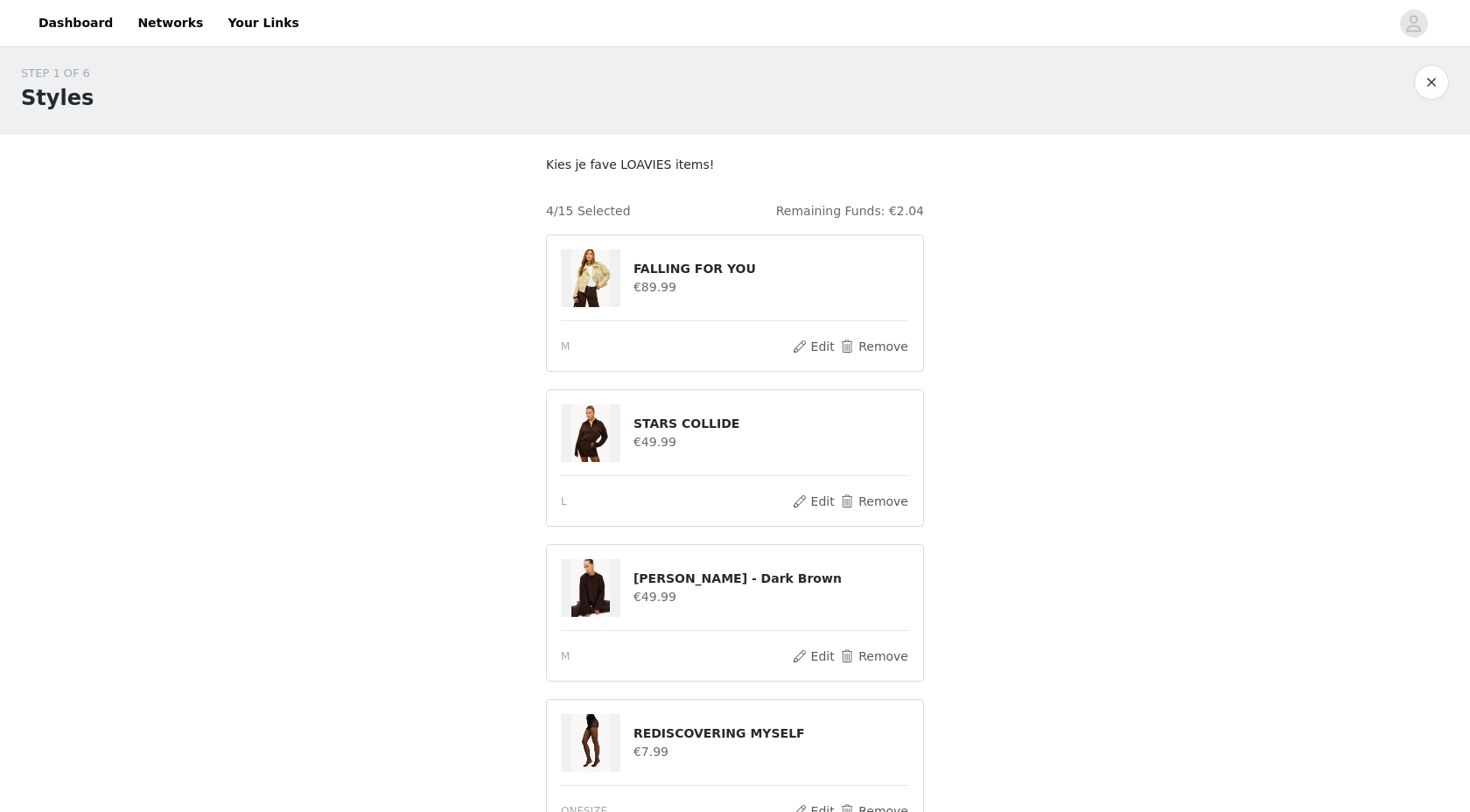
scroll to position [261, 0]
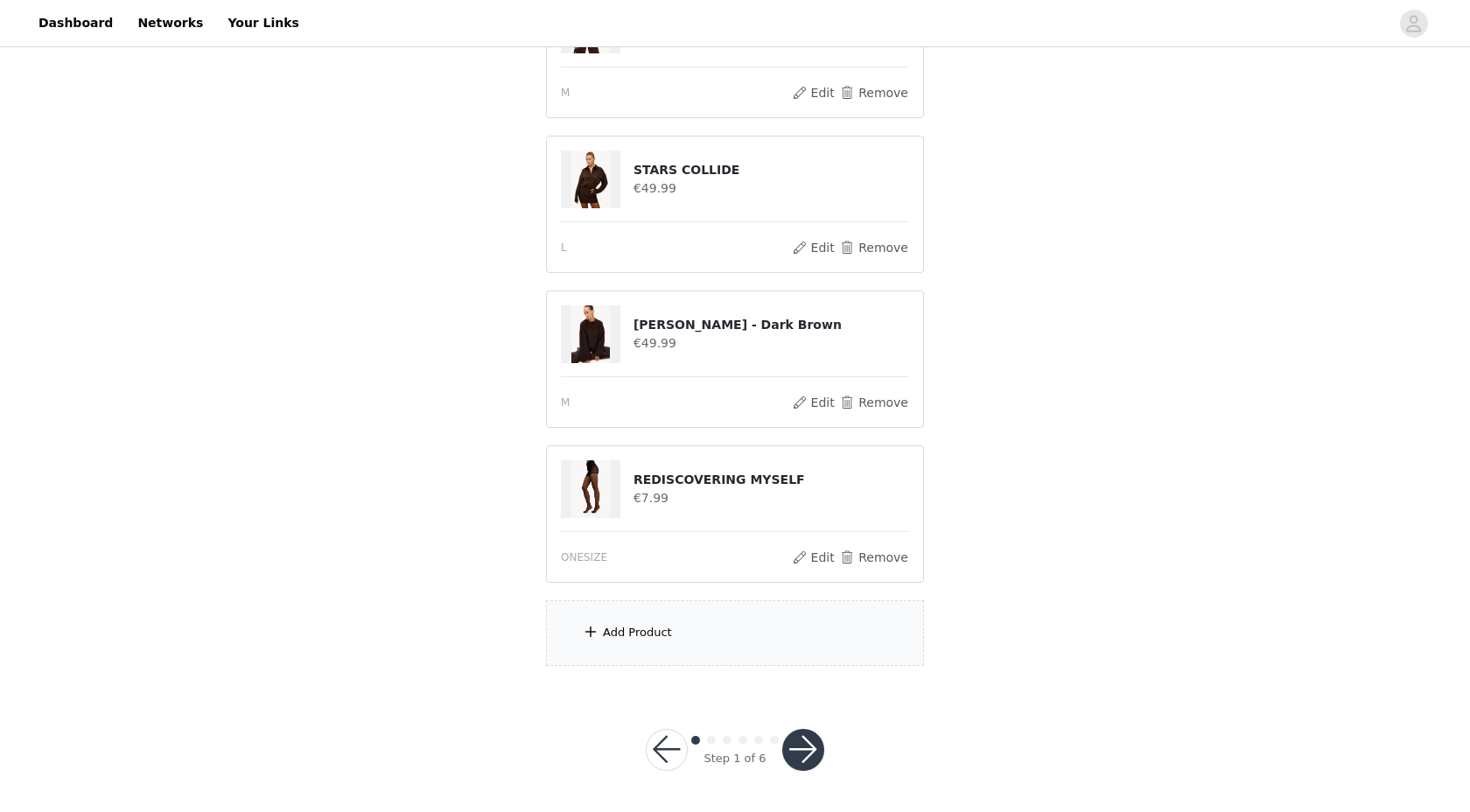
click at [810, 748] on button "button" at bounding box center [803, 750] width 42 height 42
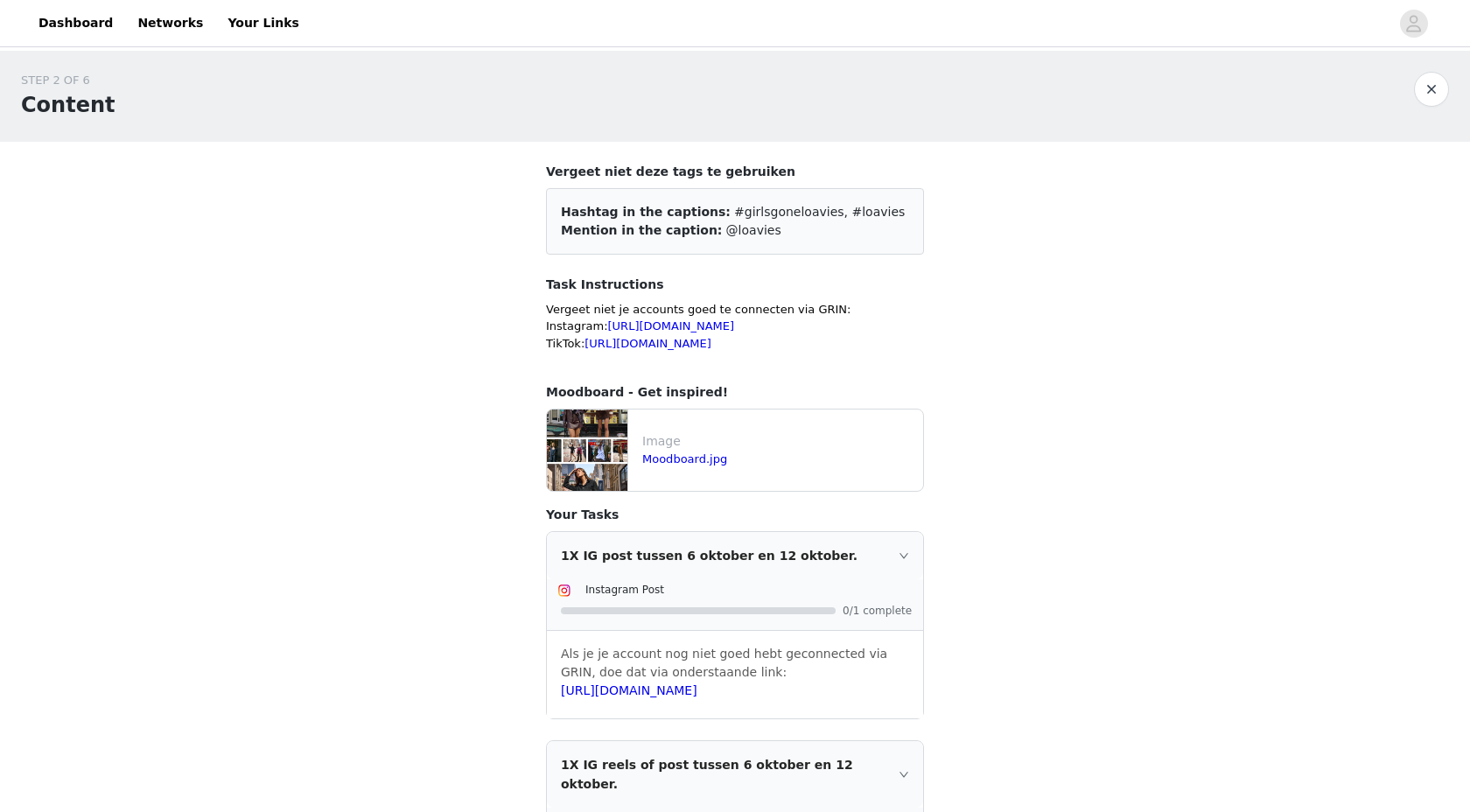
scroll to position [318, 0]
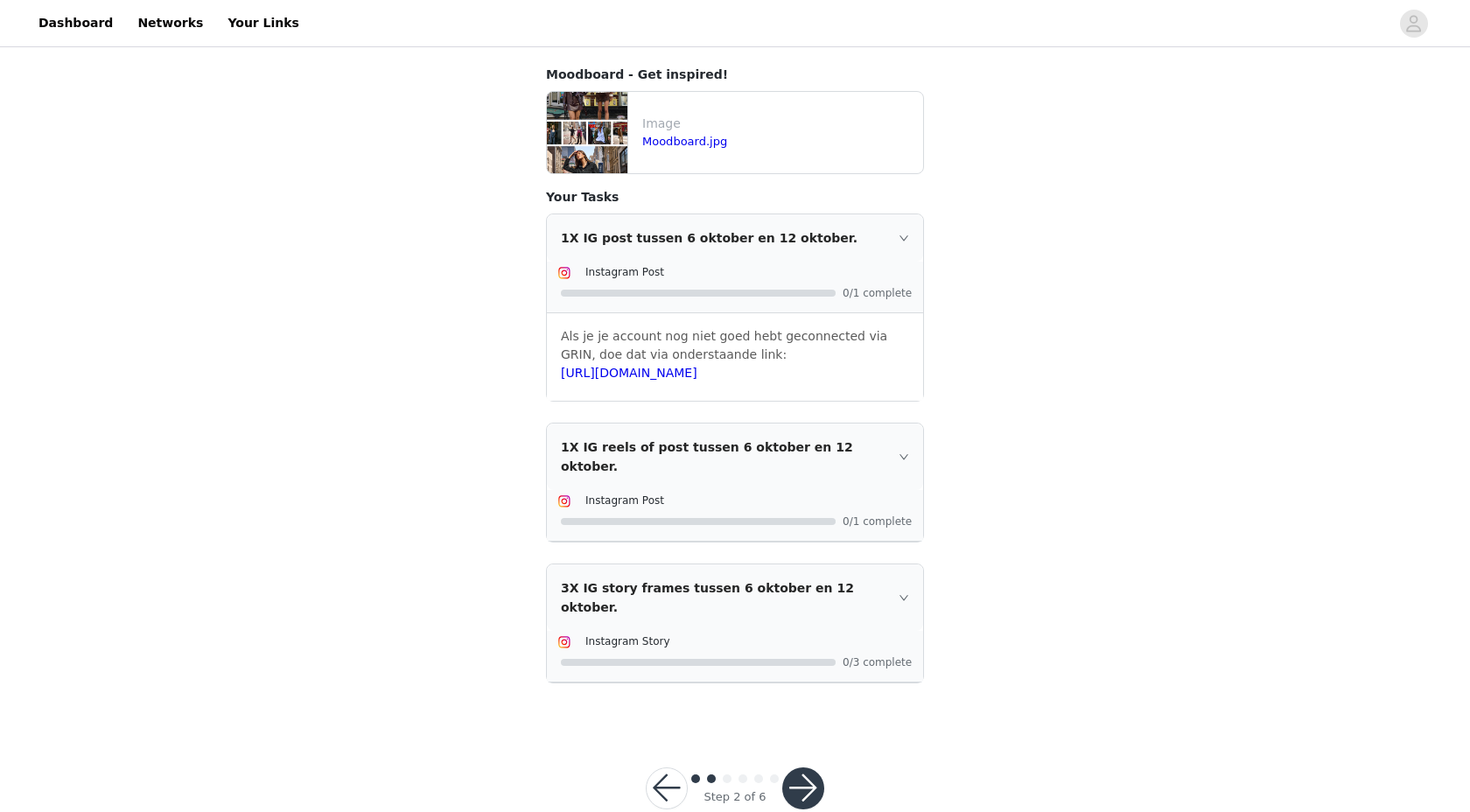
click at [817, 767] on button "button" at bounding box center [803, 788] width 42 height 42
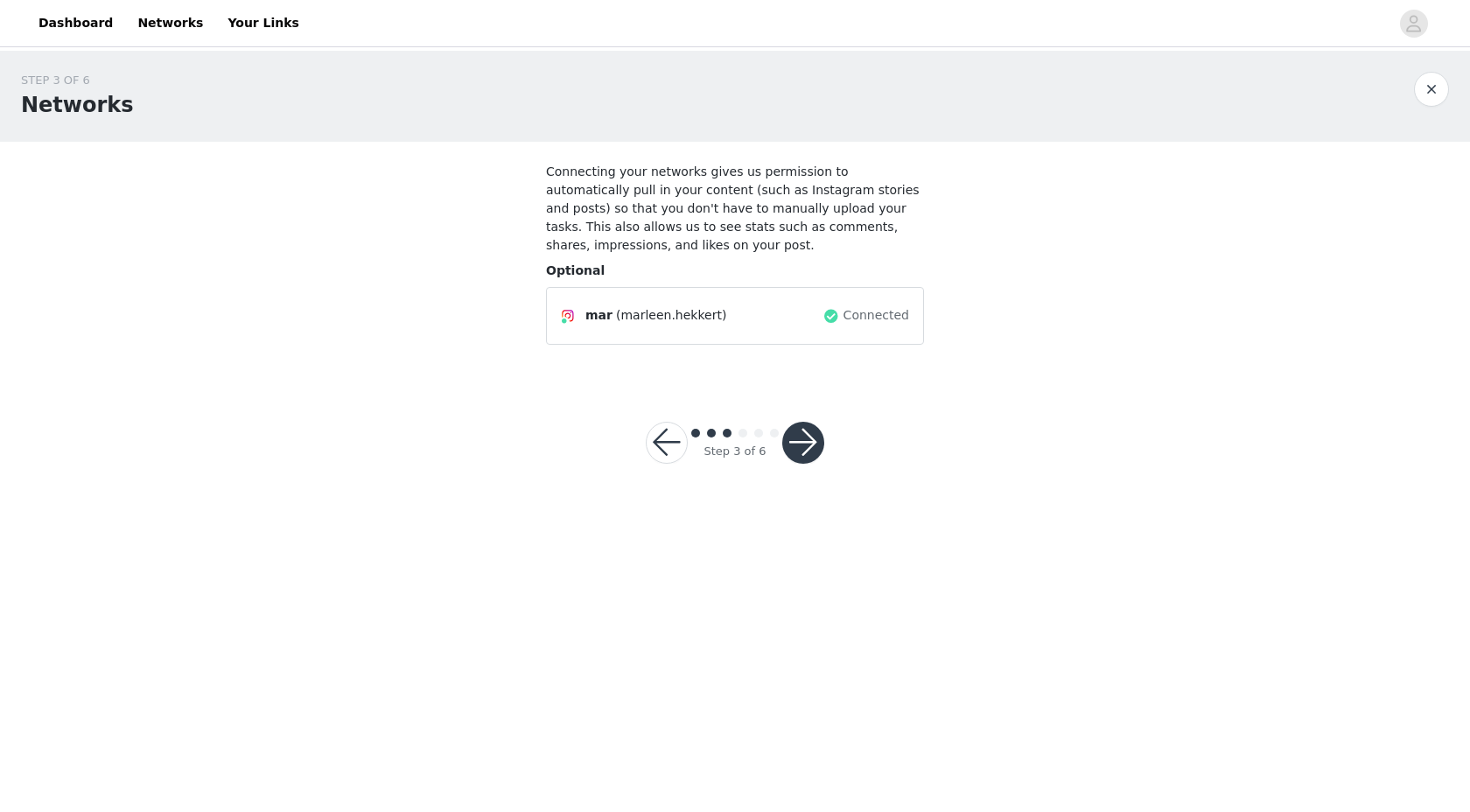
click at [807, 445] on button "button" at bounding box center [803, 442] width 42 height 42
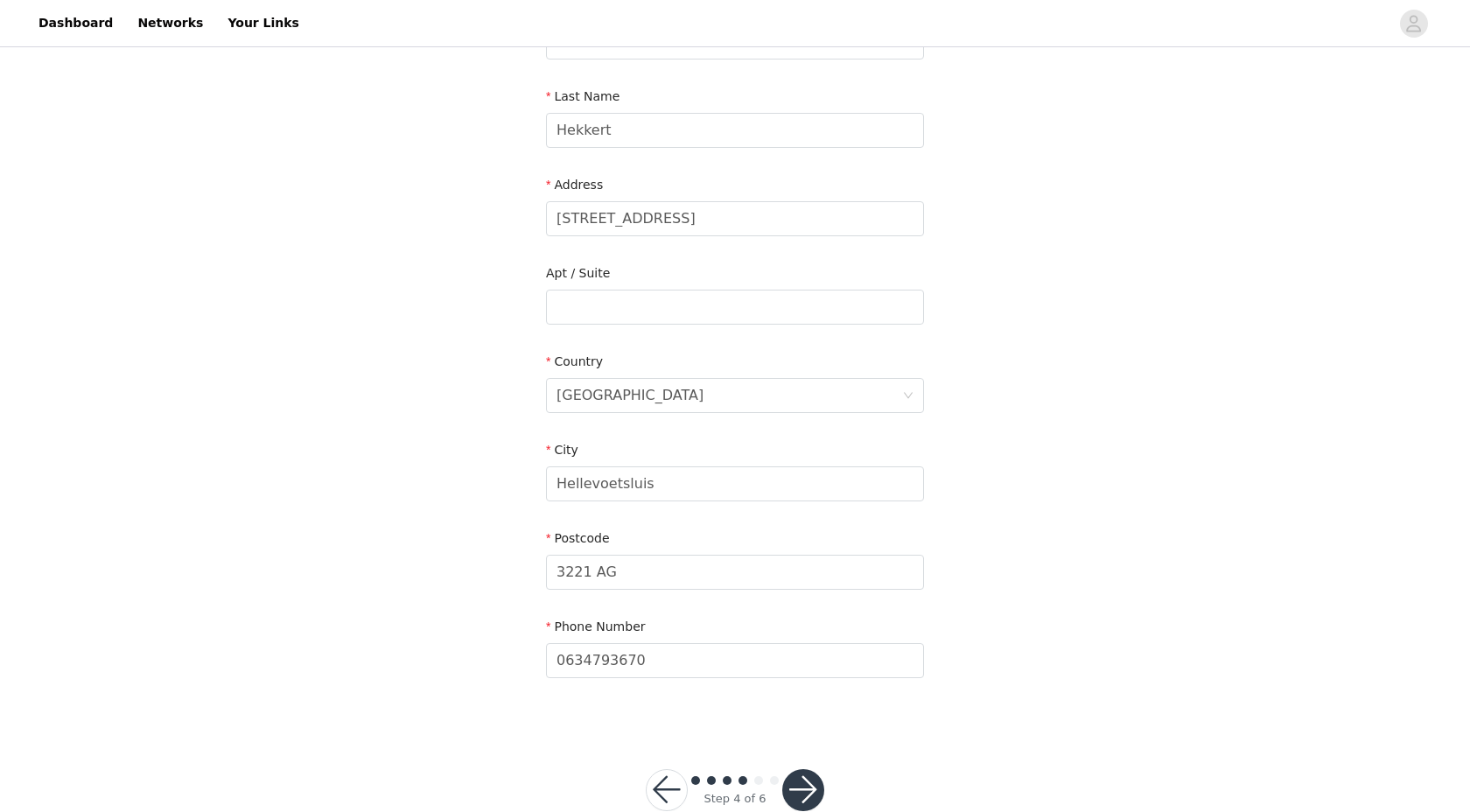
scroll to position [311, 0]
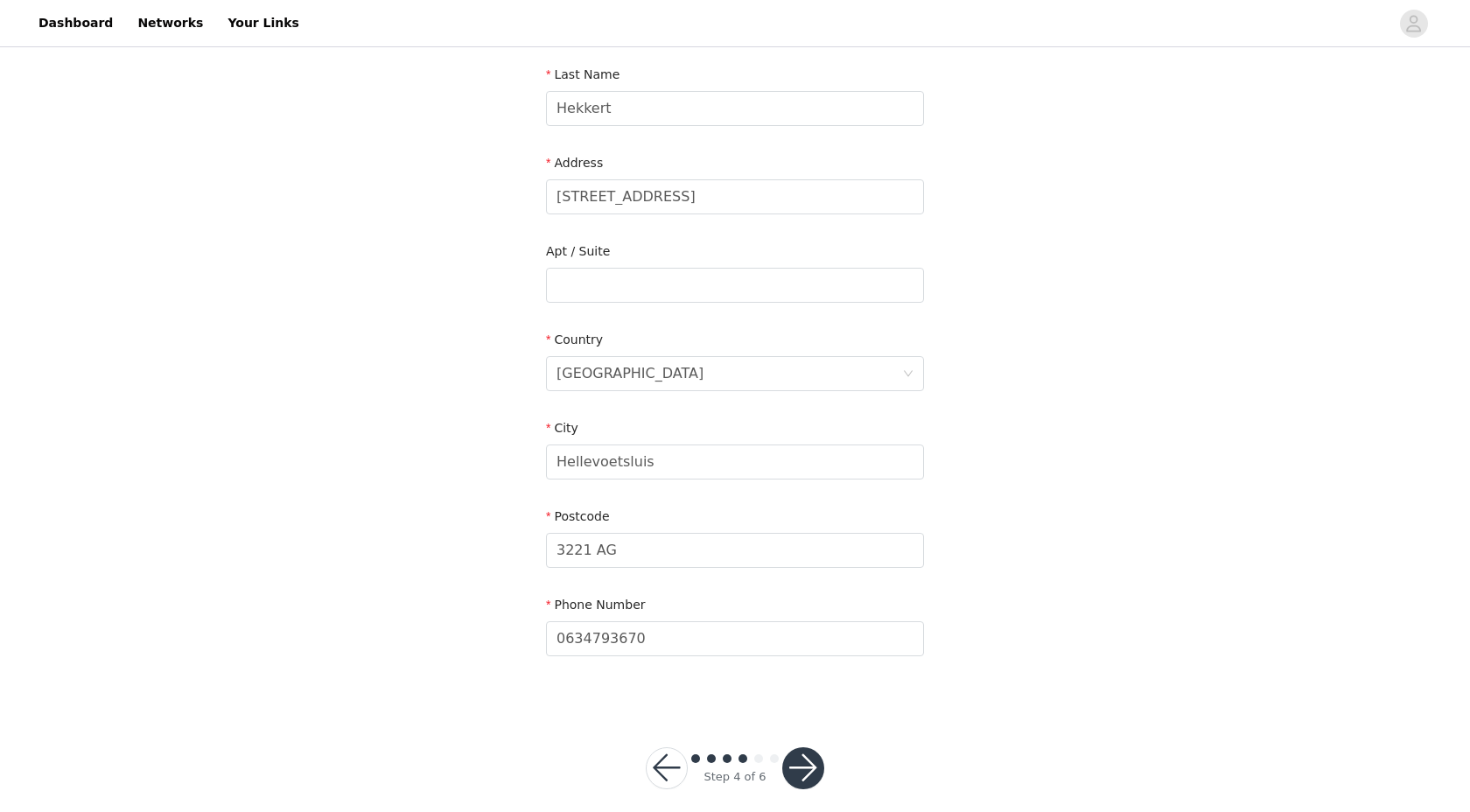
click at [796, 750] on button "button" at bounding box center [803, 768] width 42 height 42
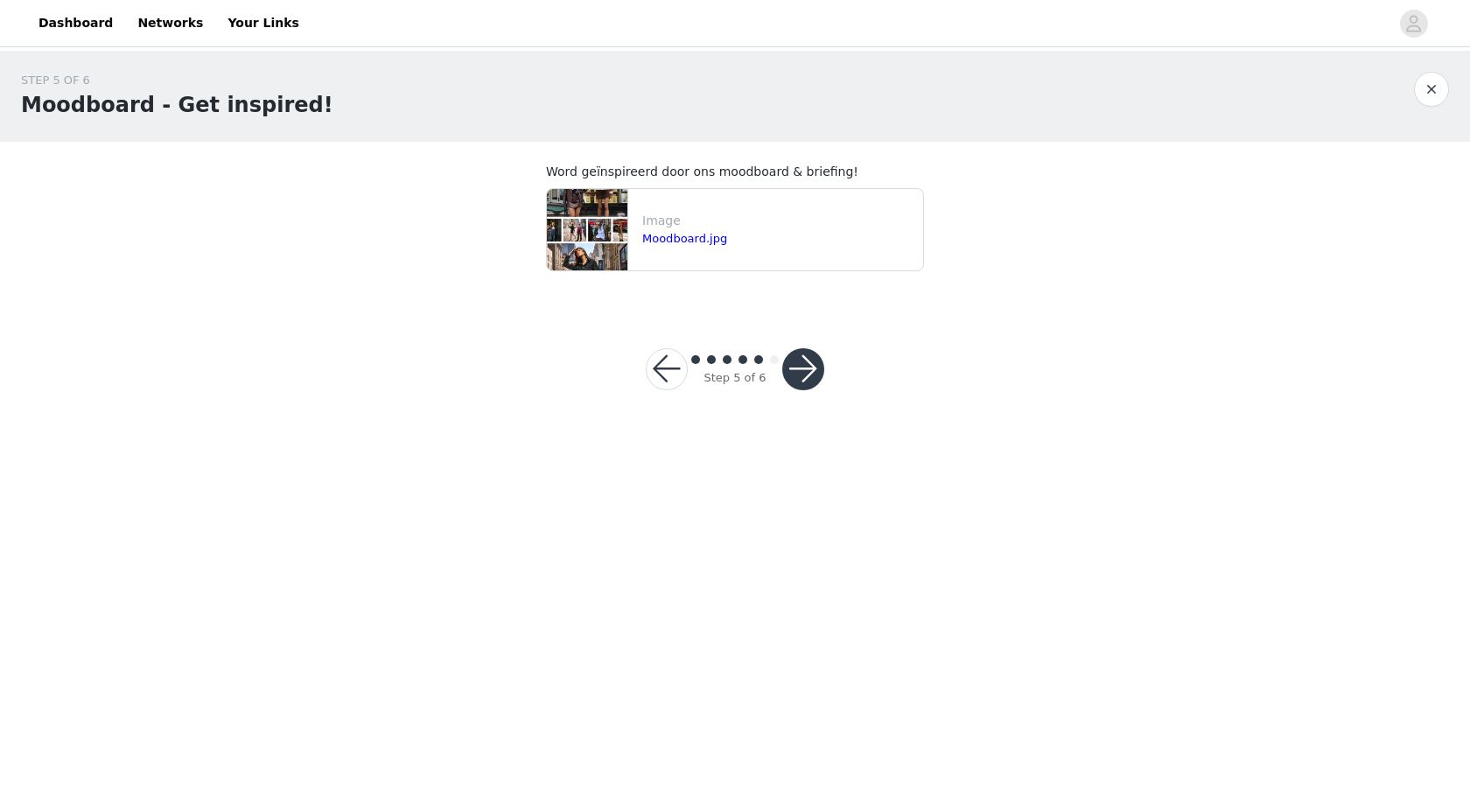
click at [812, 370] on button "button" at bounding box center [803, 370] width 42 height 42
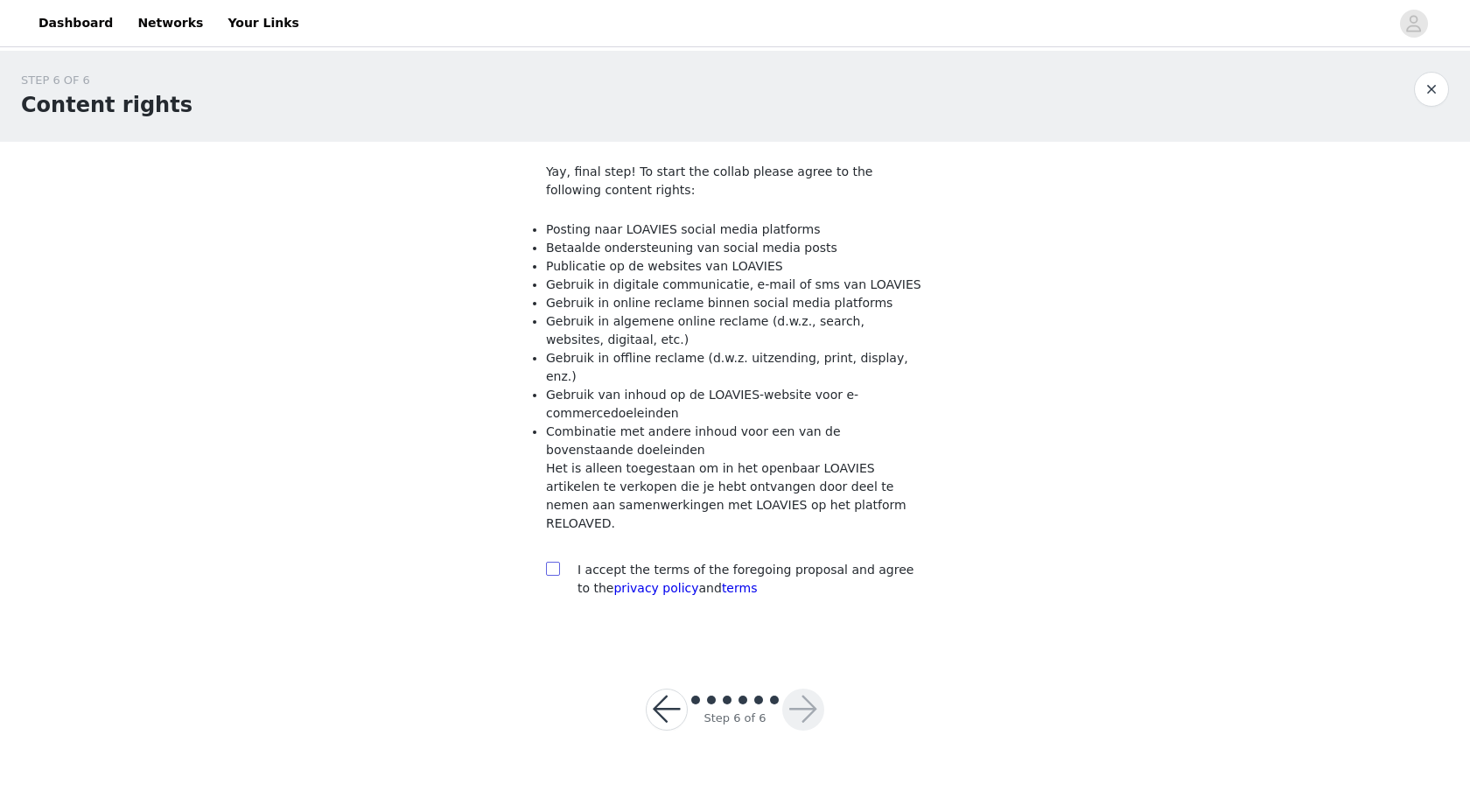
click at [553, 562] on input "checkbox" at bounding box center [552, 568] width 12 height 12
checkbox input "true"
click at [820, 688] on button "button" at bounding box center [803, 709] width 42 height 42
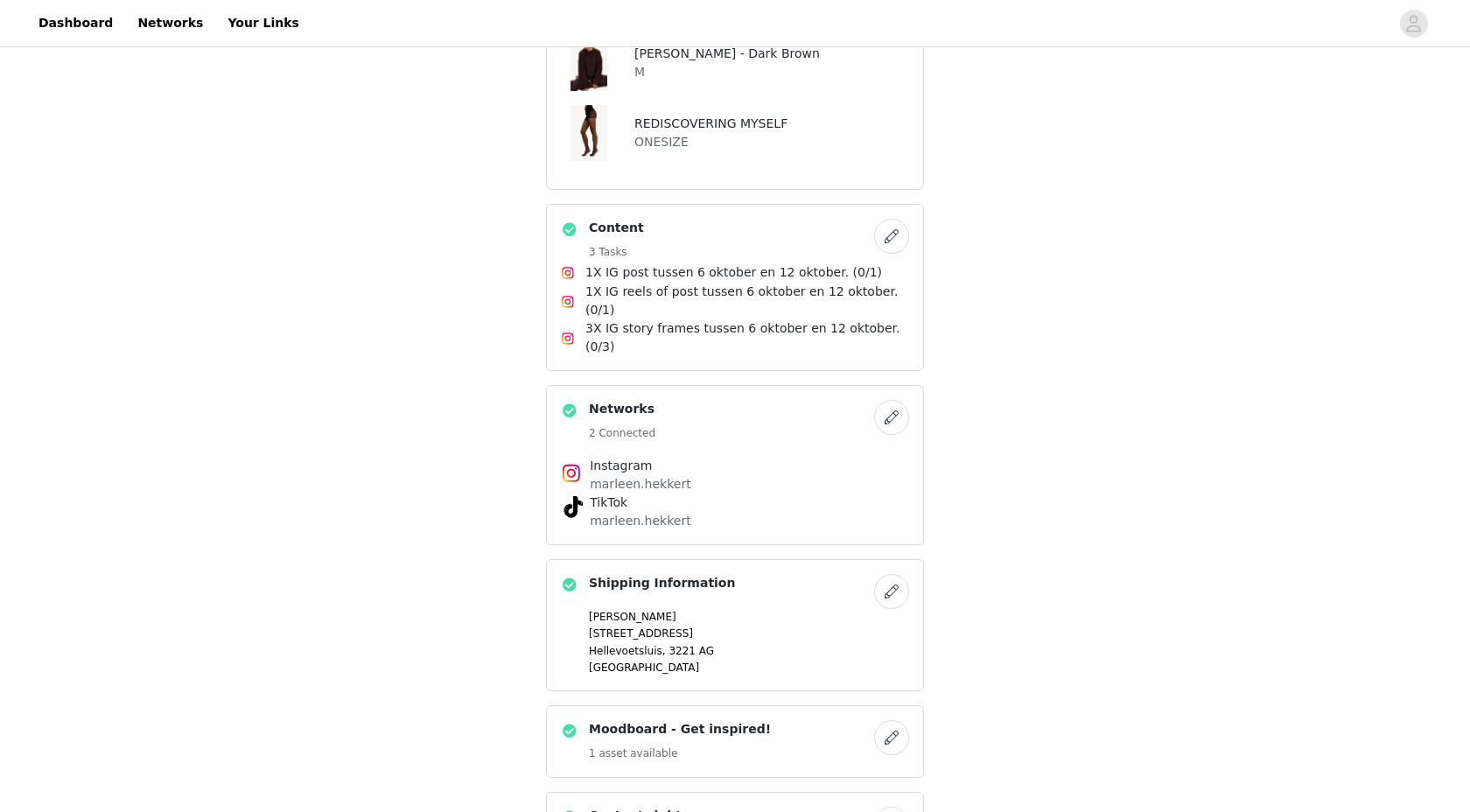
scroll to position [568, 0]
